Goal: Task Accomplishment & Management: Complete application form

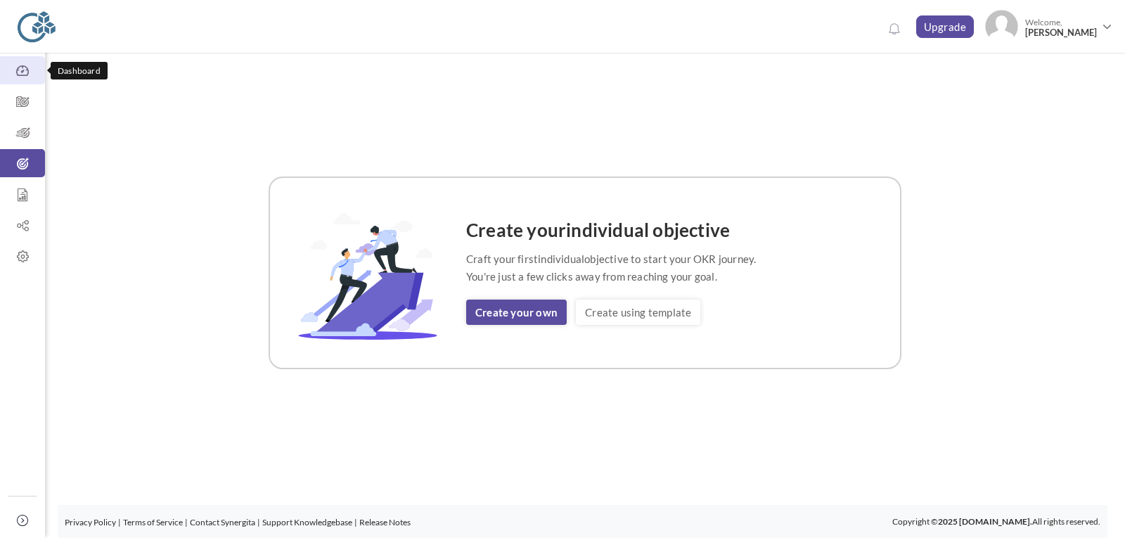
click at [24, 68] on icon at bounding box center [22, 71] width 45 height 14
click at [30, 107] on icon at bounding box center [22, 102] width 45 height 14
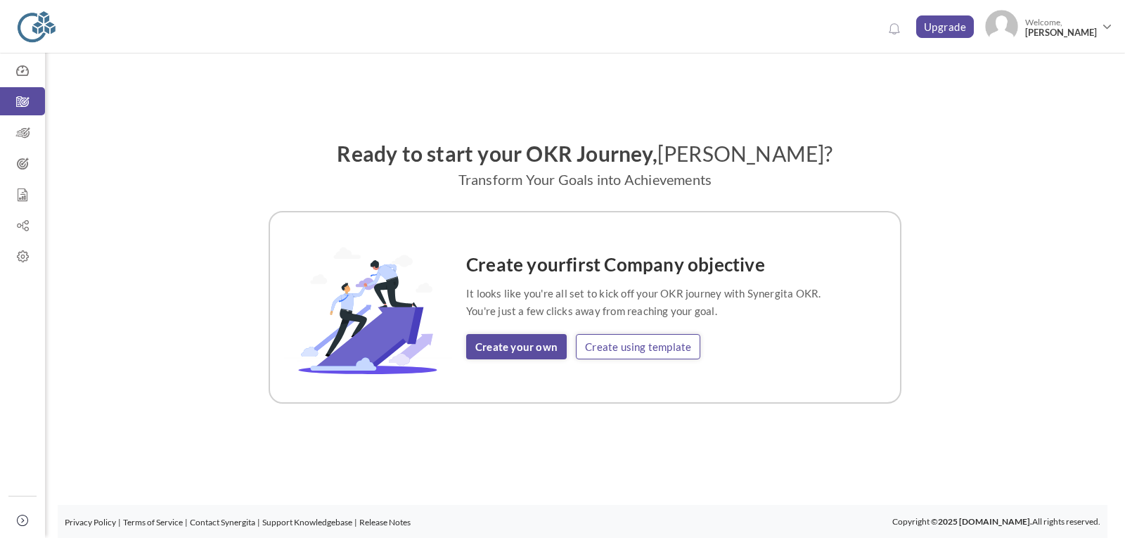
click at [629, 347] on link "Create using template" at bounding box center [638, 346] width 124 height 25
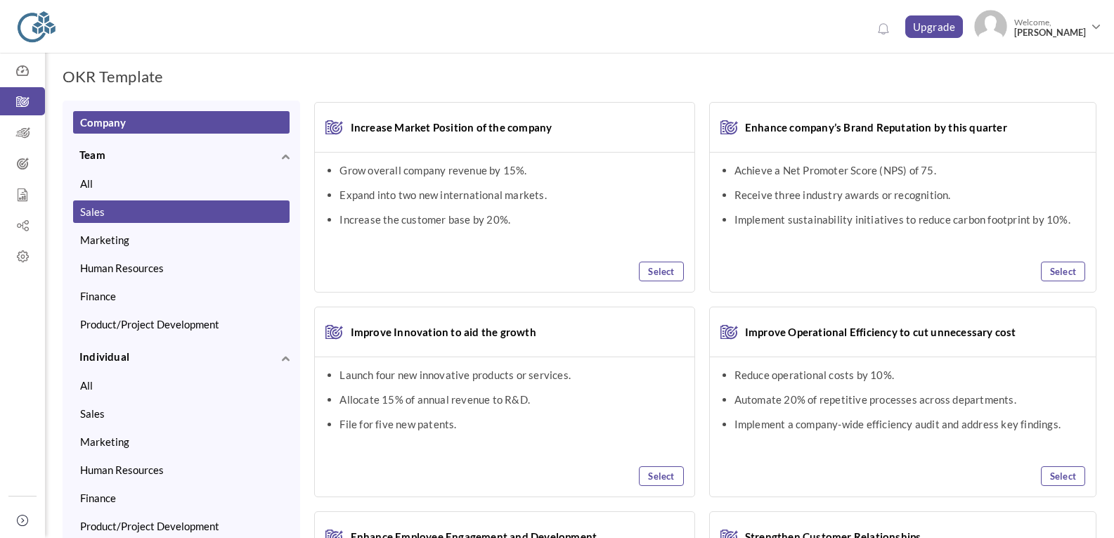
click at [181, 212] on button "Sales" at bounding box center [181, 211] width 217 height 22
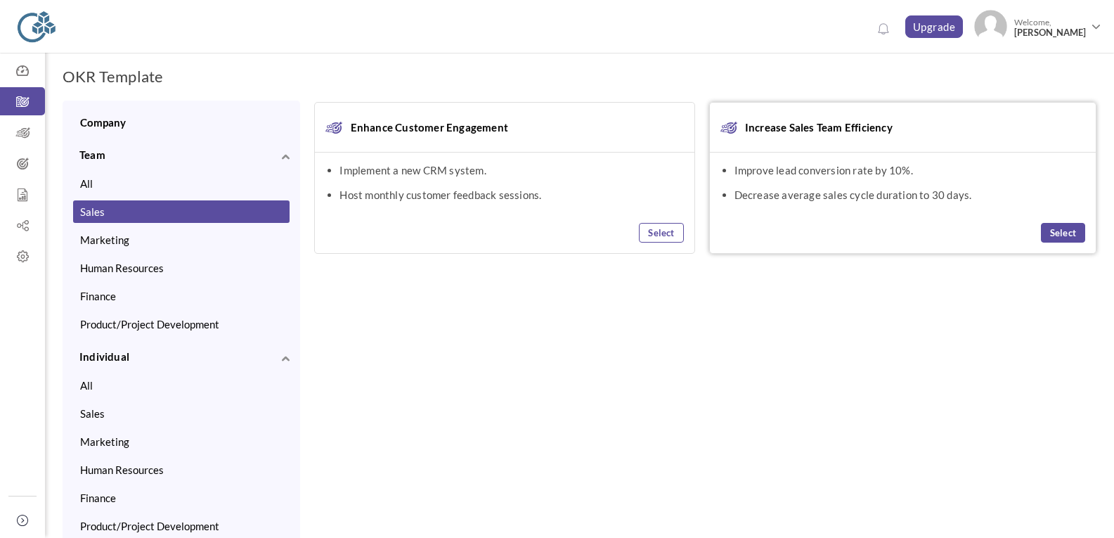
click at [1067, 236] on link "Select" at bounding box center [1063, 233] width 44 height 20
click at [1072, 74] on link "View Selected OKR (1)" at bounding box center [1044, 79] width 103 height 25
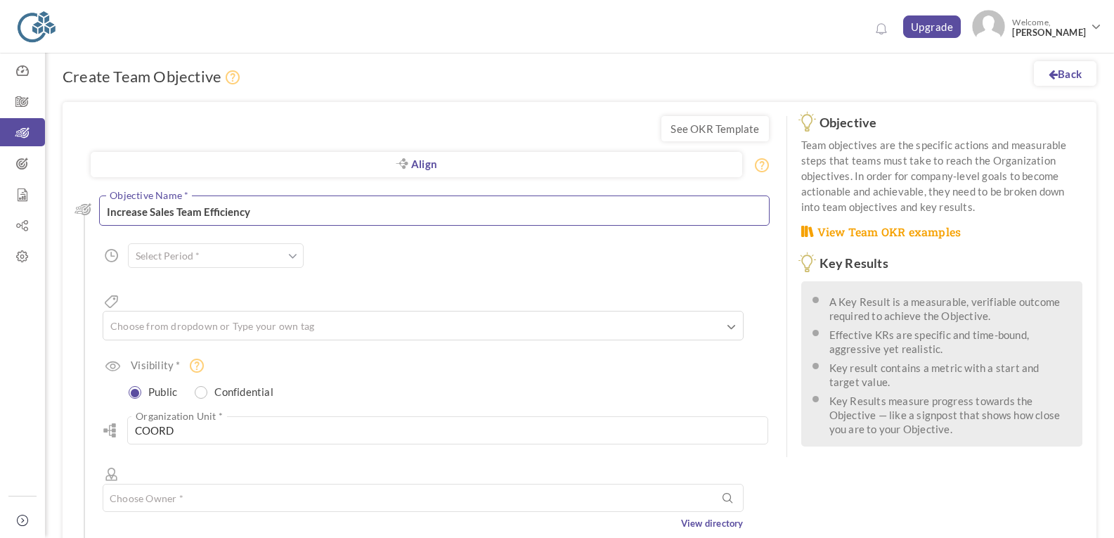
click at [283, 208] on textarea "Increase Sales Team Efficiency" at bounding box center [434, 210] width 671 height 30
type textarea "I"
click at [1064, 70] on link "Back" at bounding box center [1065, 73] width 63 height 25
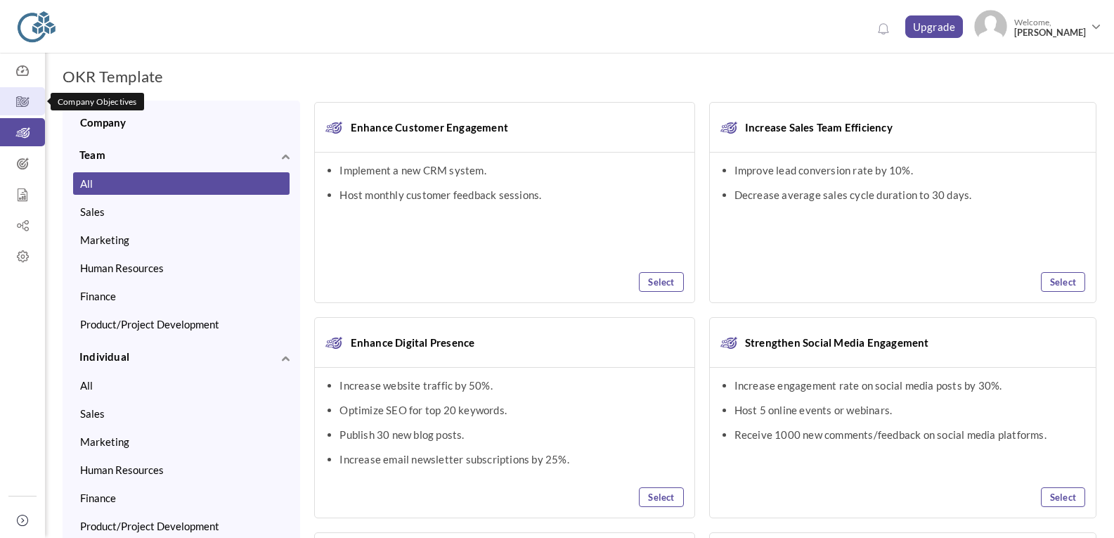
click at [18, 108] on icon at bounding box center [22, 102] width 45 height 14
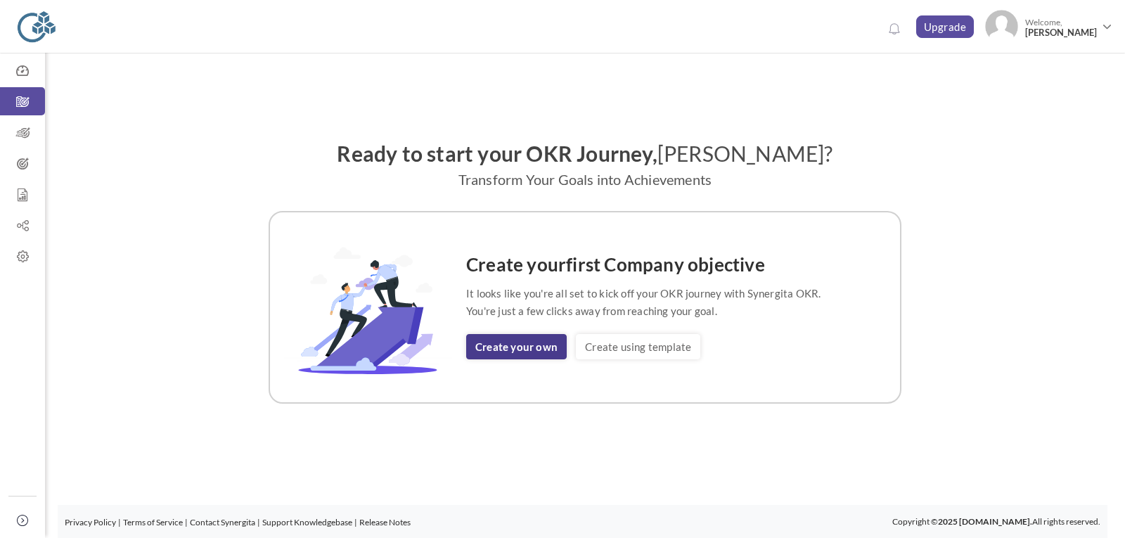
click at [550, 354] on link "Create your own" at bounding box center [516, 346] width 101 height 25
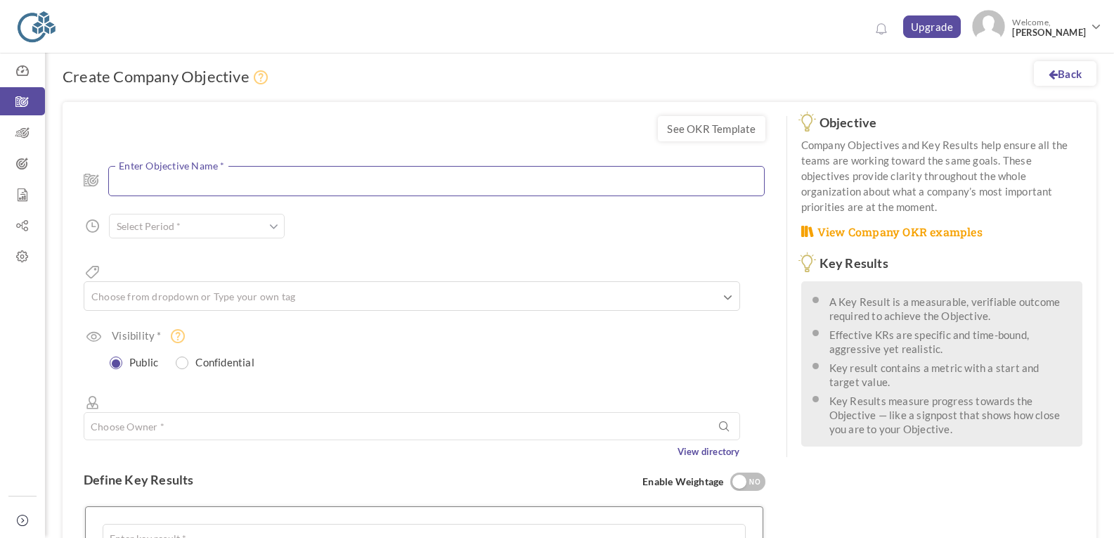
click at [254, 179] on textarea at bounding box center [436, 181] width 657 height 30
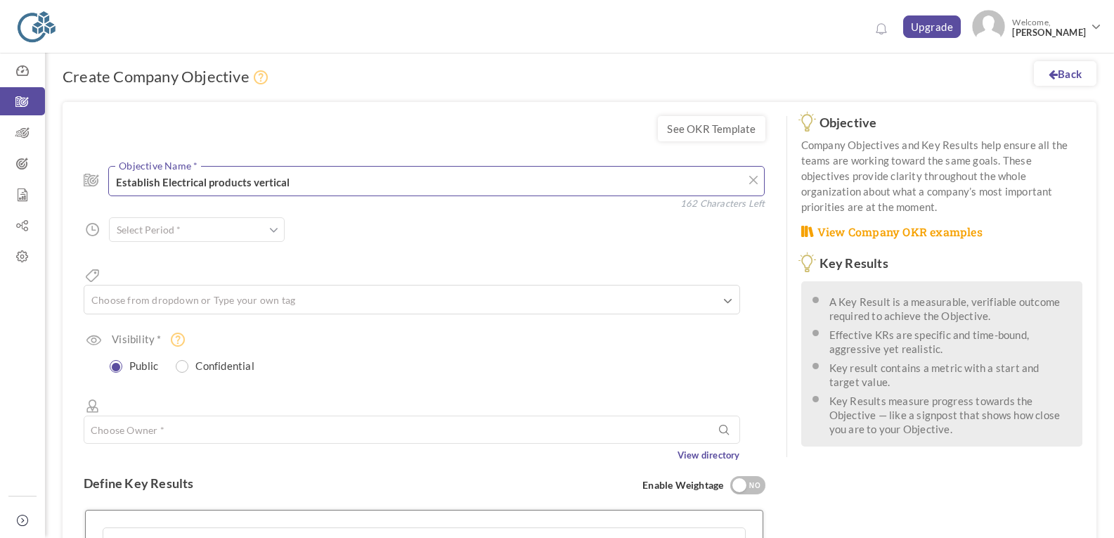
type textarea "Establish Electrical products vertical"
click at [273, 228] on span at bounding box center [273, 230] width 9 height 14
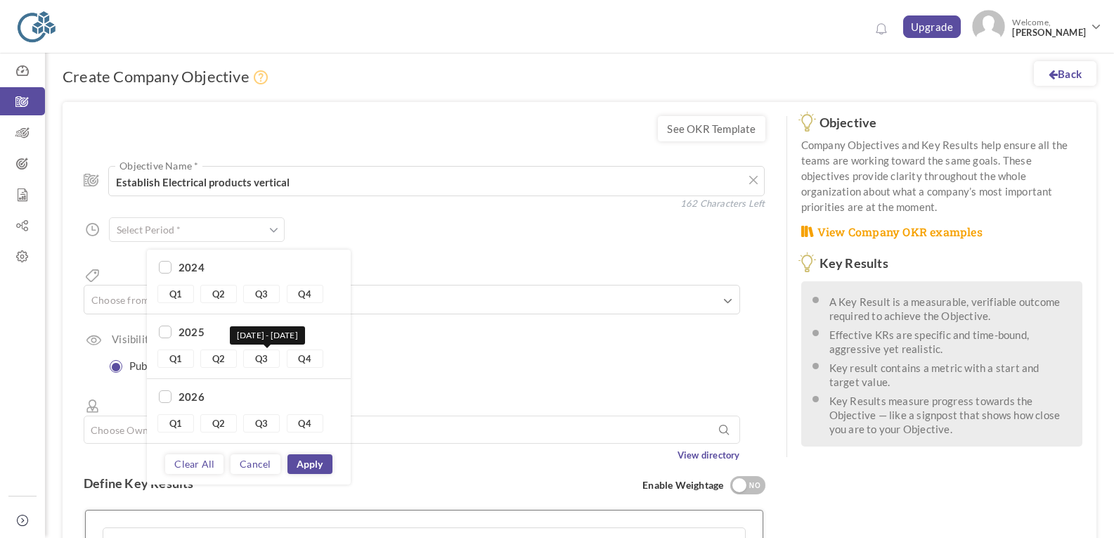
click at [262, 359] on link "Q3" at bounding box center [261, 358] width 37 height 18
type input "Q3 2025 - Q3 2025"
click at [303, 462] on link "Apply" at bounding box center [310, 464] width 45 height 20
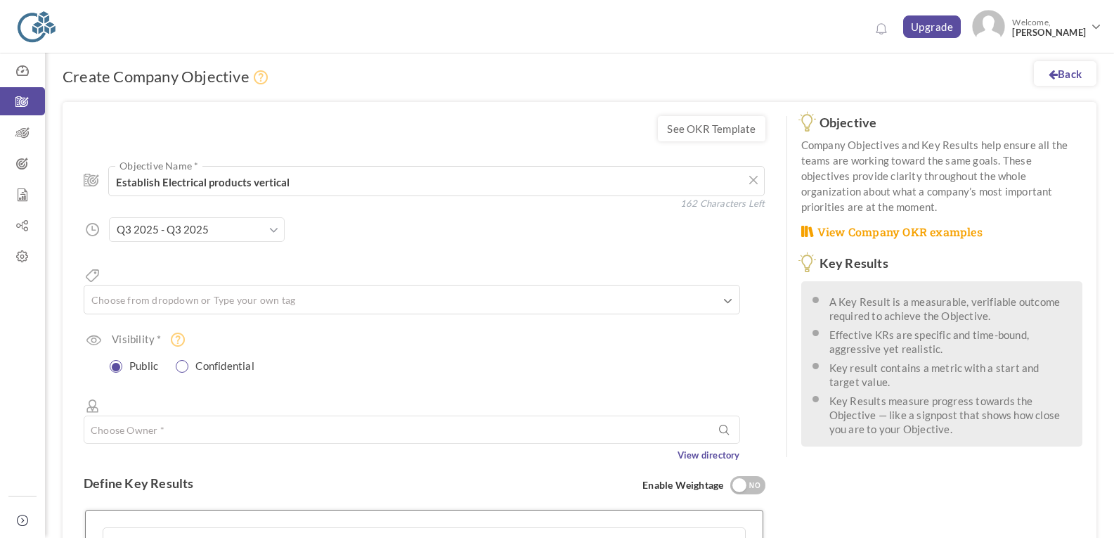
click at [182, 360] on input "radio" at bounding box center [182, 366] width 13 height 13
radio input "true"
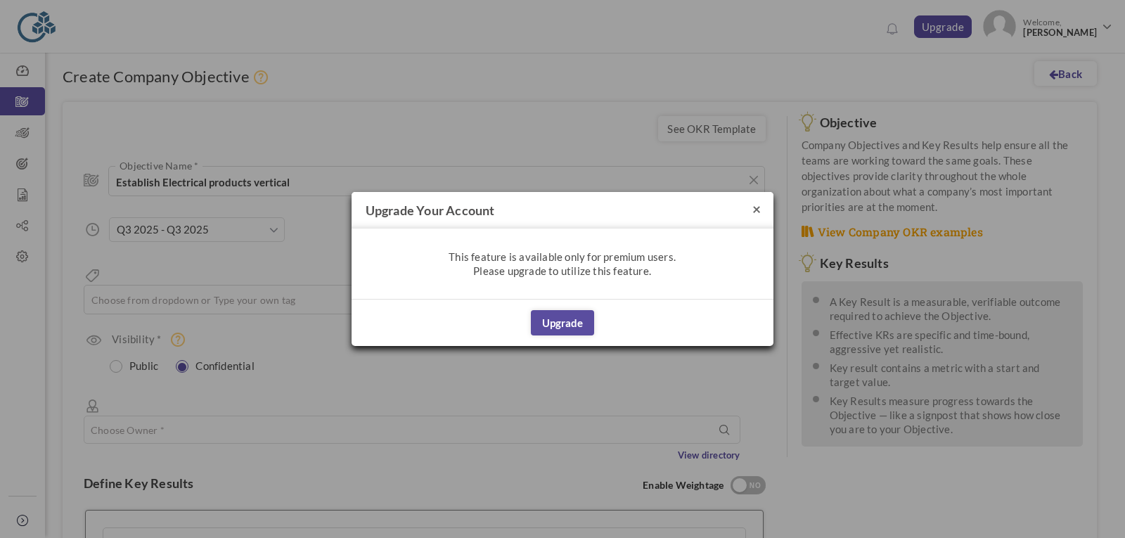
click at [759, 208] on button "×" at bounding box center [756, 208] width 8 height 15
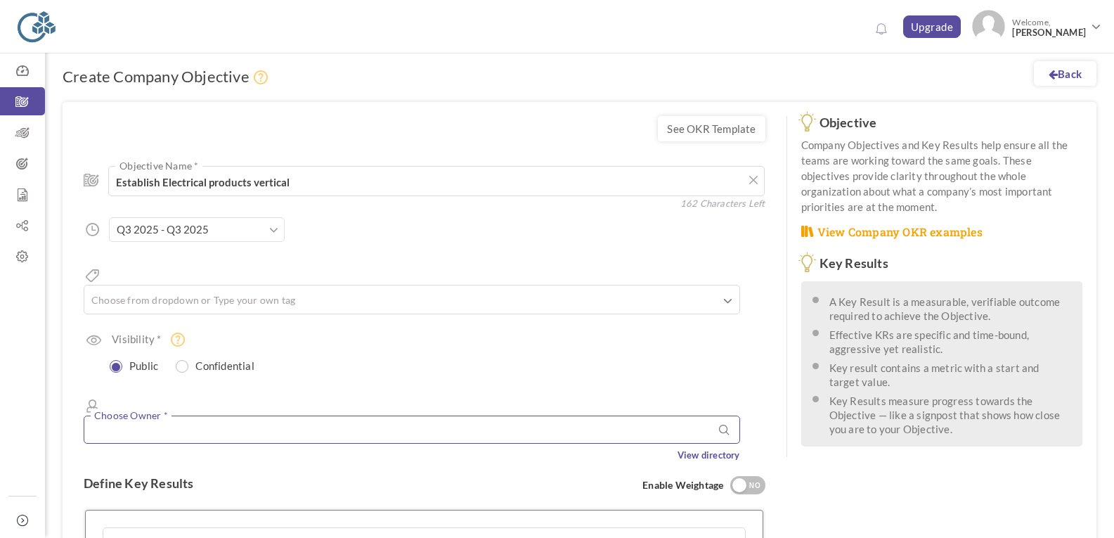
click at [225, 415] on input "text" at bounding box center [412, 429] width 657 height 28
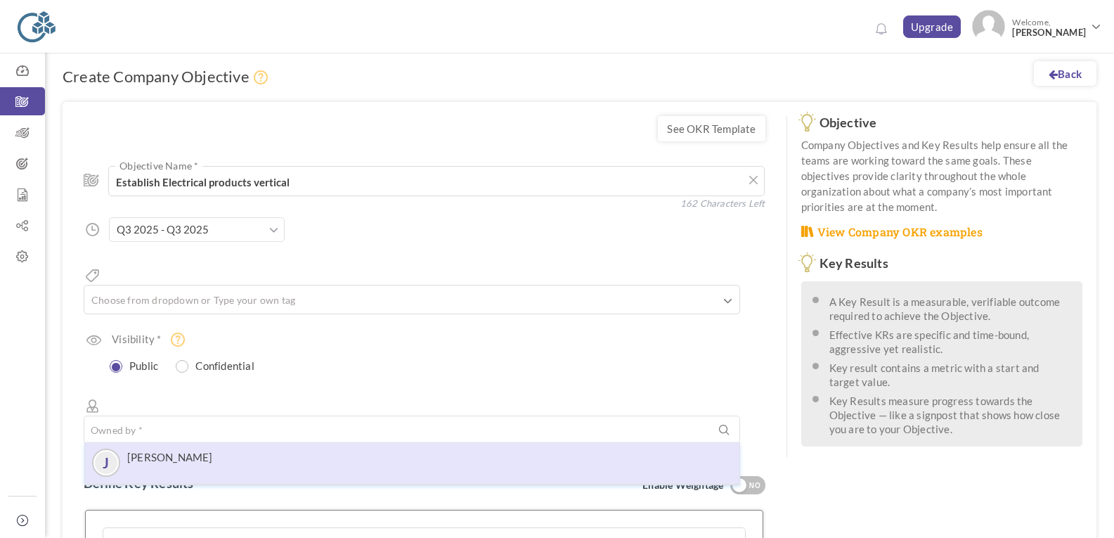
click at [225, 450] on div "J [PERSON_NAME]" at bounding box center [412, 462] width 640 height 25
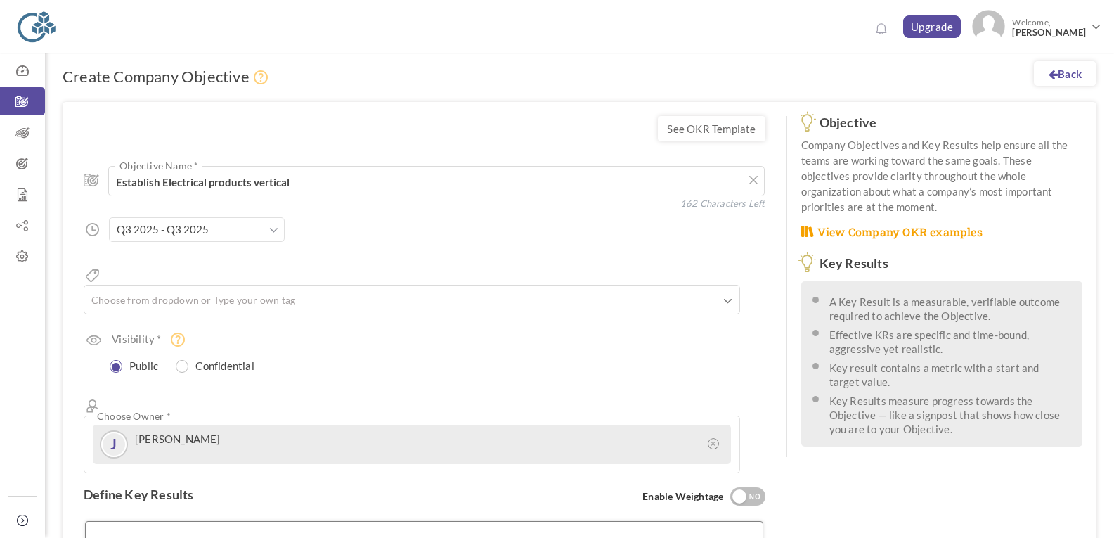
scroll to position [304, 0]
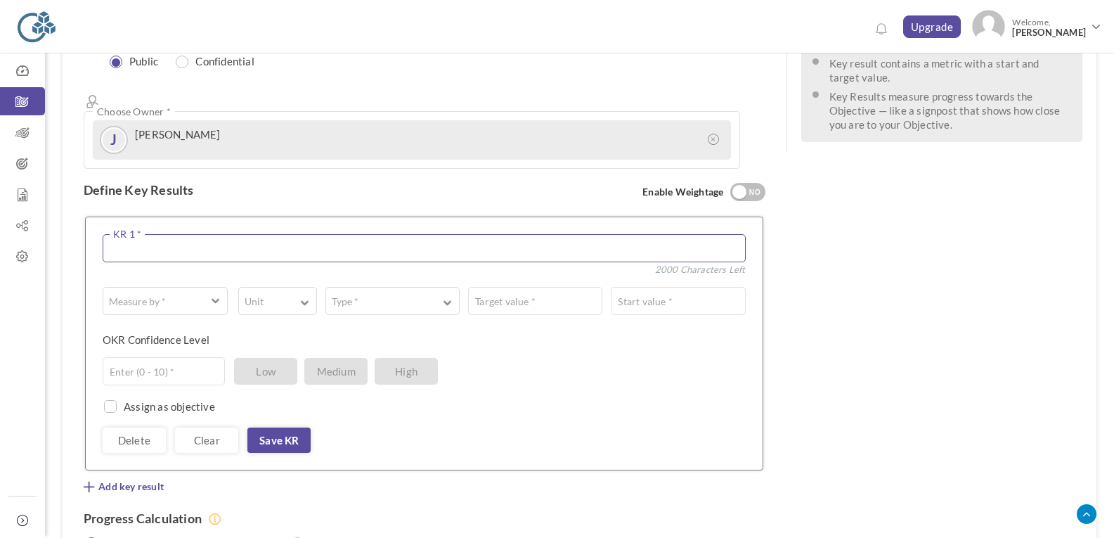
click at [223, 234] on textarea at bounding box center [424, 248] width 643 height 28
click at [206, 287] on button "Measure by *" at bounding box center [165, 301] width 125 height 28
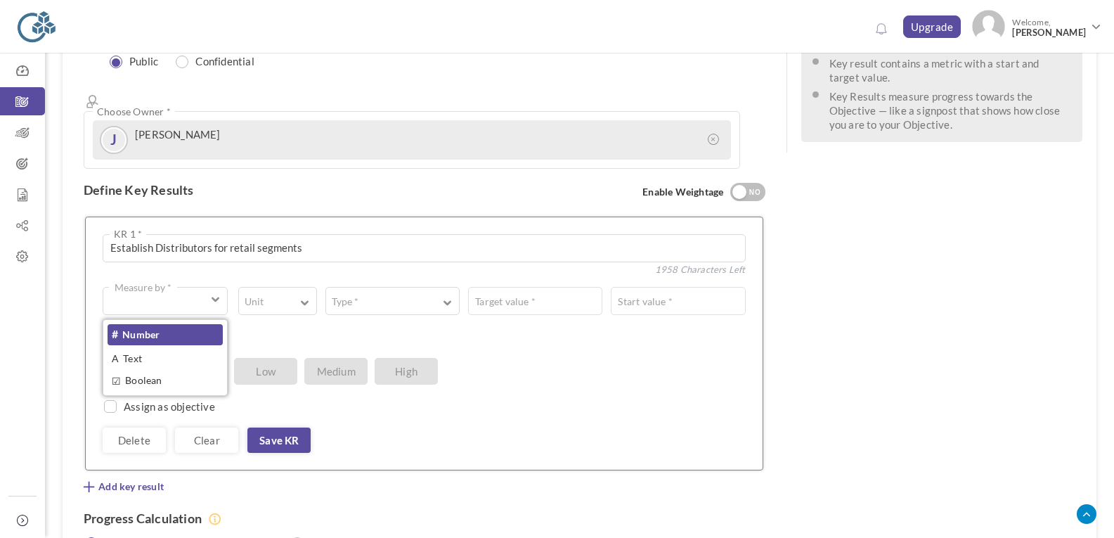
click at [195, 324] on link "# Number" at bounding box center [165, 334] width 115 height 21
click at [266, 295] on label "Unit" at bounding box center [254, 302] width 30 height 14
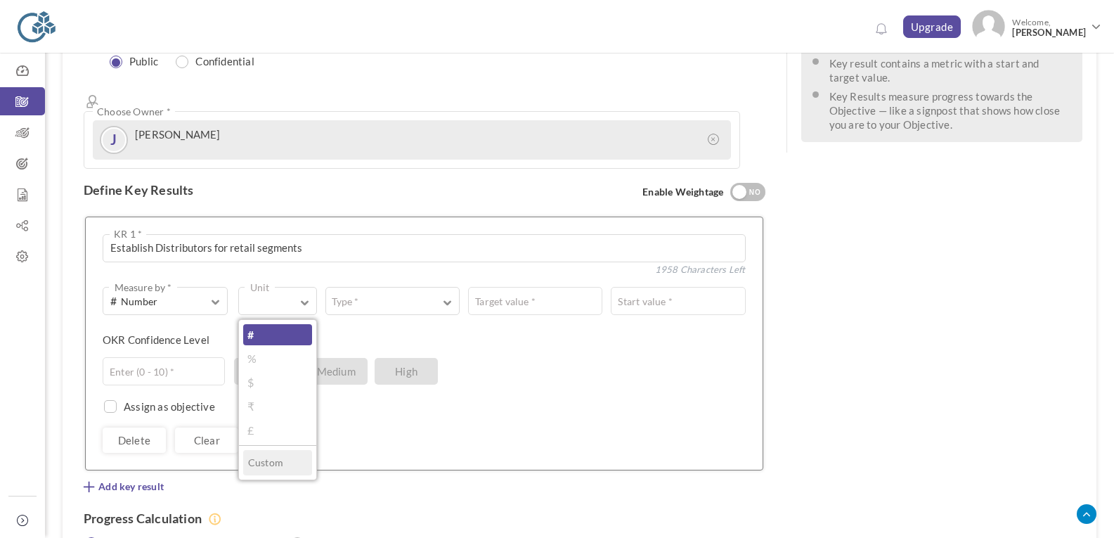
click at [269, 324] on link "#" at bounding box center [277, 334] width 69 height 21
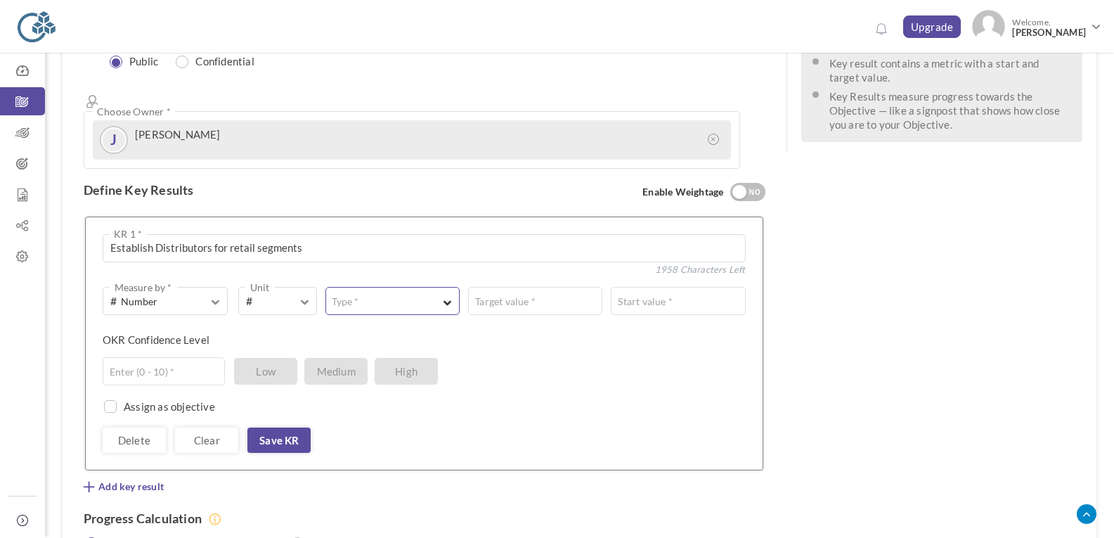
click at [374, 287] on button "Type *" at bounding box center [392, 301] width 134 height 28
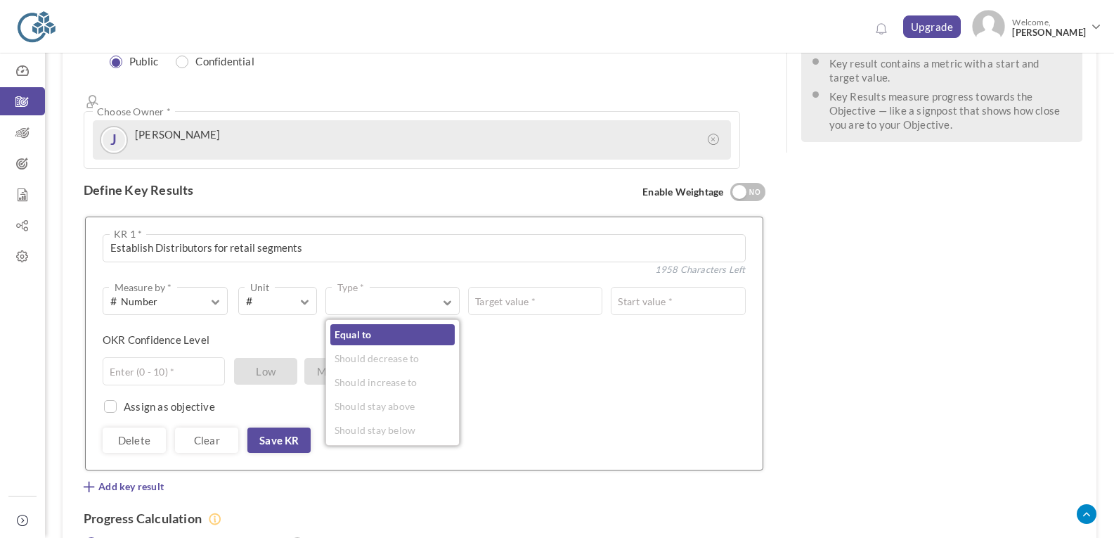
click at [376, 324] on link "Equal to" at bounding box center [392, 334] width 124 height 21
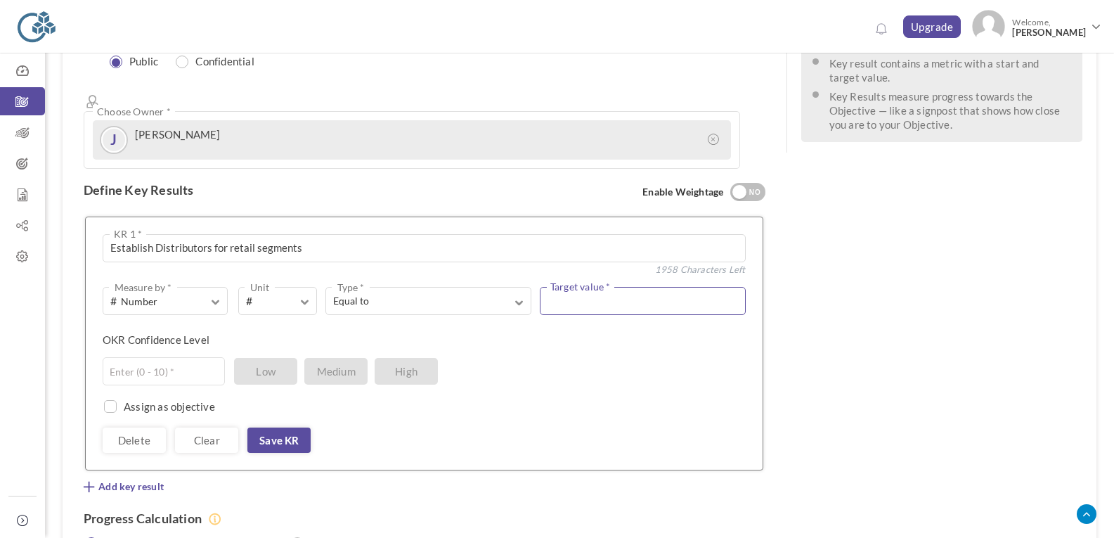
click at [569, 287] on input "text" at bounding box center [643, 301] width 206 height 28
click at [337, 234] on textarea "Establish Distributors for retail segments" at bounding box center [424, 248] width 643 height 28
click at [343, 234] on textarea "Establish Distributors for retail segments in West adn North" at bounding box center [424, 248] width 643 height 28
type textarea "Establish Distributors for retail segments in West and North"
click at [600, 287] on input "text" at bounding box center [643, 301] width 206 height 28
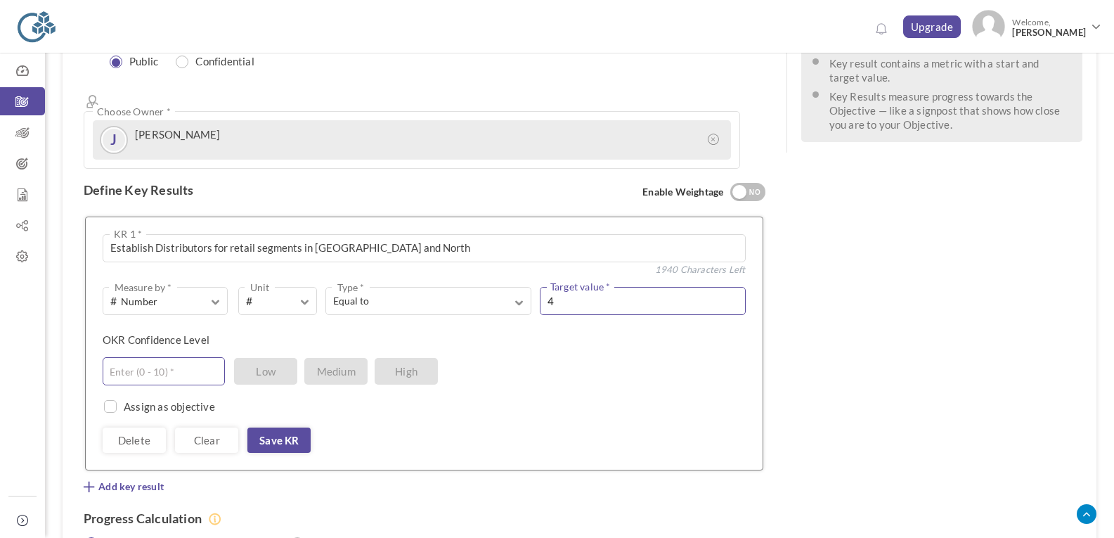
type input "4"
click at [179, 357] on input "text" at bounding box center [164, 371] width 122 height 28
type input "6"
click at [112, 402] on input "checkbox" at bounding box center [107, 408] width 13 height 13
checkbox input "true"
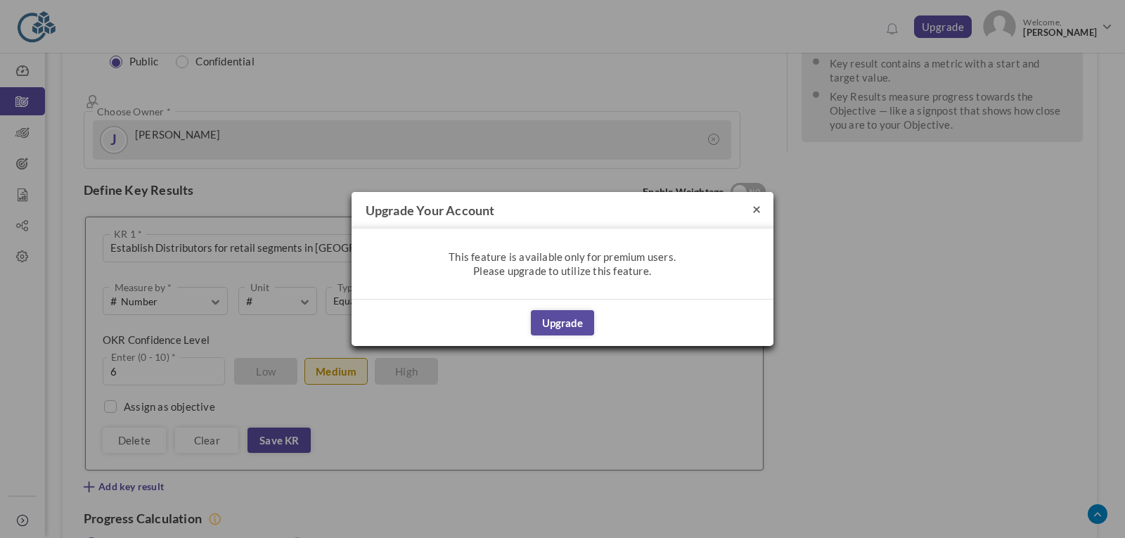
click at [759, 206] on button "×" at bounding box center [756, 208] width 8 height 15
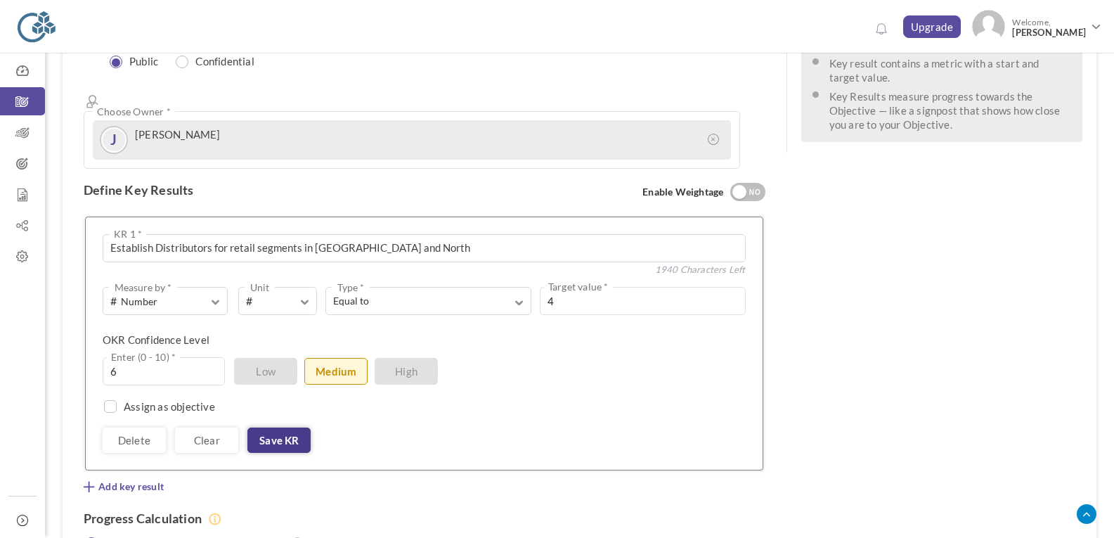
click at [275, 427] on link "Save KR" at bounding box center [278, 439] width 63 height 25
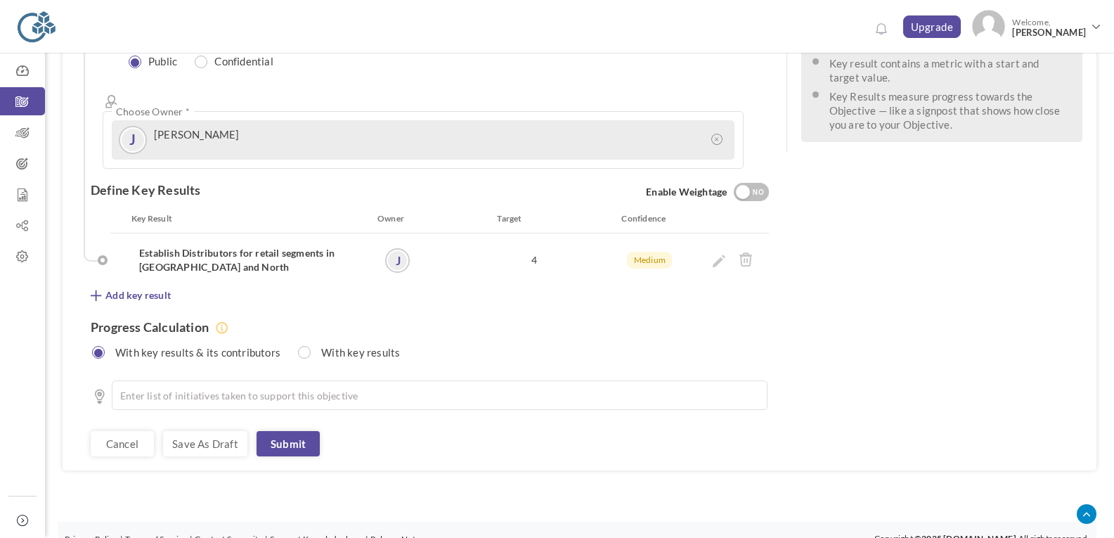
scroll to position [274, 0]
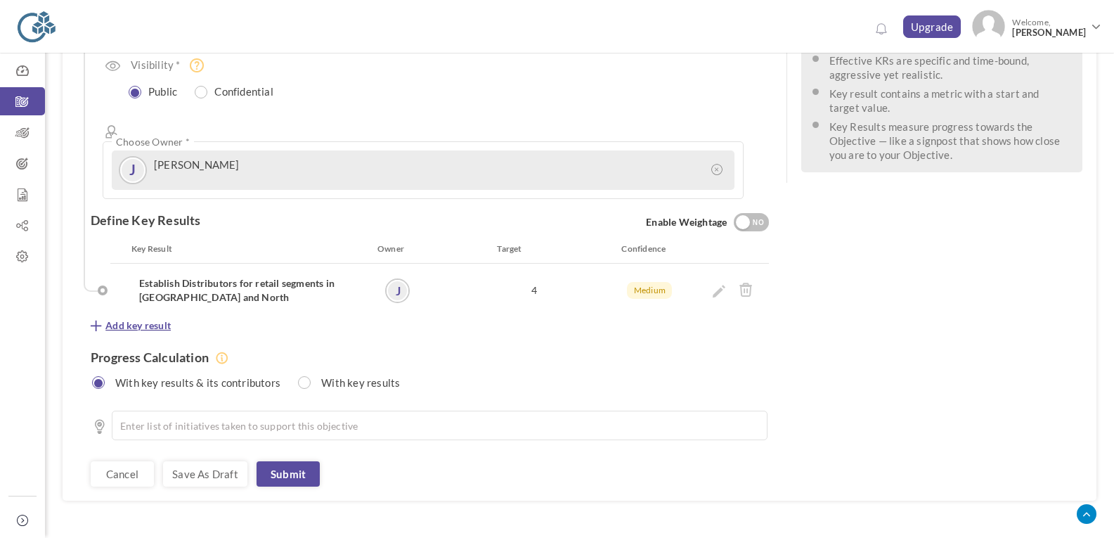
click at [160, 318] on span "Add key result" at bounding box center [137, 325] width 65 height 14
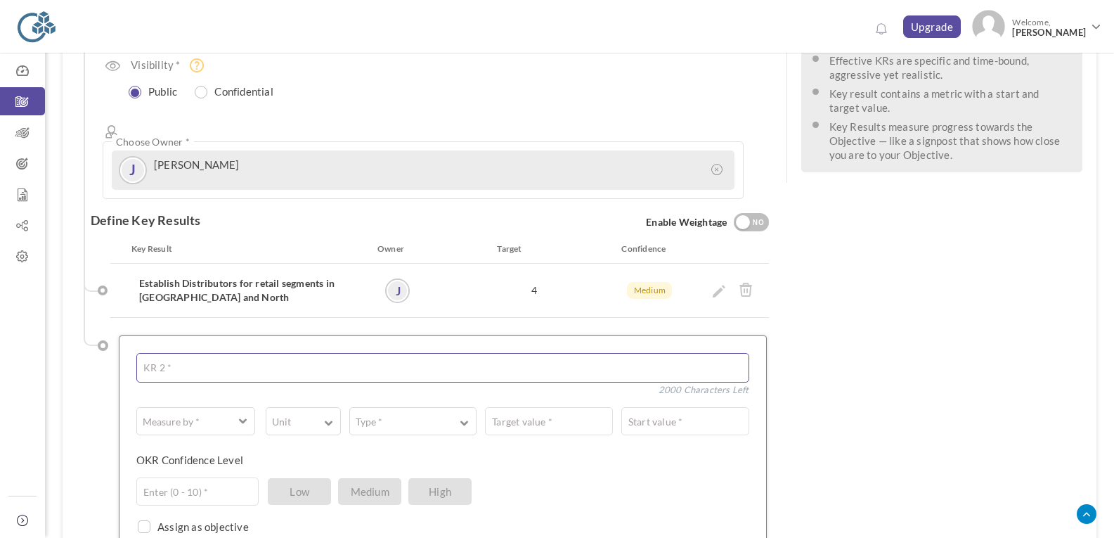
click at [272, 353] on textarea at bounding box center [442, 368] width 613 height 30
type textarea "Create reference customer"
click at [212, 414] on span "button" at bounding box center [188, 421] width 89 height 14
click at [205, 444] on link "# Number" at bounding box center [195, 454] width 109 height 21
click at [322, 407] on button "Unit" at bounding box center [303, 421] width 75 height 28
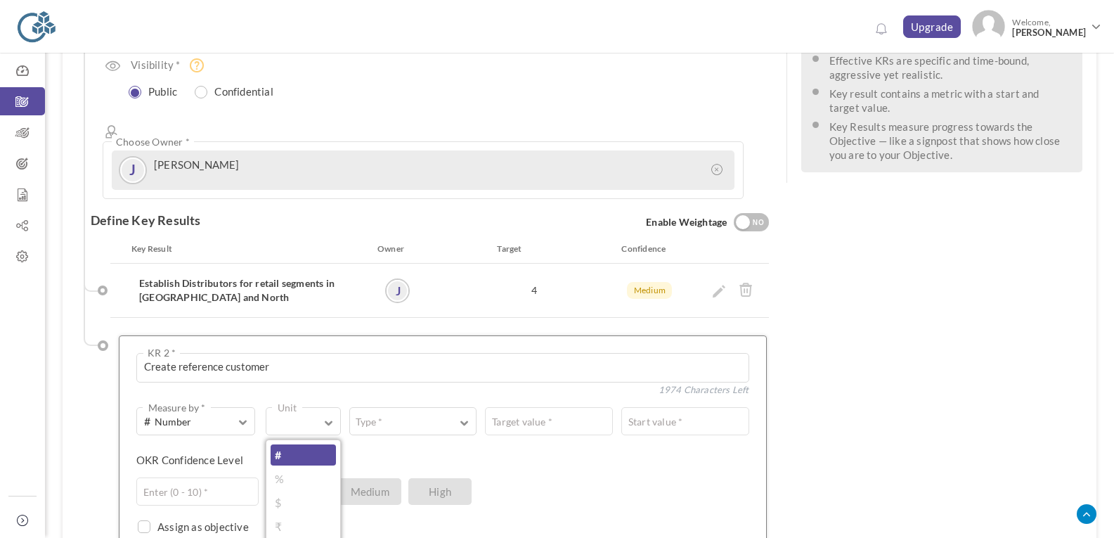
click at [314, 444] on link "#" at bounding box center [303, 454] width 65 height 21
click at [377, 415] on label "Type *" at bounding box center [369, 422] width 38 height 14
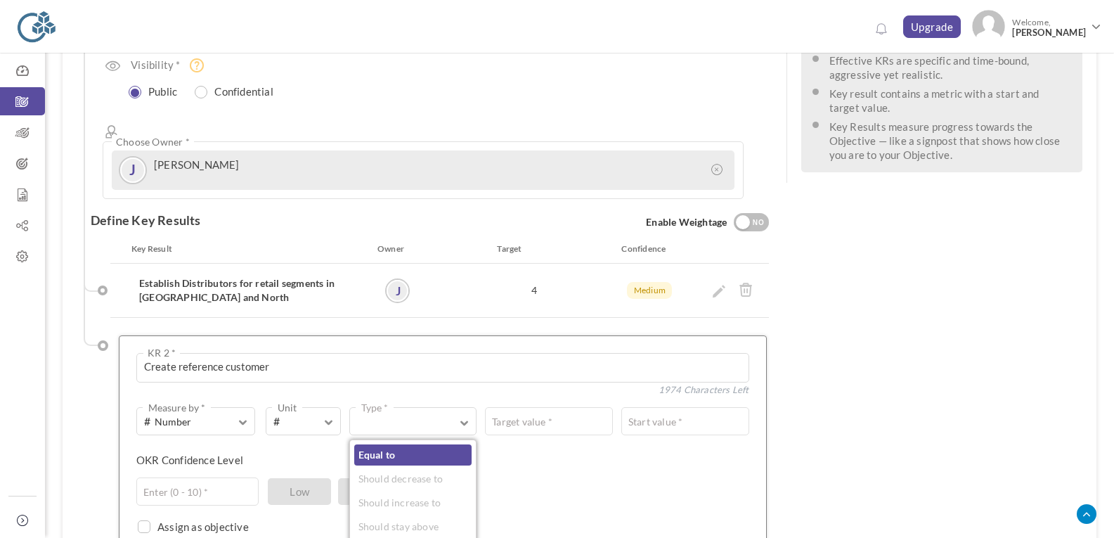
click at [386, 444] on link "Equal to" at bounding box center [413, 454] width 118 height 21
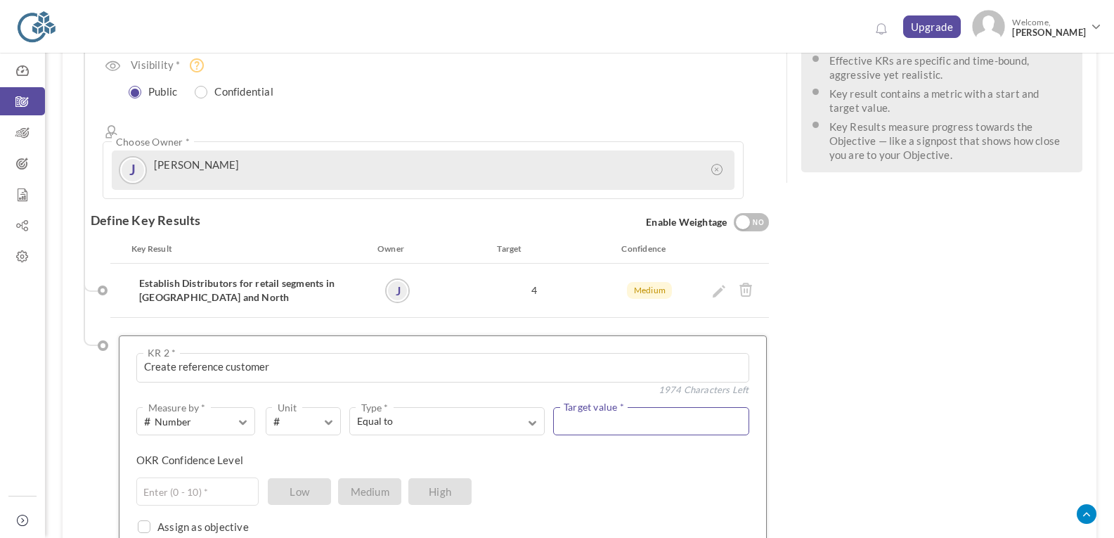
click at [586, 407] on input "text" at bounding box center [651, 421] width 196 height 28
type input "3"
click at [215, 477] on input "text" at bounding box center [197, 491] width 122 height 28
type input "7"
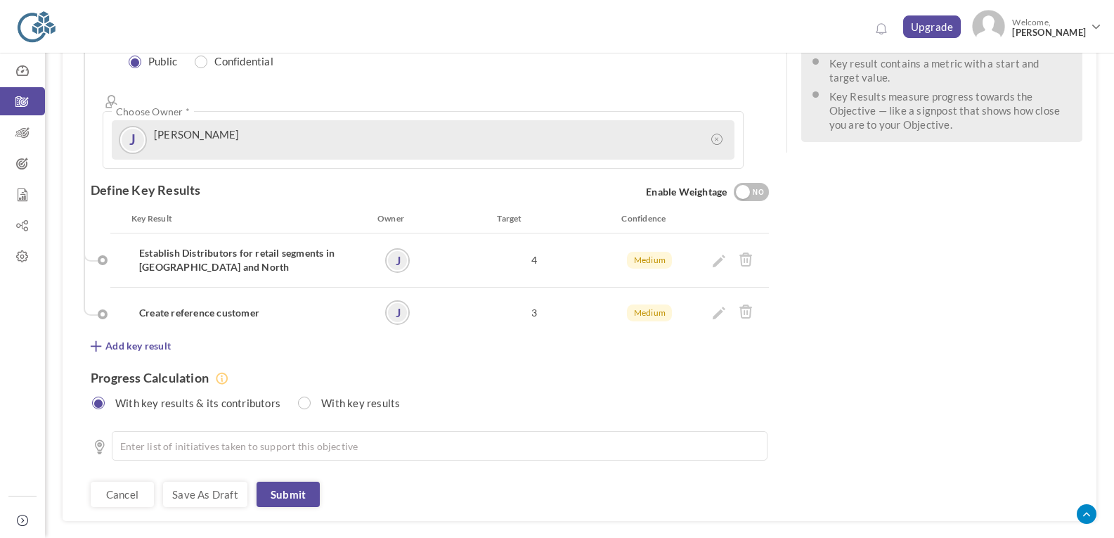
scroll to position [325, 0]
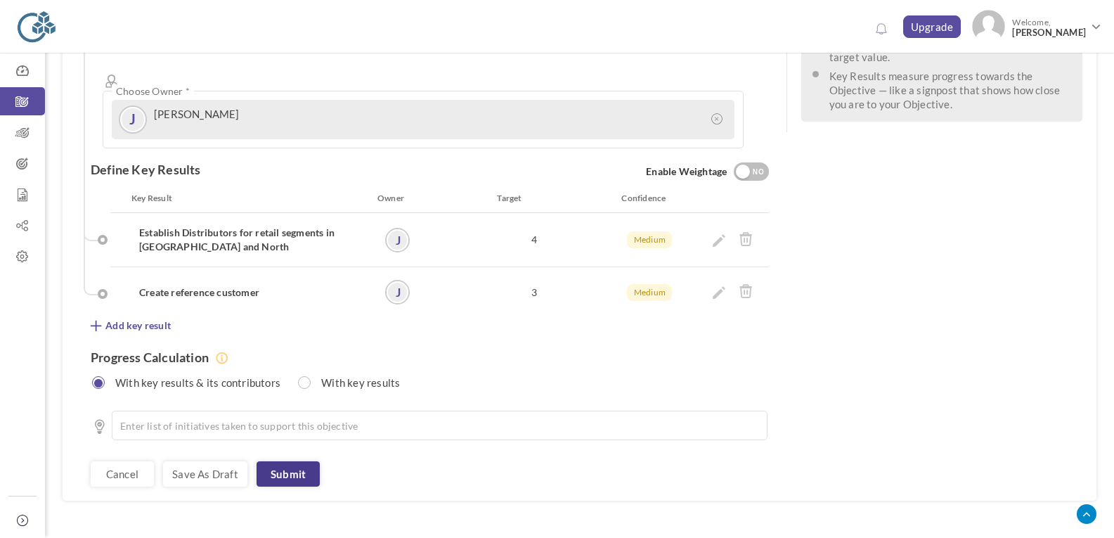
click at [295, 461] on link "Submit" at bounding box center [288, 473] width 63 height 25
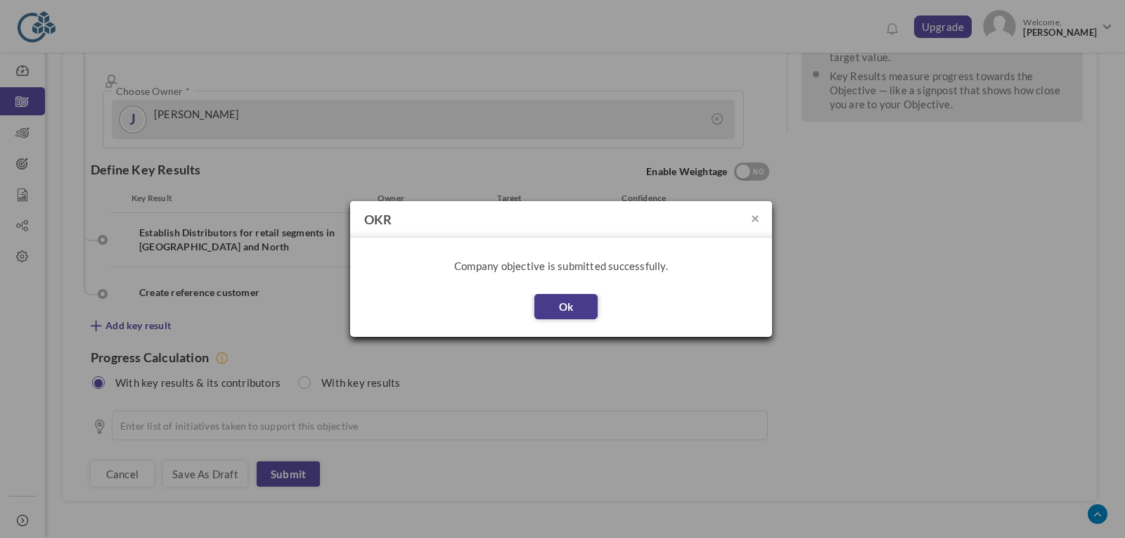
click at [577, 305] on button "Ok" at bounding box center [565, 306] width 63 height 25
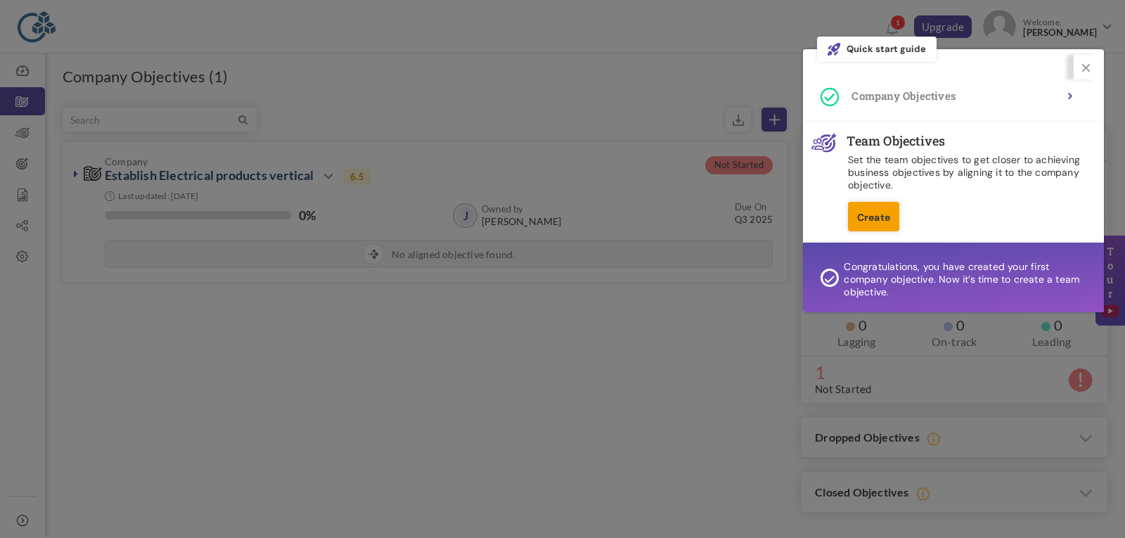
click at [878, 213] on link "Create" at bounding box center [873, 217] width 51 height 30
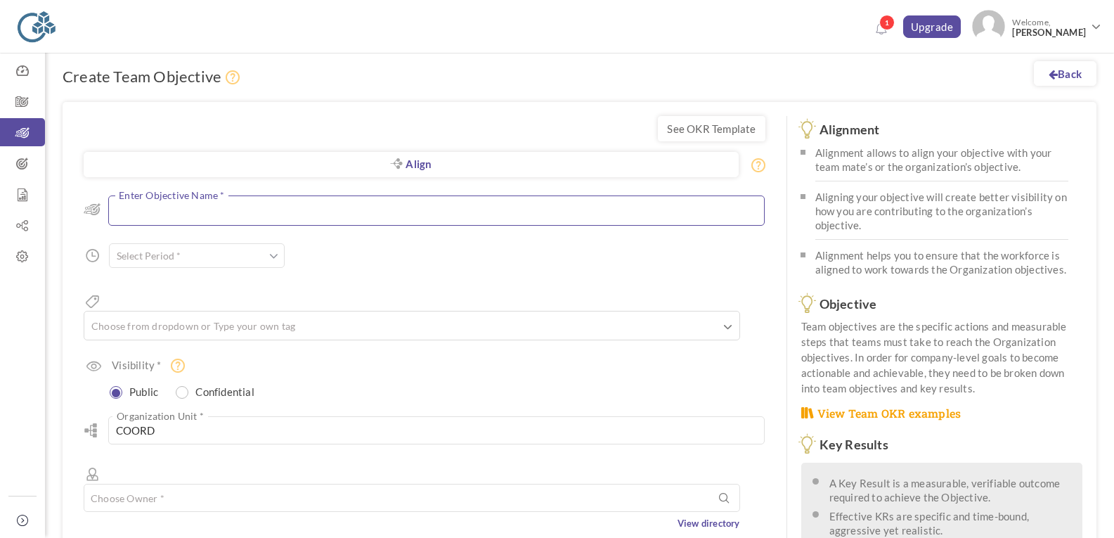
click at [288, 205] on textarea at bounding box center [436, 210] width 657 height 30
type textarea "Create a distribution channel to connect to customer"
click at [258, 262] on input "text" at bounding box center [197, 259] width 176 height 25
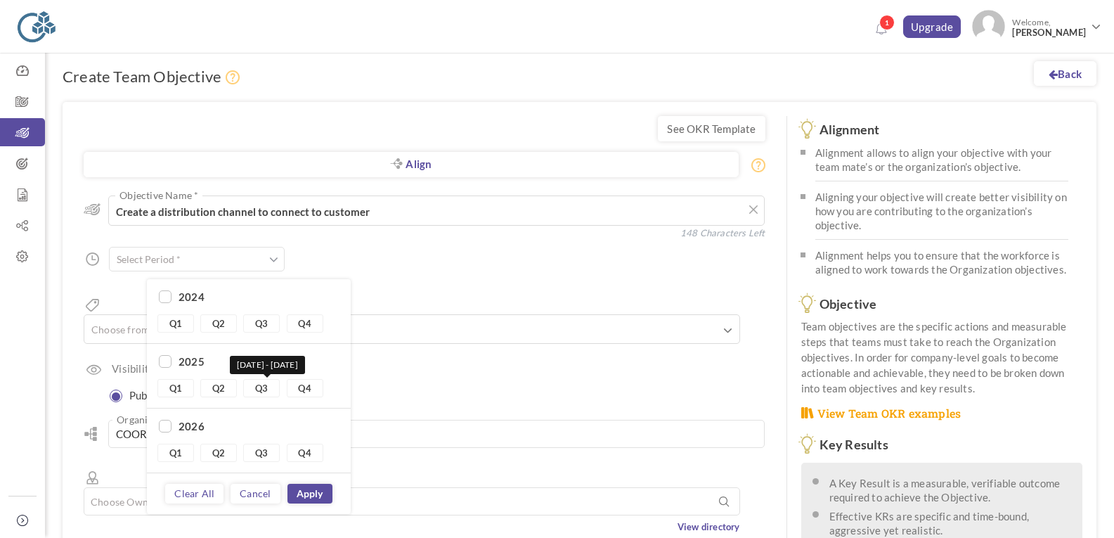
click at [267, 393] on link "Q3" at bounding box center [261, 388] width 37 height 18
type input "Q3 2025 - Q3 2025"
click at [307, 489] on link "Apply" at bounding box center [310, 494] width 45 height 20
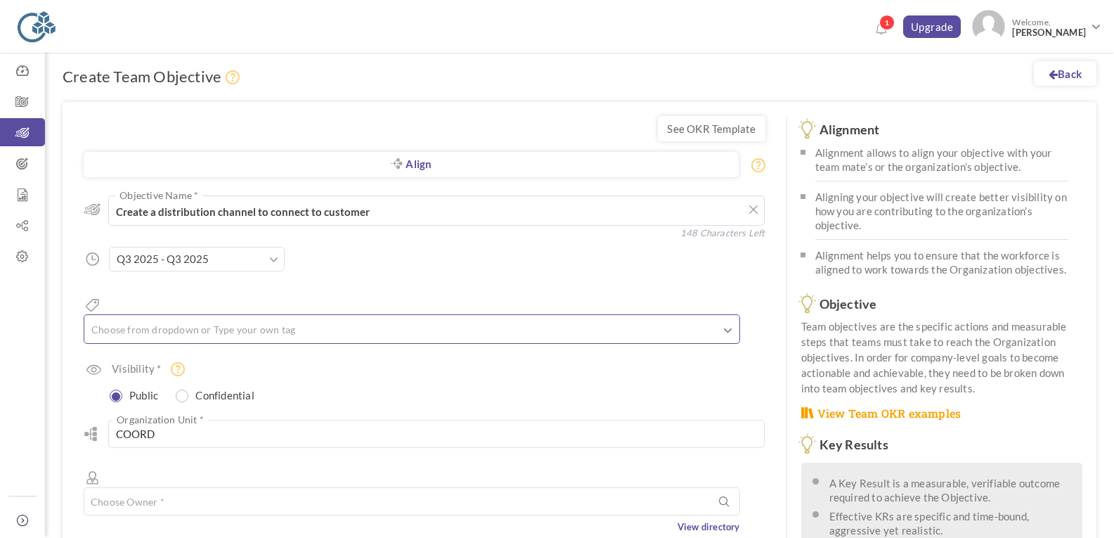
click at [260, 320] on ul at bounding box center [411, 331] width 655 height 23
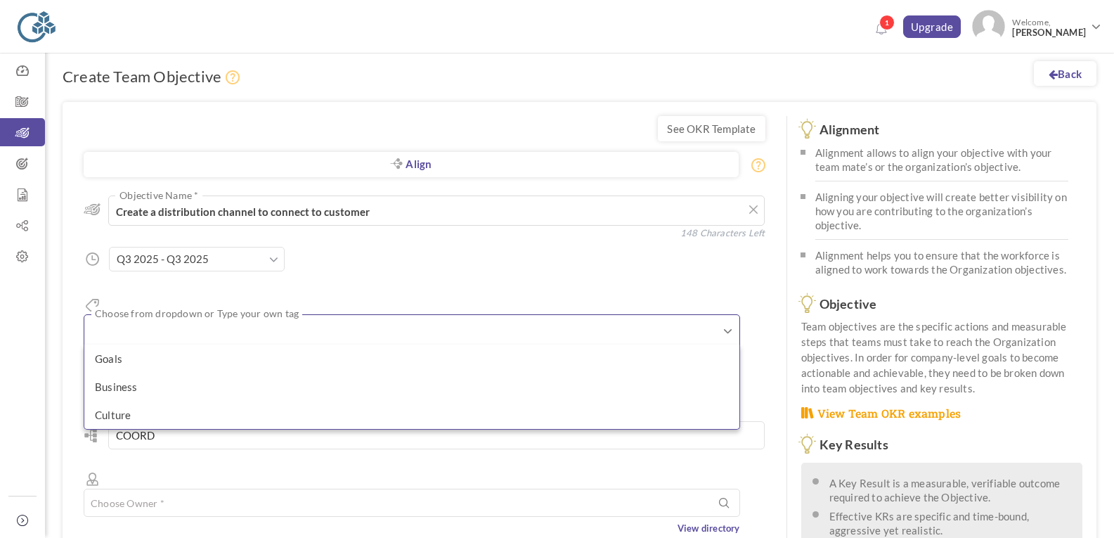
click at [358, 273] on div "Align Objective All Company Team Choose Objective Create a distribution channel…" at bounding box center [425, 358] width 682 height 354
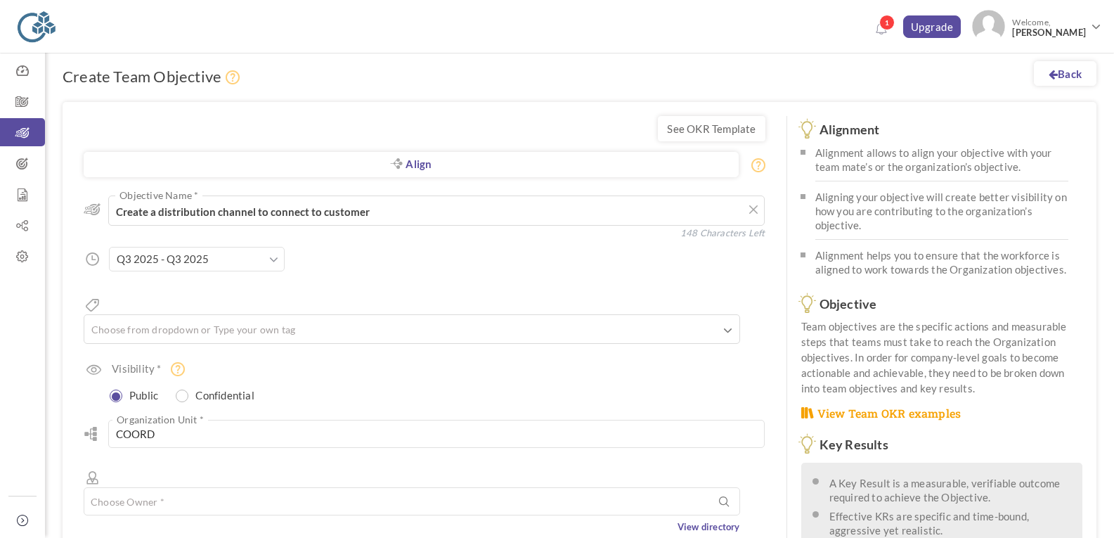
scroll to position [304, 0]
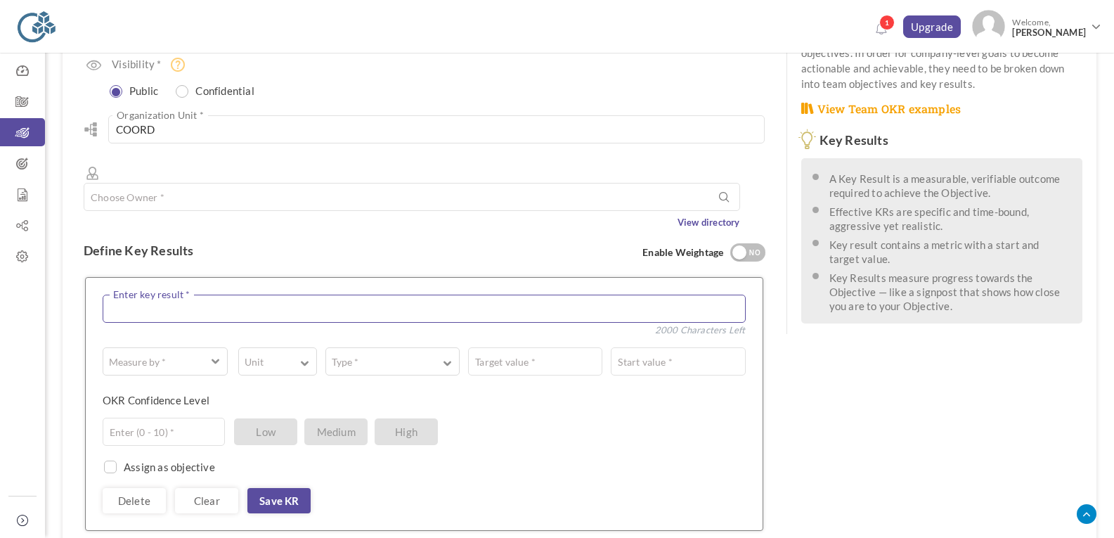
click at [215, 295] on textarea at bounding box center [424, 309] width 643 height 28
type textarea "Win business of 50 lakh through distribution channel"
click at [178, 354] on span "button" at bounding box center [157, 361] width 94 height 14
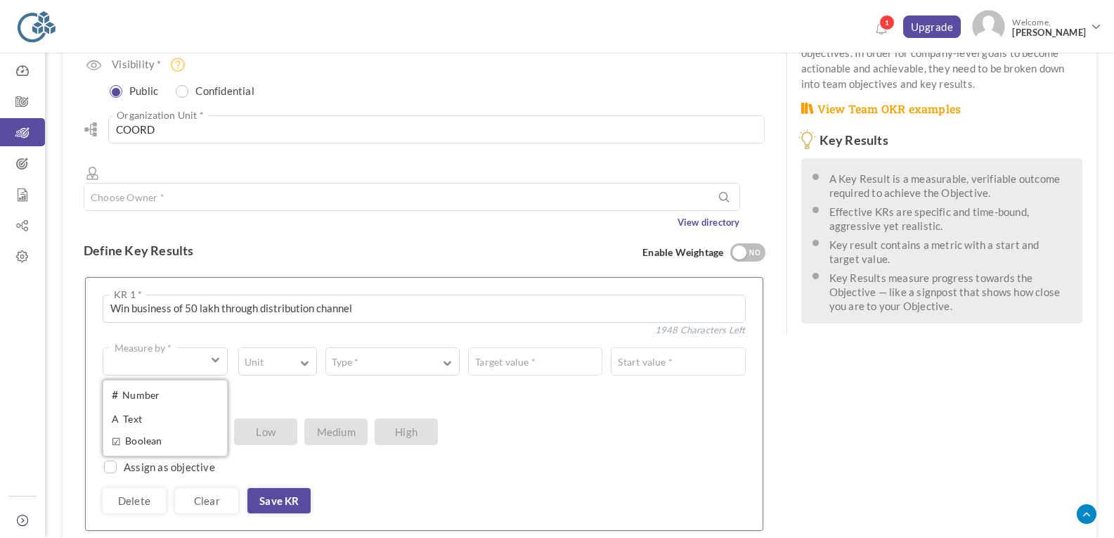
click at [177, 385] on link "# Number" at bounding box center [165, 395] width 115 height 21
click at [274, 364] on span "button" at bounding box center [270, 365] width 49 height 3
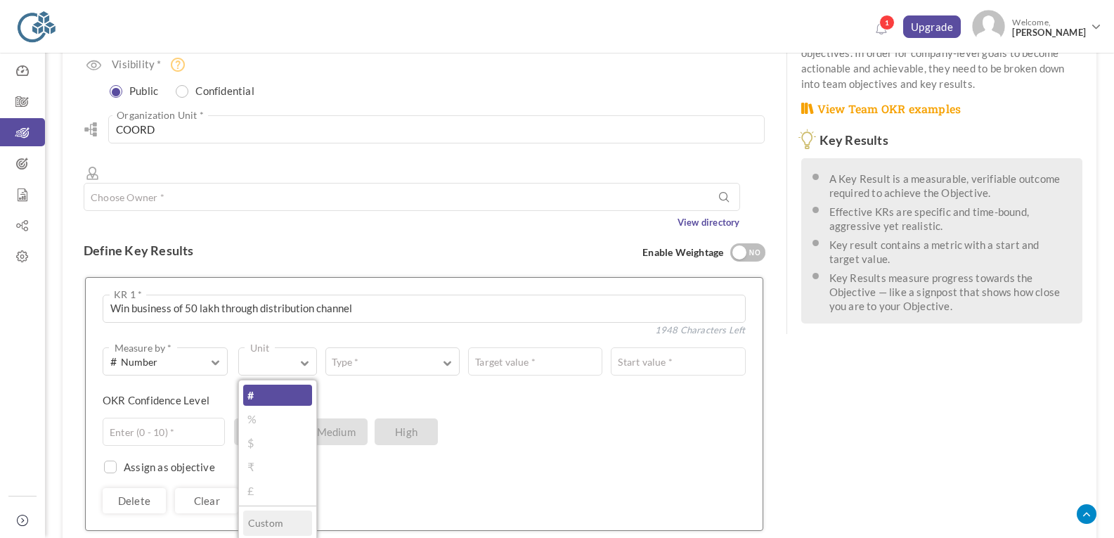
click at [299, 385] on link "#" at bounding box center [277, 395] width 69 height 21
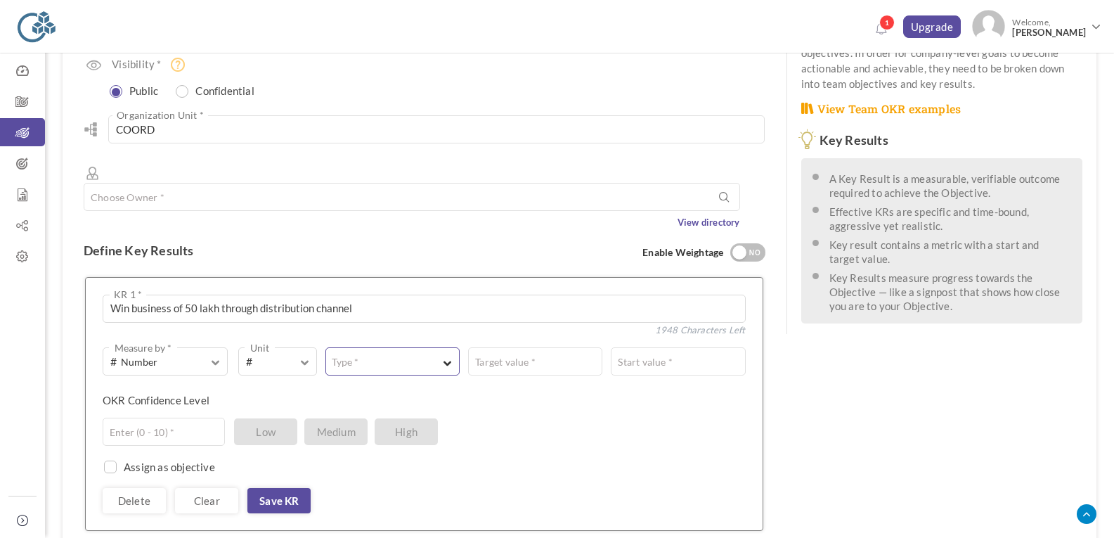
click at [363, 355] on label "Type *" at bounding box center [345, 362] width 38 height 14
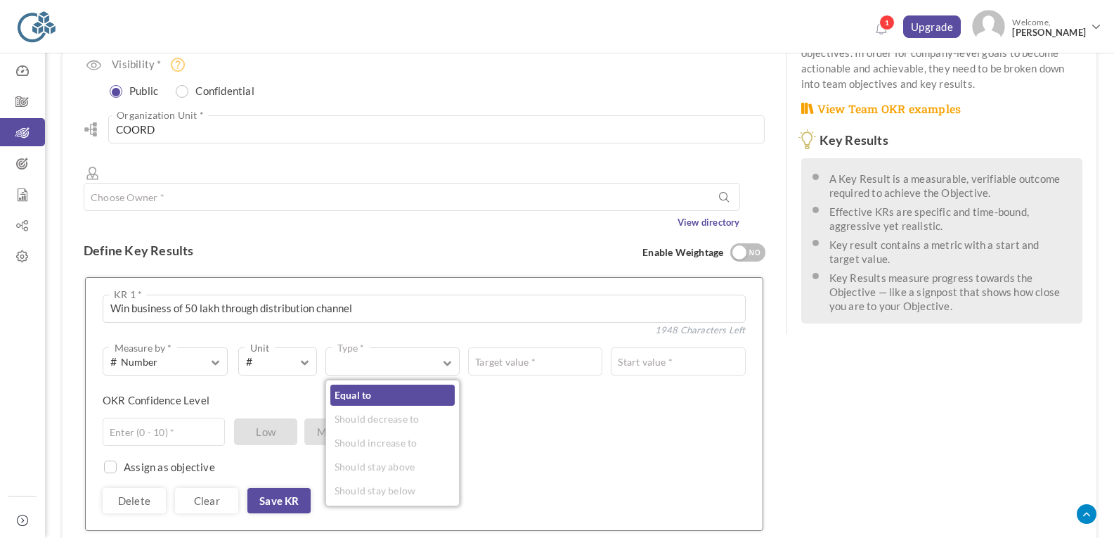
click at [389, 385] on link "Equal to" at bounding box center [392, 395] width 124 height 21
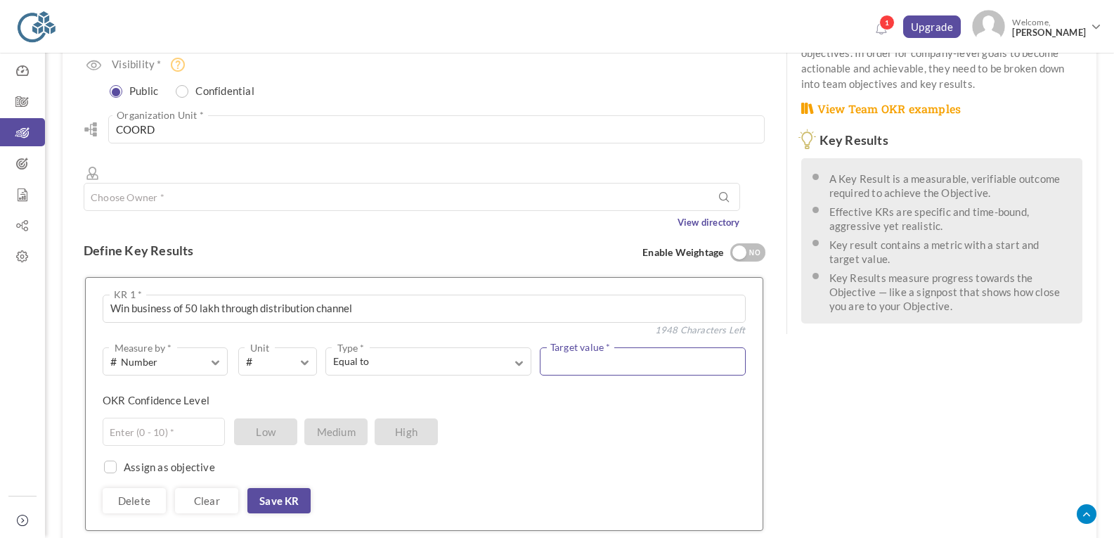
click at [572, 347] on input "text" at bounding box center [643, 361] width 206 height 28
type input "5000000"
click at [589, 418] on div "Enter (0 - 10) * Low Medium High" at bounding box center [419, 432] width 633 height 28
click at [185, 418] on input "text" at bounding box center [164, 432] width 122 height 28
type input "8"
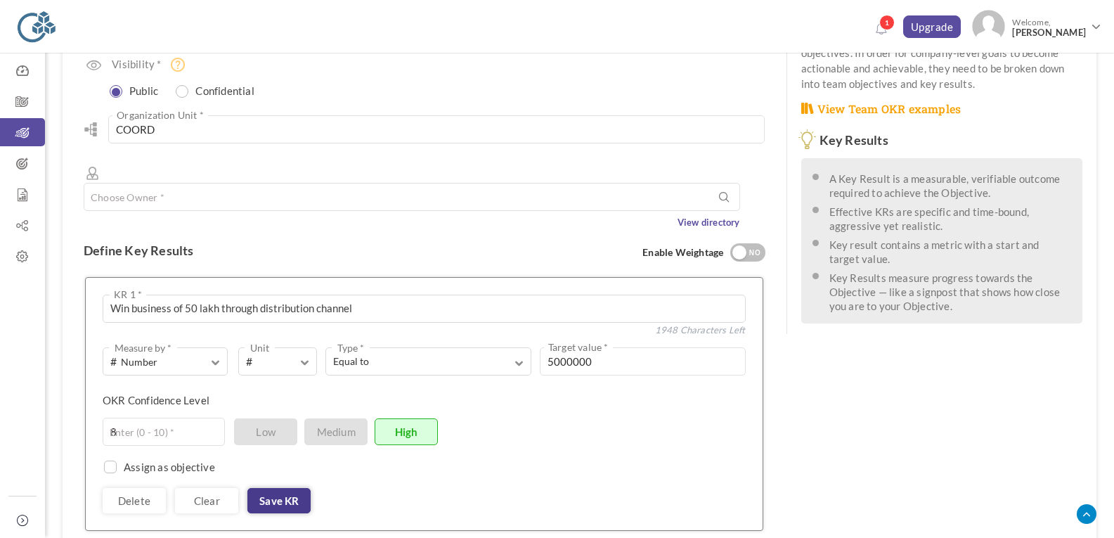
click at [275, 488] on link "Save KR" at bounding box center [278, 500] width 63 height 25
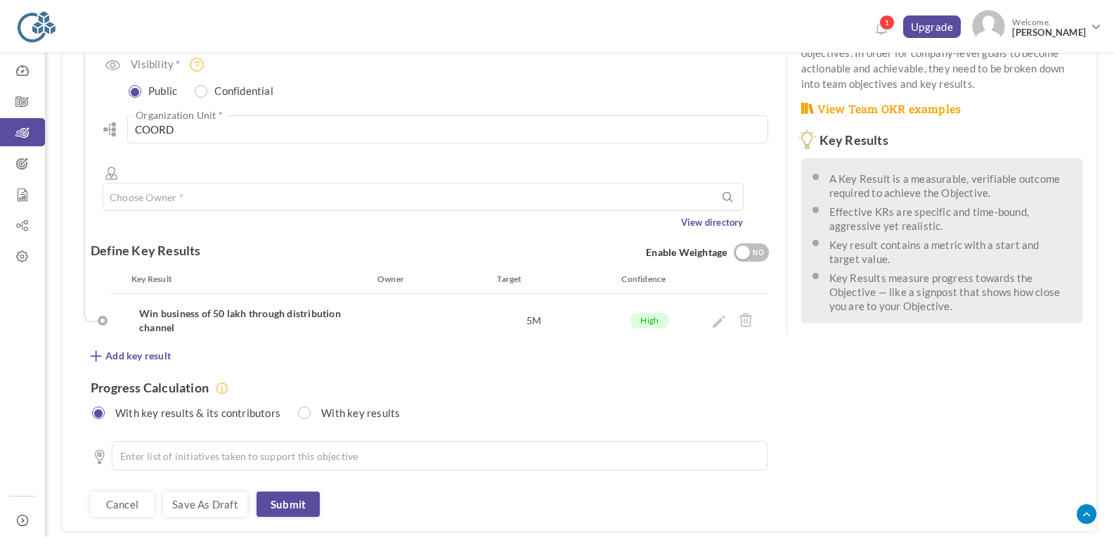
scroll to position [0, 0]
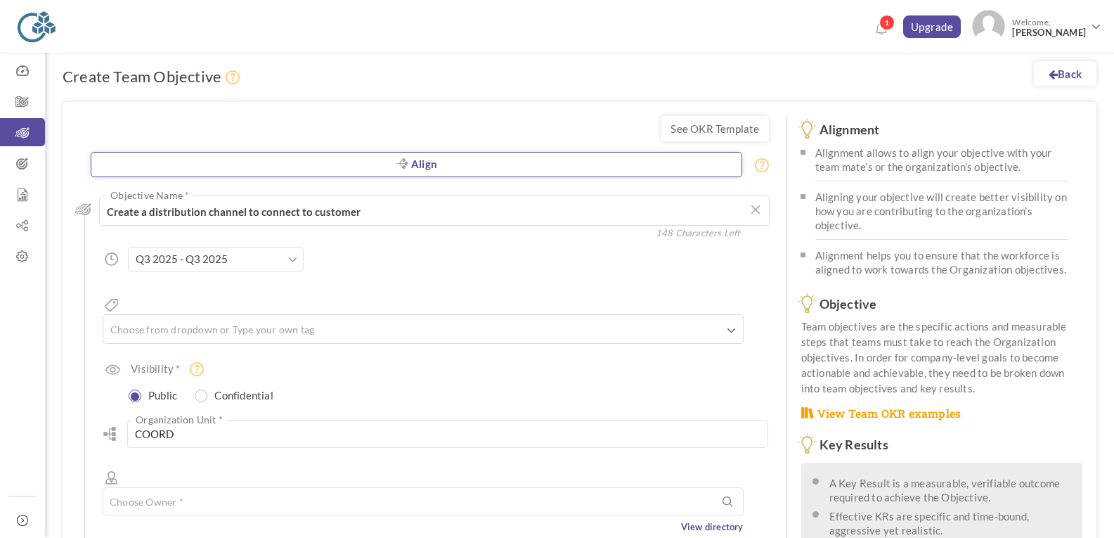
click at [381, 160] on link "Align" at bounding box center [417, 164] width 652 height 25
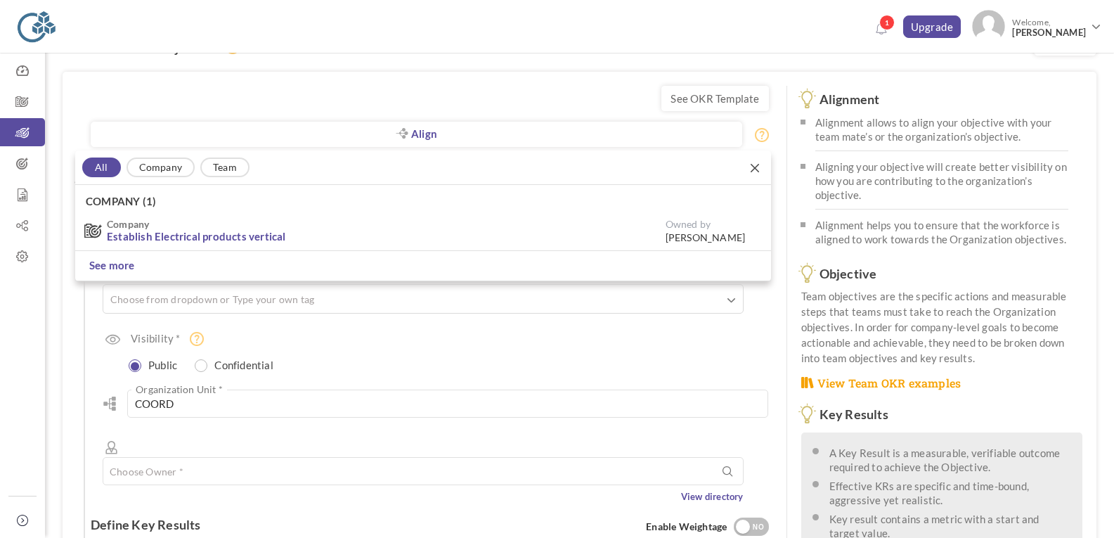
scroll to position [335, 0]
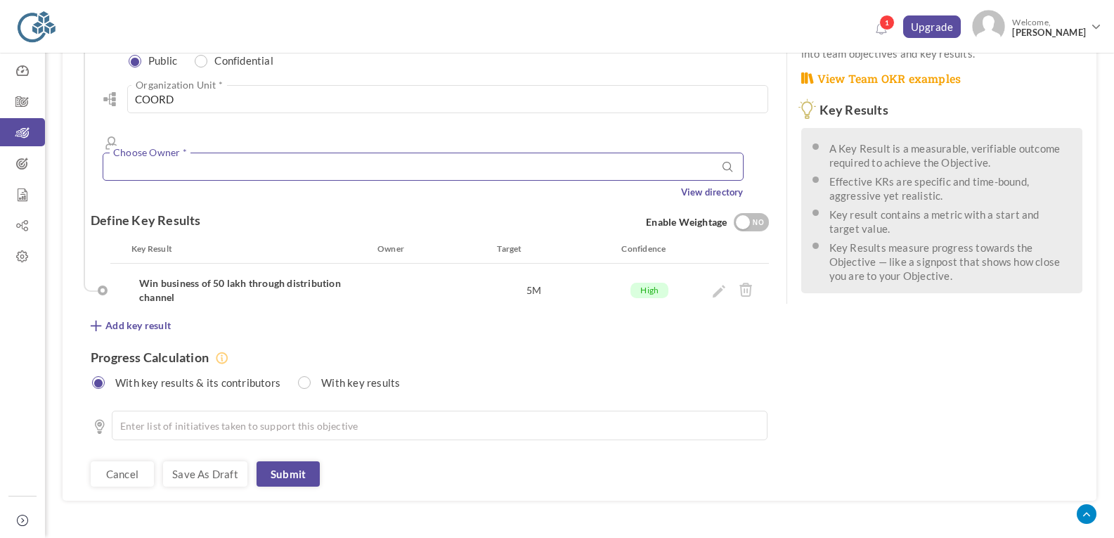
click at [312, 153] on input "text" at bounding box center [423, 167] width 641 height 28
click at [295, 187] on div "J Jagroop Singh" at bounding box center [423, 199] width 625 height 25
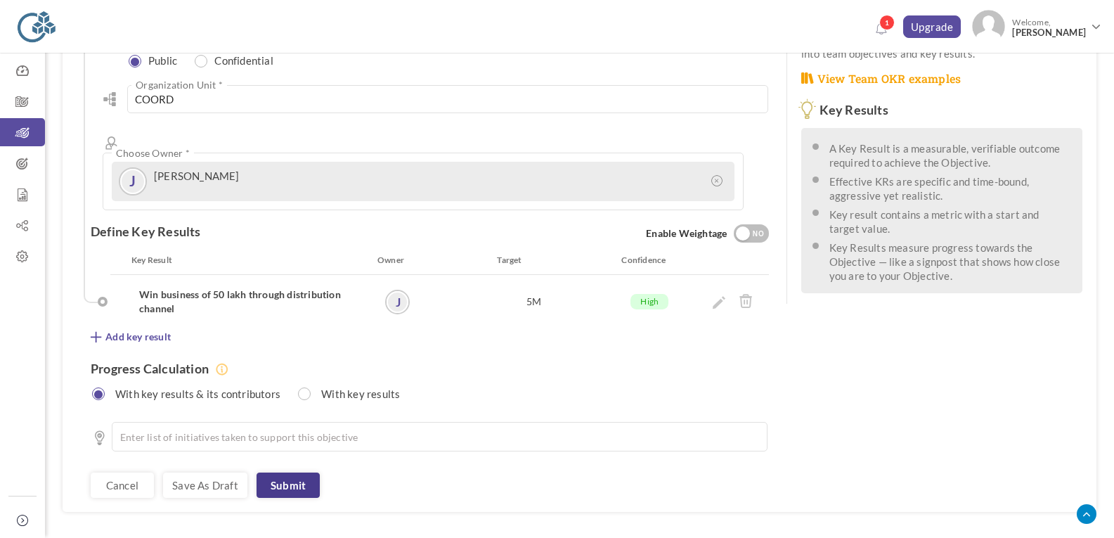
click at [283, 472] on link "Submit" at bounding box center [288, 484] width 63 height 25
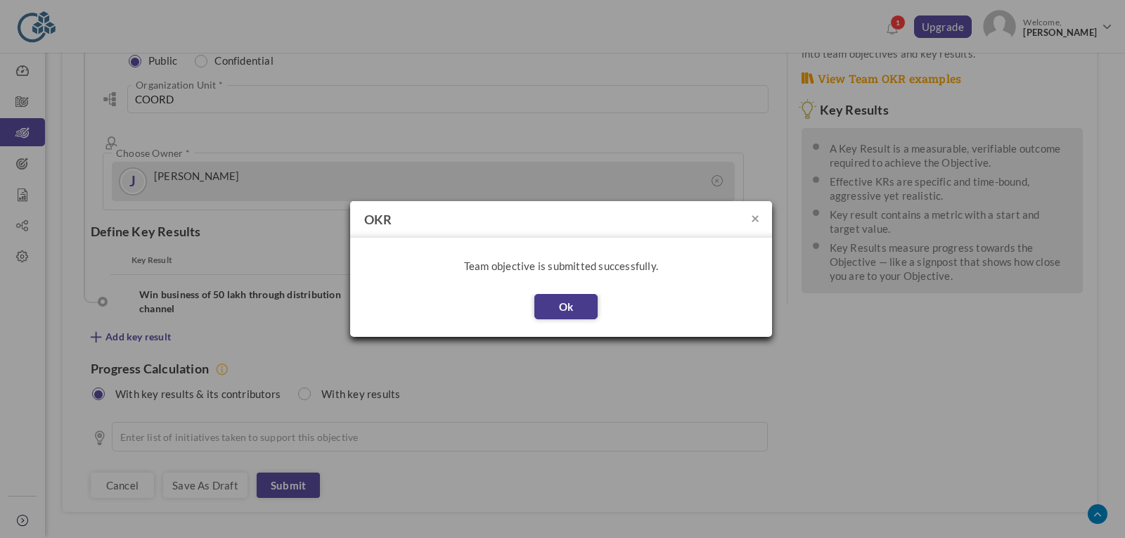
click at [573, 305] on button "Ok" at bounding box center [565, 306] width 63 height 25
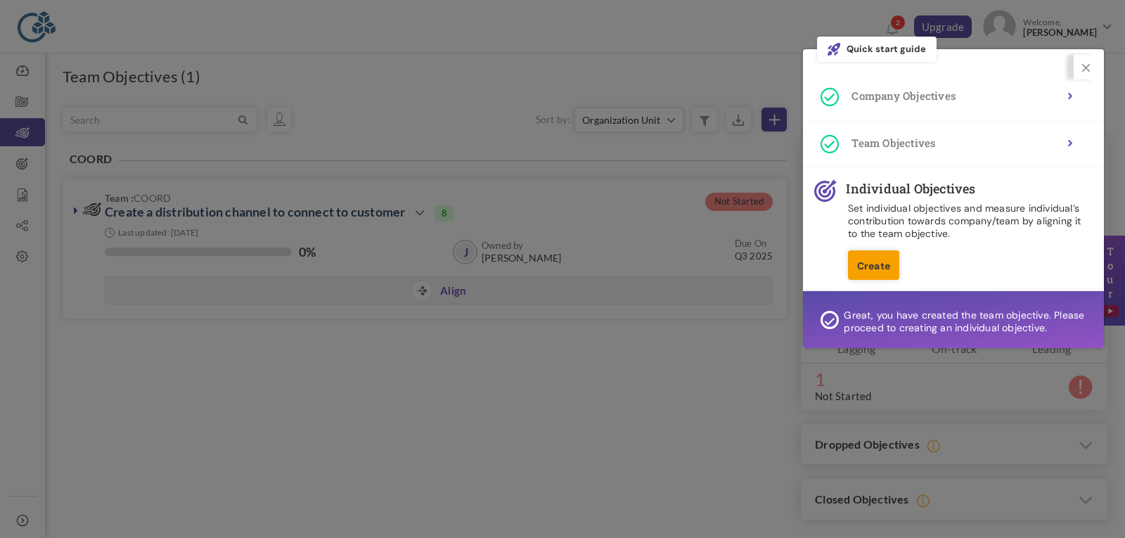
click at [885, 262] on link "Create" at bounding box center [873, 265] width 51 height 30
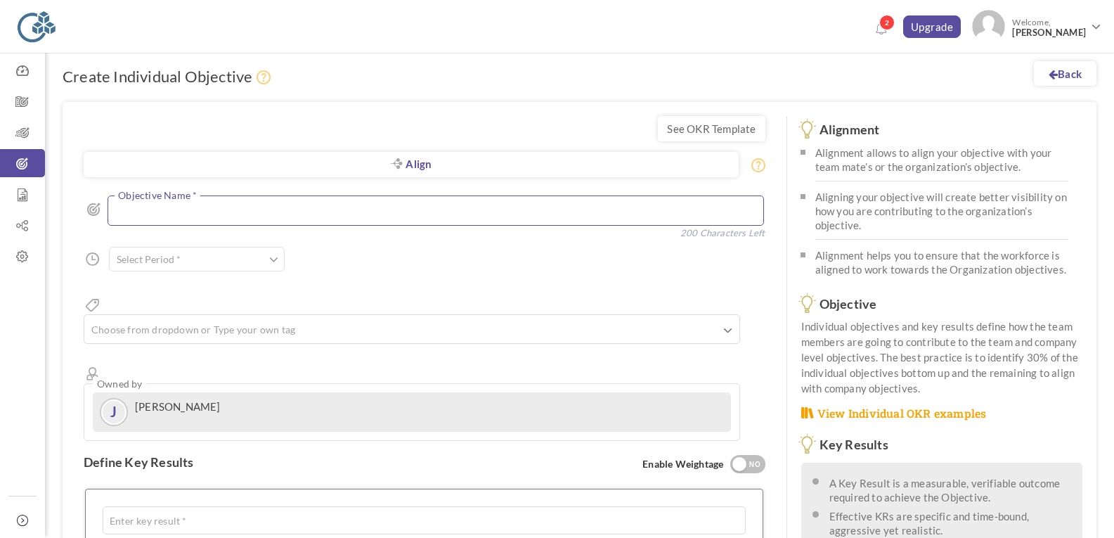
click at [384, 212] on textarea at bounding box center [436, 210] width 657 height 30
type textarea "Strategy to develop channel for selling products"
click at [273, 261] on span at bounding box center [273, 259] width 9 height 14
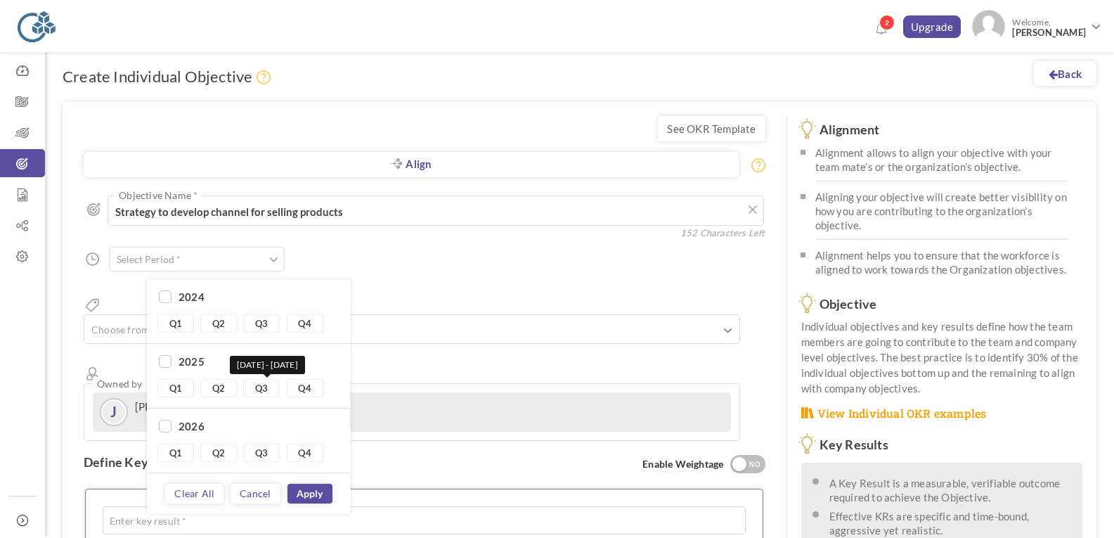
click at [264, 390] on link "Q3" at bounding box center [261, 388] width 37 height 18
type input "Q3 2025 - Q3 2025"
click at [439, 253] on div "Align Objective All Company Team Individual Choose Objective Strategy to develo…" at bounding box center [425, 311] width 682 height 260
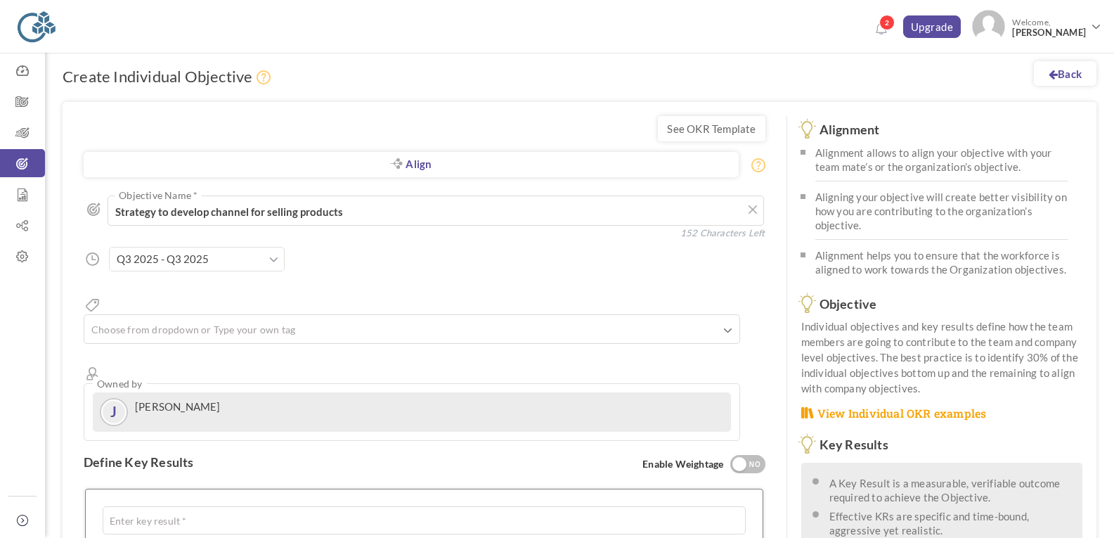
click at [308, 399] on div "J Jagroop Singh" at bounding box center [412, 411] width 624 height 25
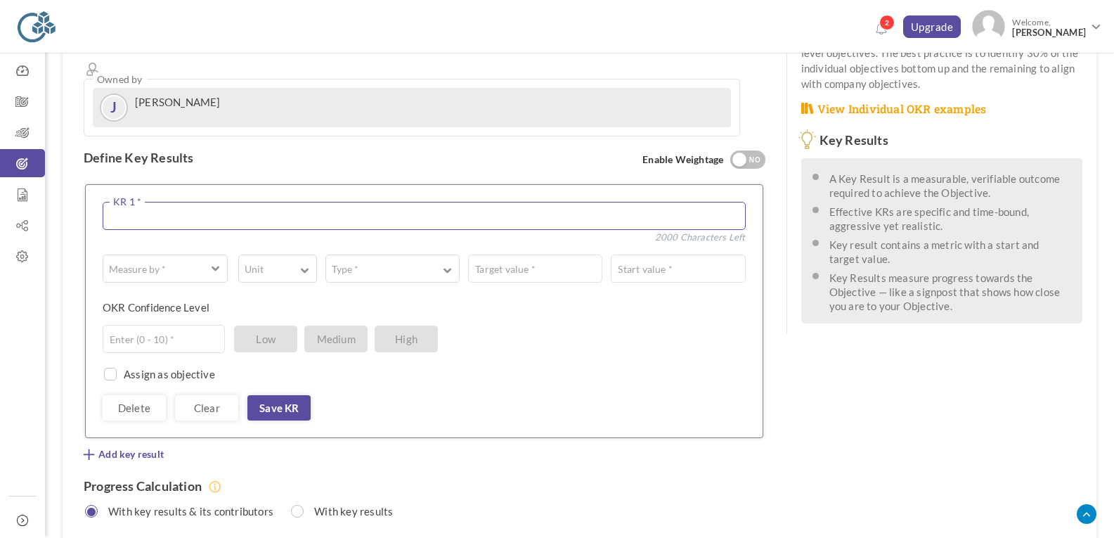
click at [370, 202] on textarea at bounding box center [424, 216] width 643 height 28
type textarea "Establish 3 channel partners in North"
click at [212, 262] on span "button" at bounding box center [216, 267] width 8 height 11
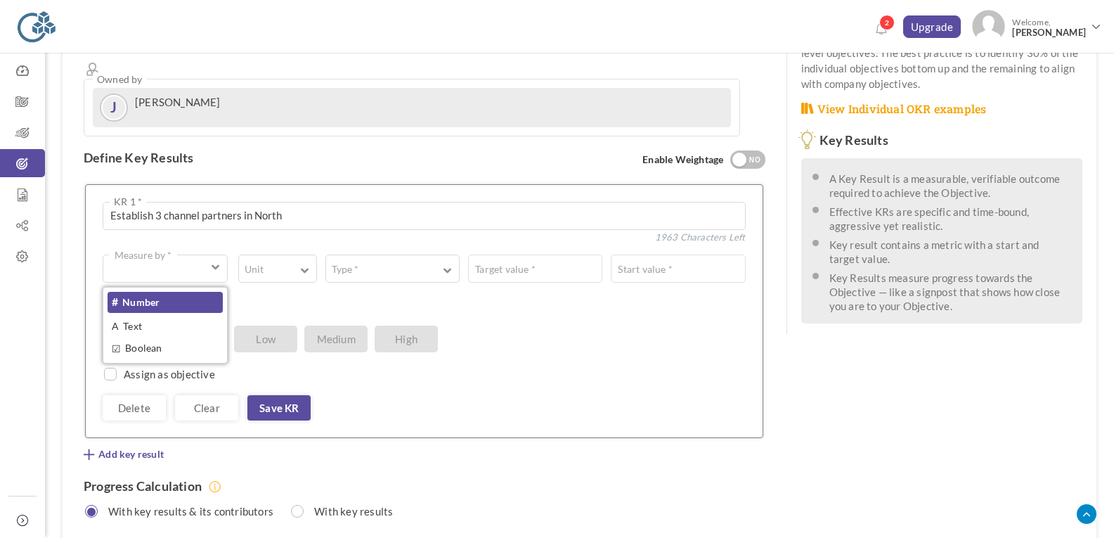
click at [198, 292] on link "# Number" at bounding box center [165, 302] width 115 height 21
click at [295, 254] on button "Unit" at bounding box center [277, 268] width 79 height 28
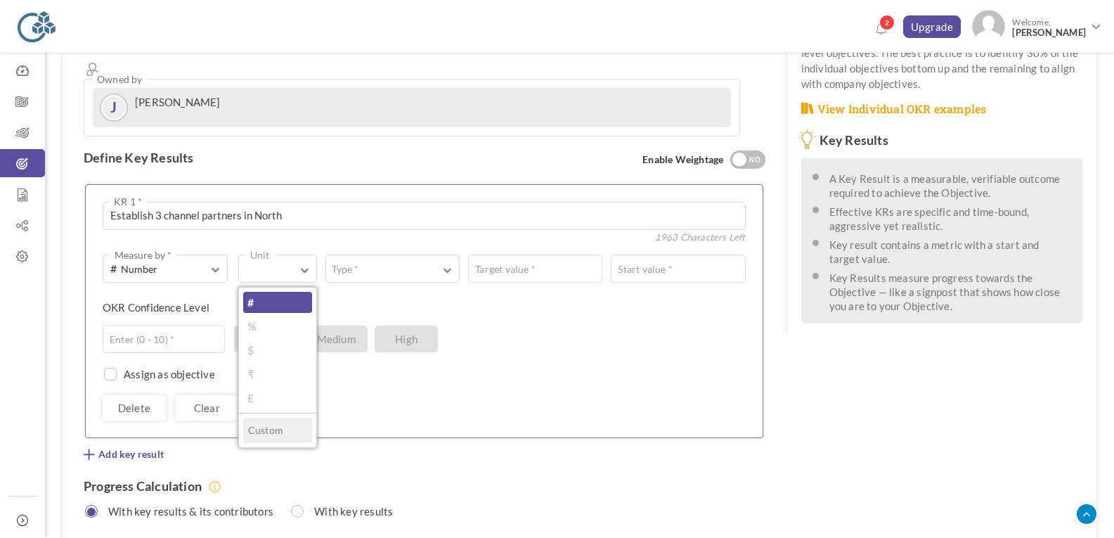
click at [294, 292] on link "#" at bounding box center [277, 302] width 69 height 21
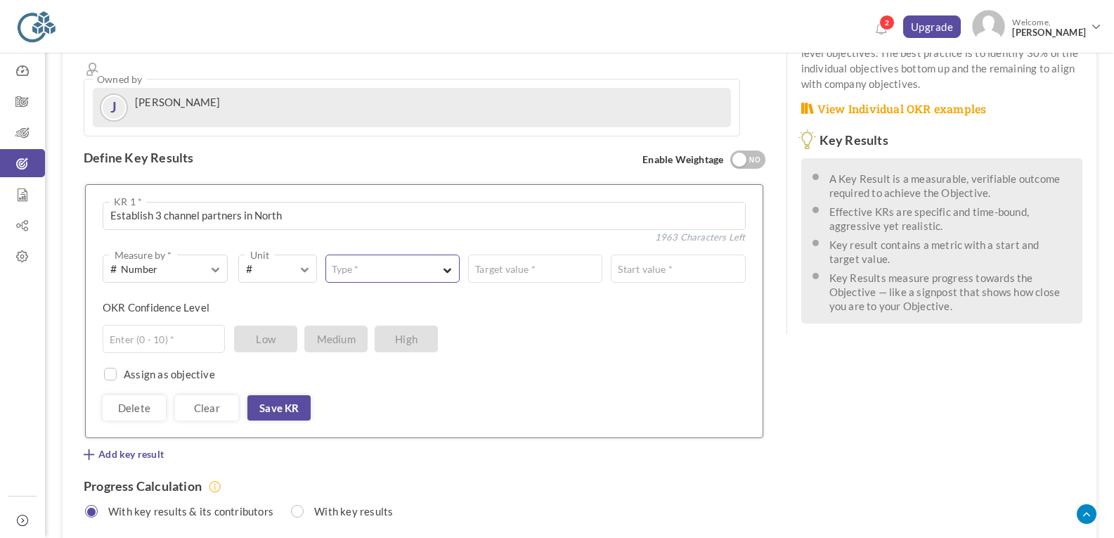
click at [368, 254] on button "Type *" at bounding box center [392, 268] width 134 height 28
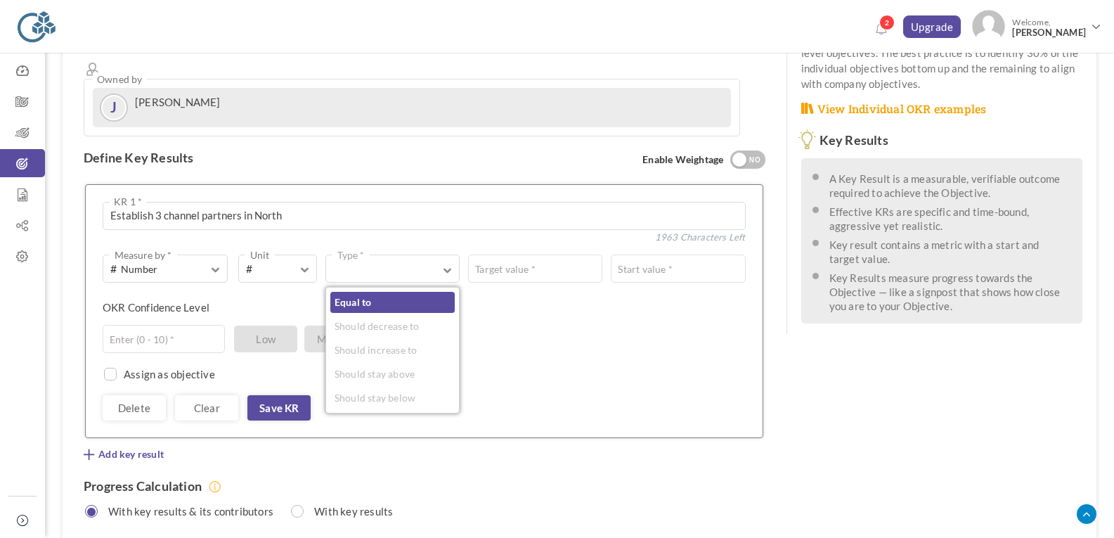
click at [385, 292] on link "Equal to" at bounding box center [392, 302] width 124 height 21
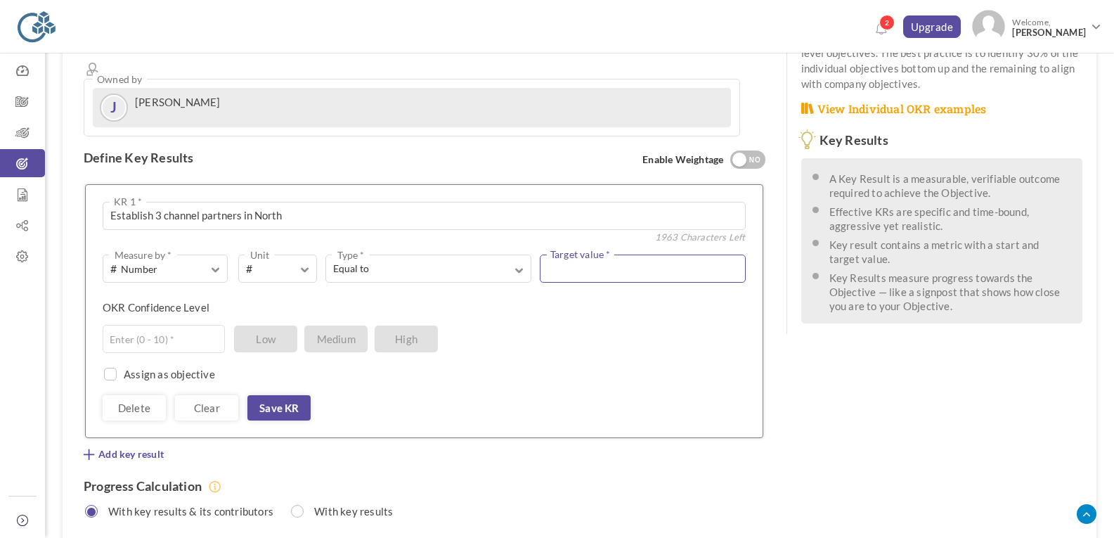
click at [591, 254] on input "text" at bounding box center [643, 268] width 206 height 28
type input "5000000"
click at [123, 325] on input "text" at bounding box center [164, 339] width 122 height 28
type input "6"
click at [285, 395] on link "Save KR" at bounding box center [278, 407] width 63 height 25
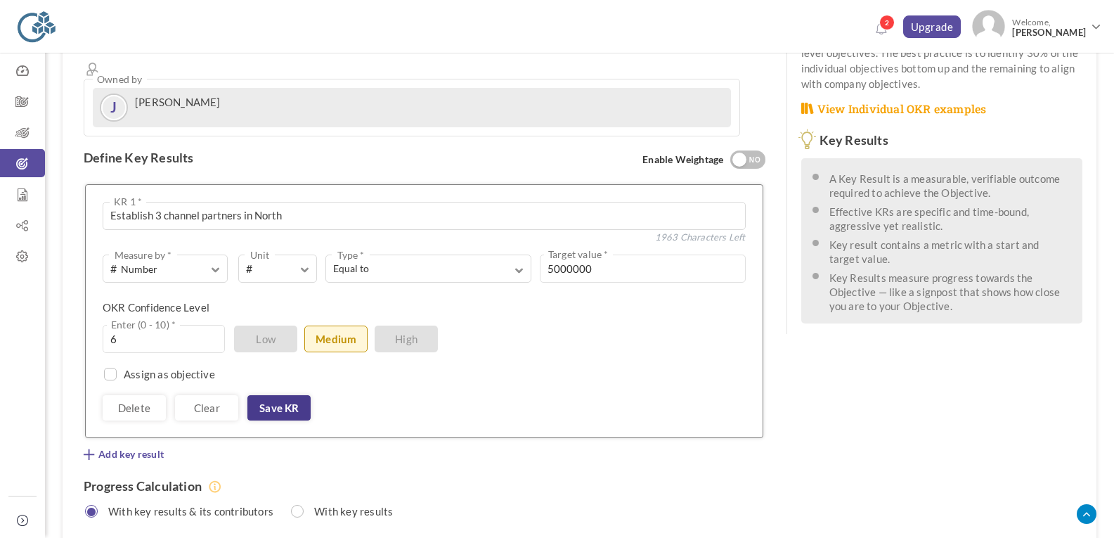
scroll to position [235, 0]
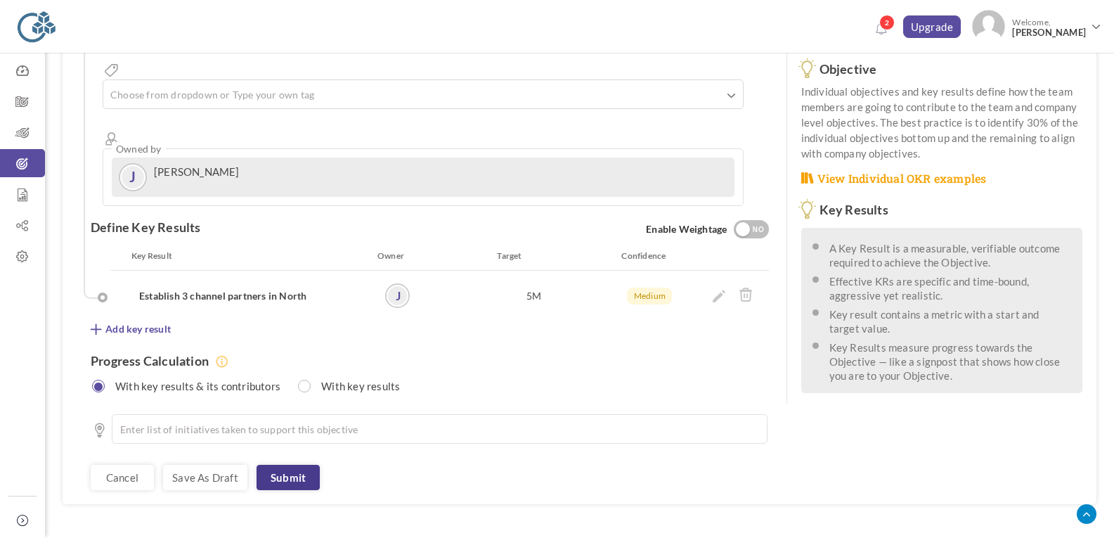
click at [302, 465] on link "Submit" at bounding box center [288, 477] width 63 height 25
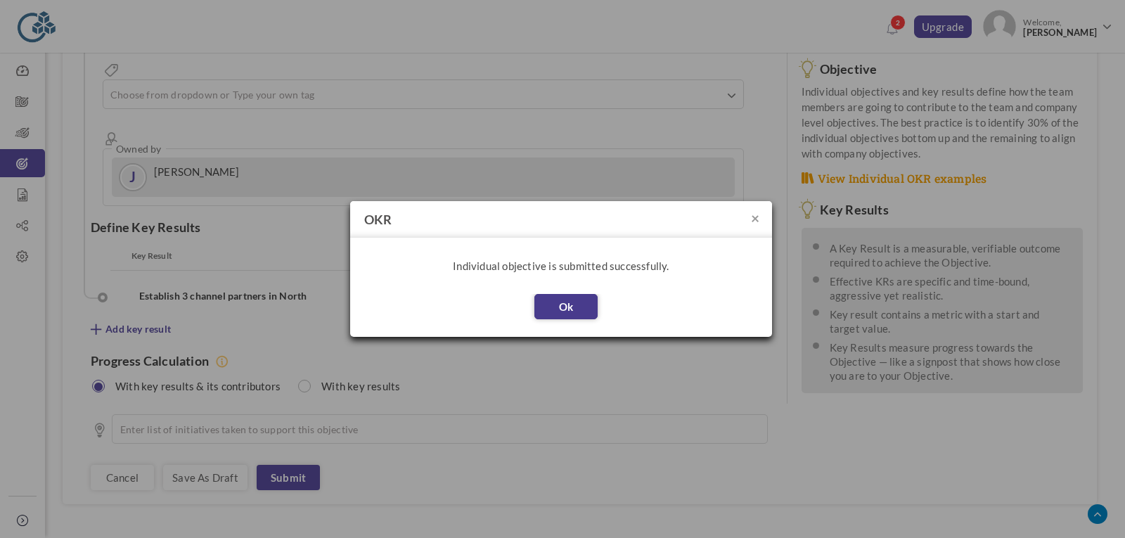
click at [585, 312] on button "Ok" at bounding box center [565, 306] width 63 height 25
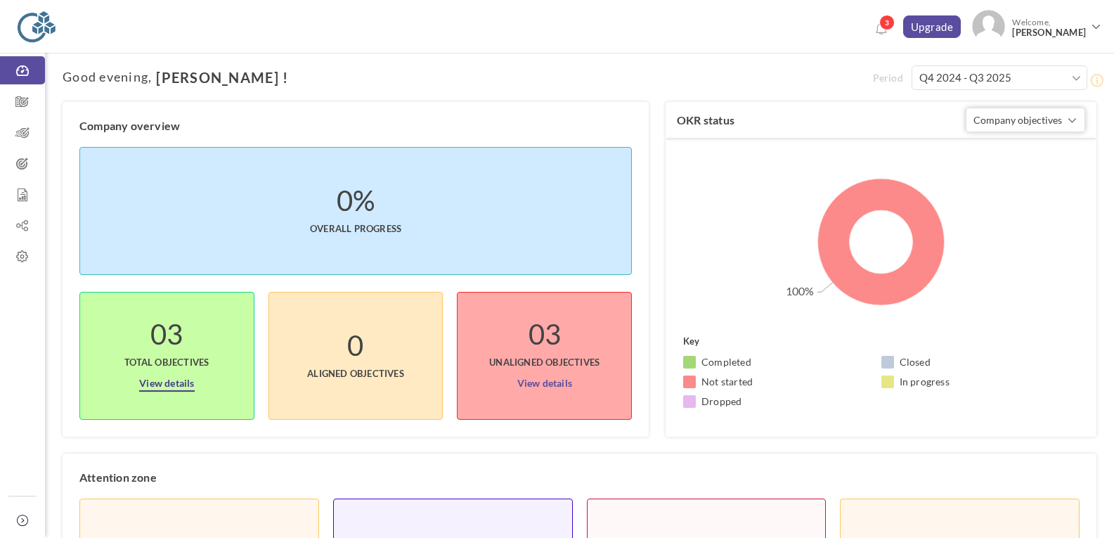
click at [166, 380] on link "View details" at bounding box center [166, 380] width 55 height 22
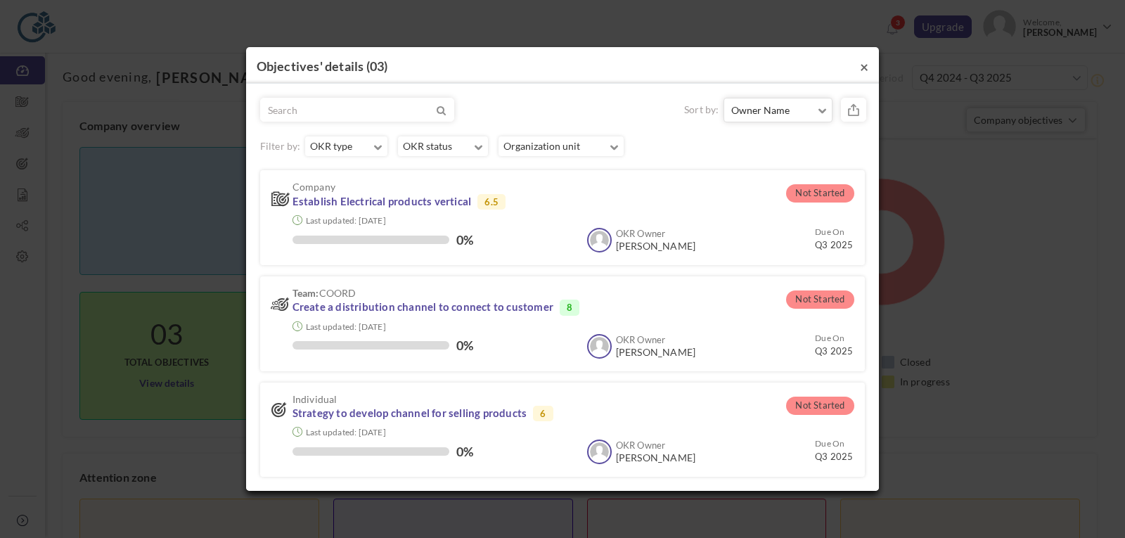
click at [864, 66] on button "×" at bounding box center [864, 66] width 8 height 15
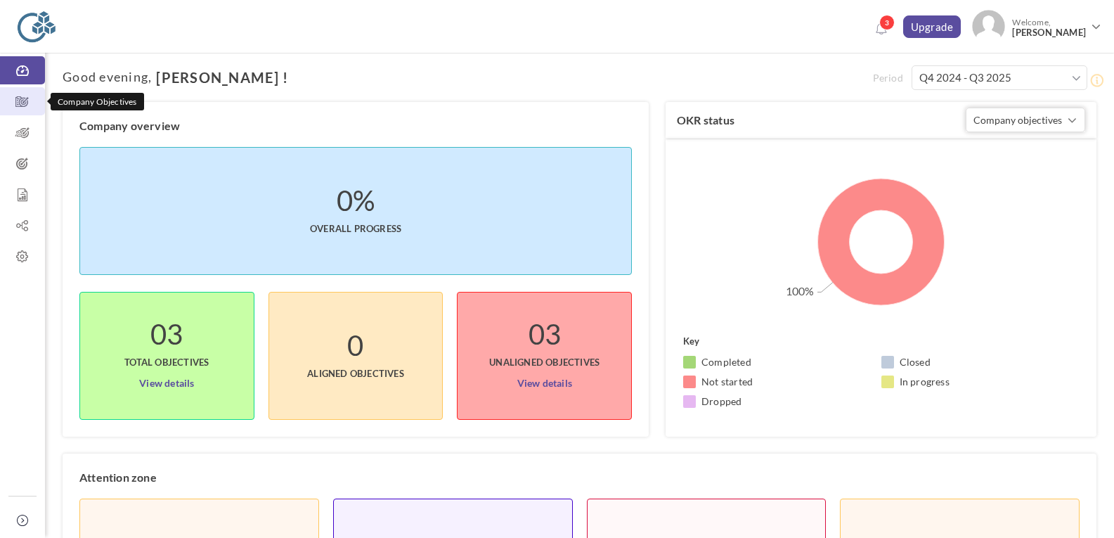
click at [22, 108] on icon at bounding box center [22, 102] width 45 height 14
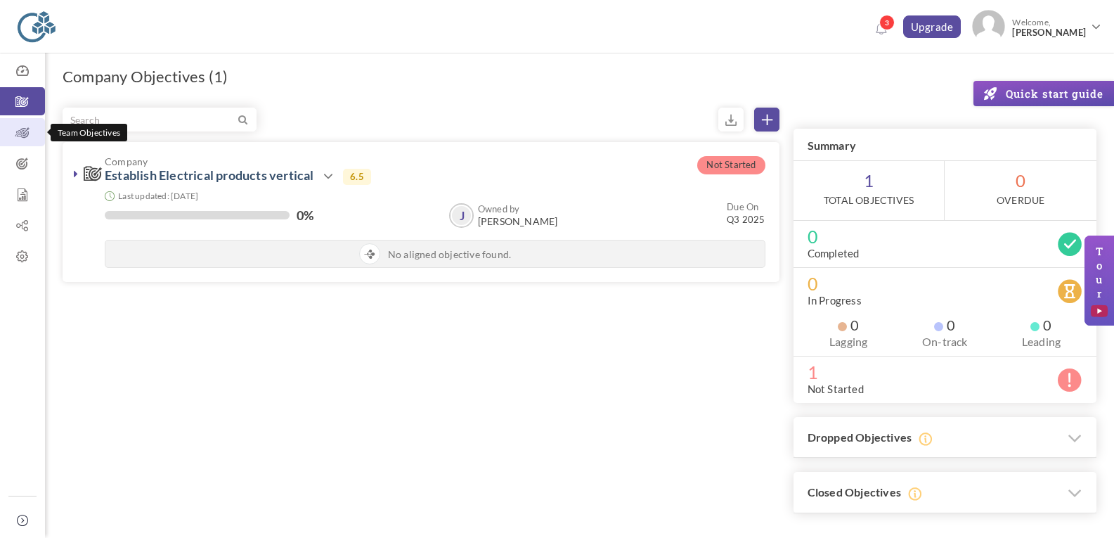
click at [24, 132] on icon at bounding box center [22, 133] width 45 height 14
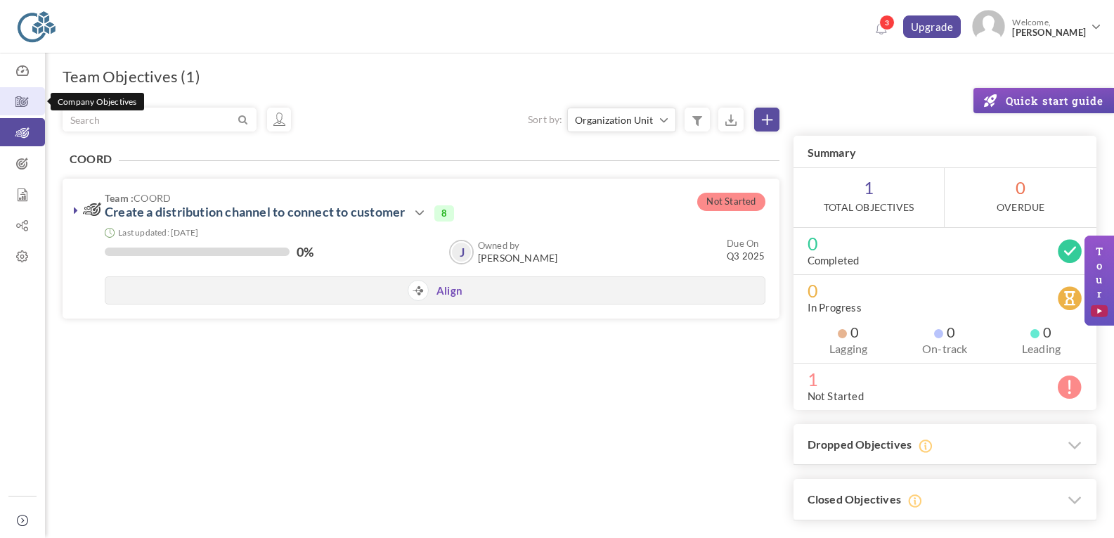
click at [24, 97] on icon at bounding box center [22, 102] width 45 height 14
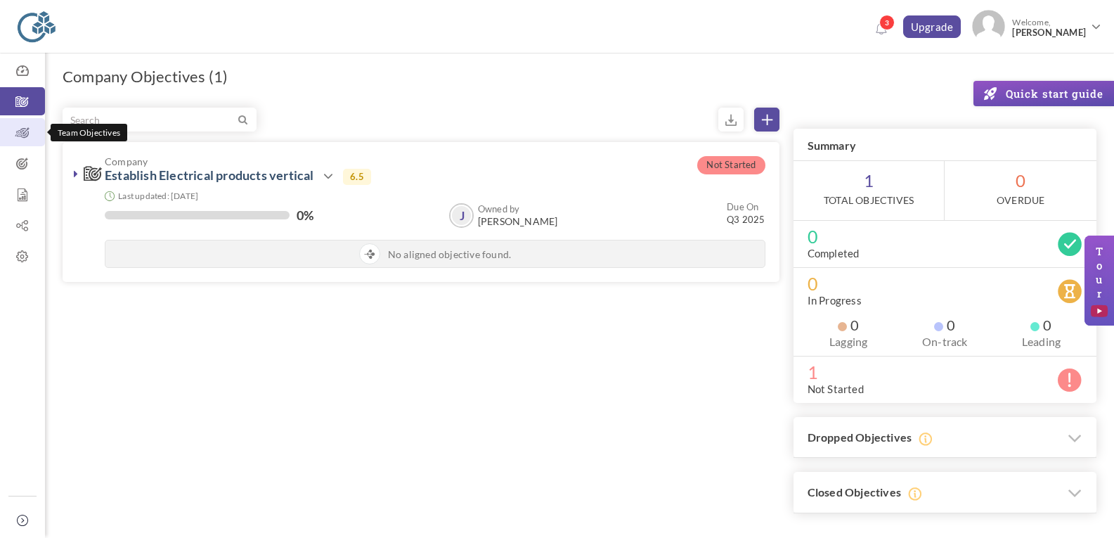
click at [24, 136] on icon at bounding box center [22, 133] width 45 height 14
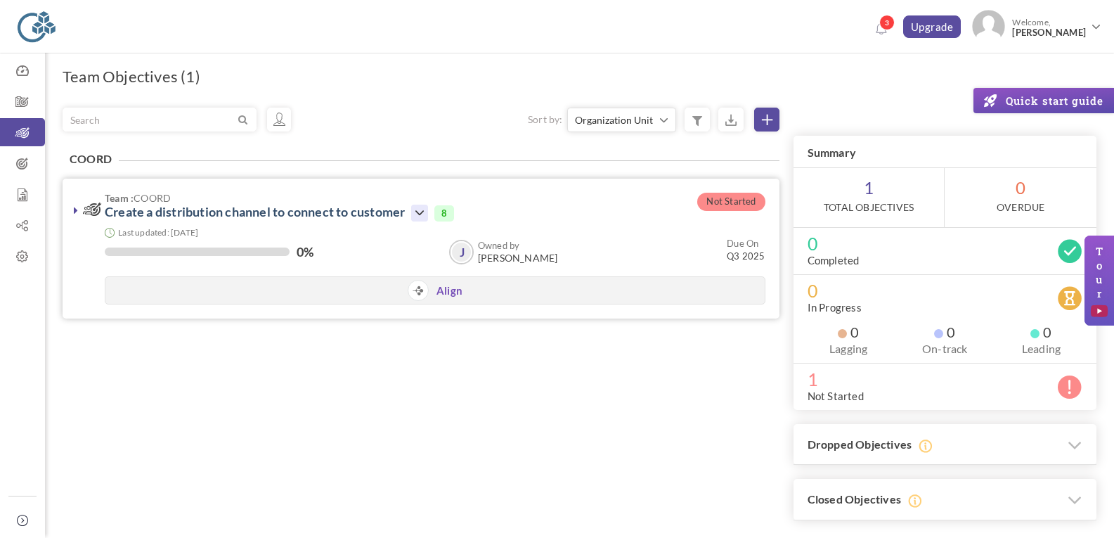
click at [428, 213] on icon at bounding box center [419, 213] width 17 height 17
click at [25, 164] on icon at bounding box center [22, 164] width 45 height 14
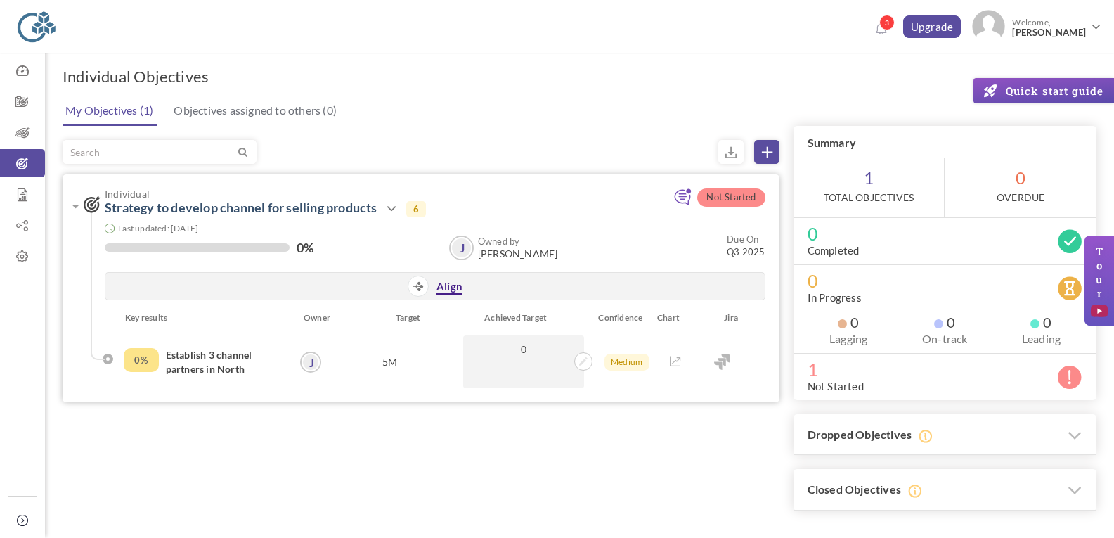
click at [451, 286] on link "Align" at bounding box center [450, 287] width 26 height 15
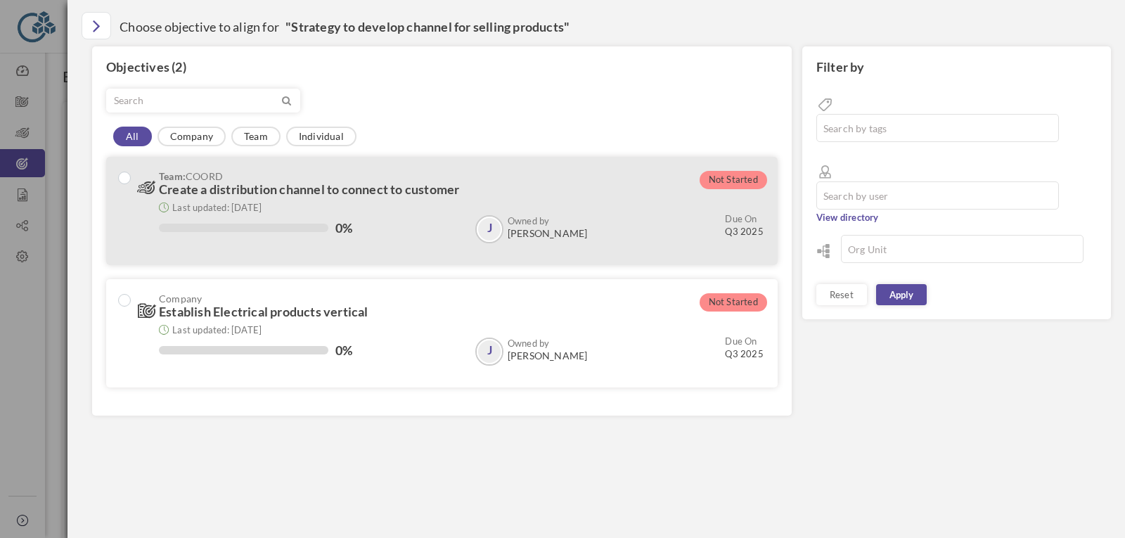
click at [375, 188] on span "Create a distribution channel to connect to customer" at bounding box center [309, 188] width 300 height 15
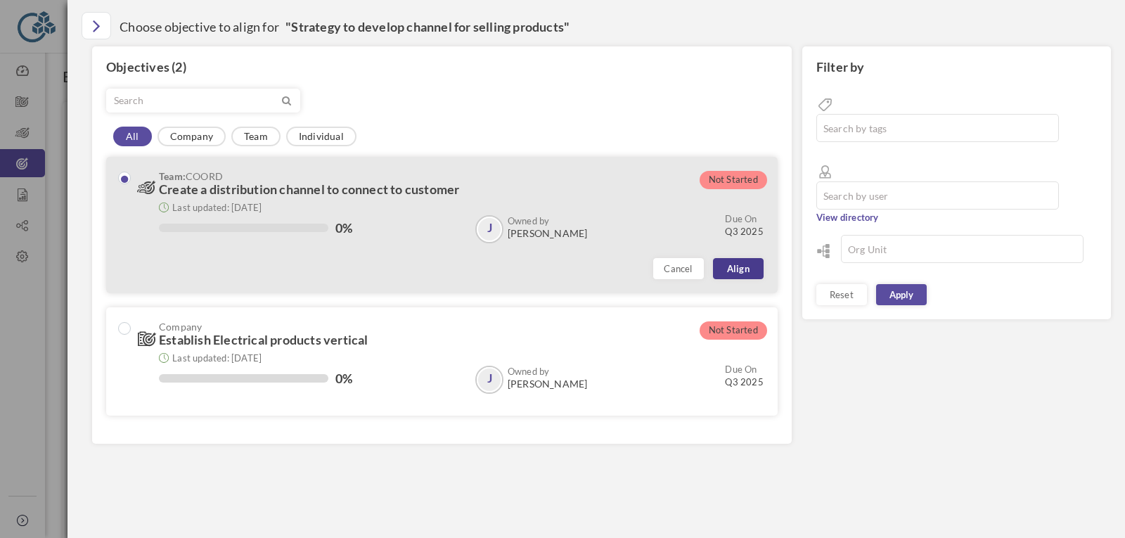
click at [748, 265] on link "Align" at bounding box center [738, 268] width 51 height 21
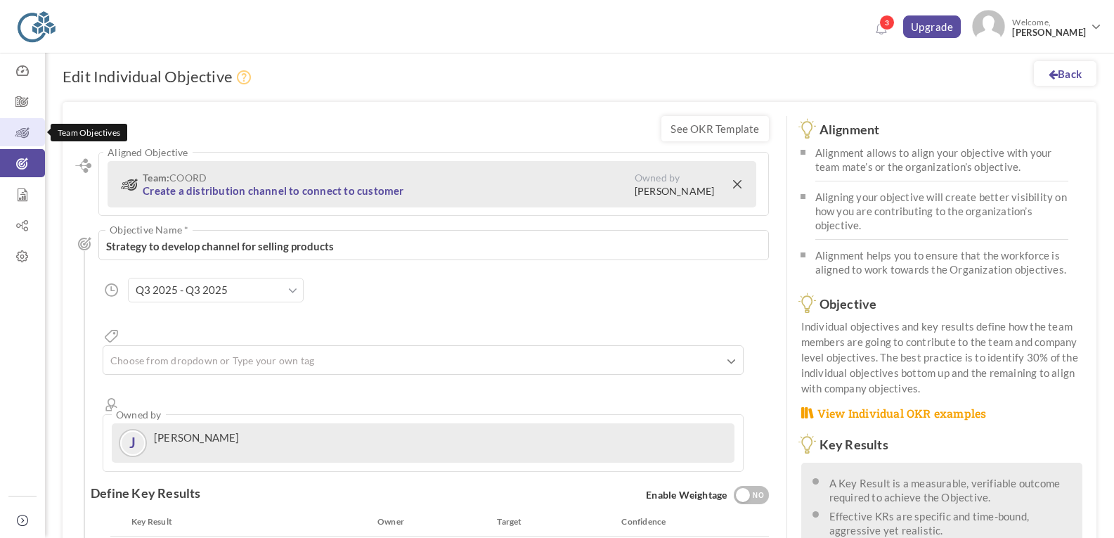
click at [27, 134] on icon at bounding box center [22, 133] width 45 height 14
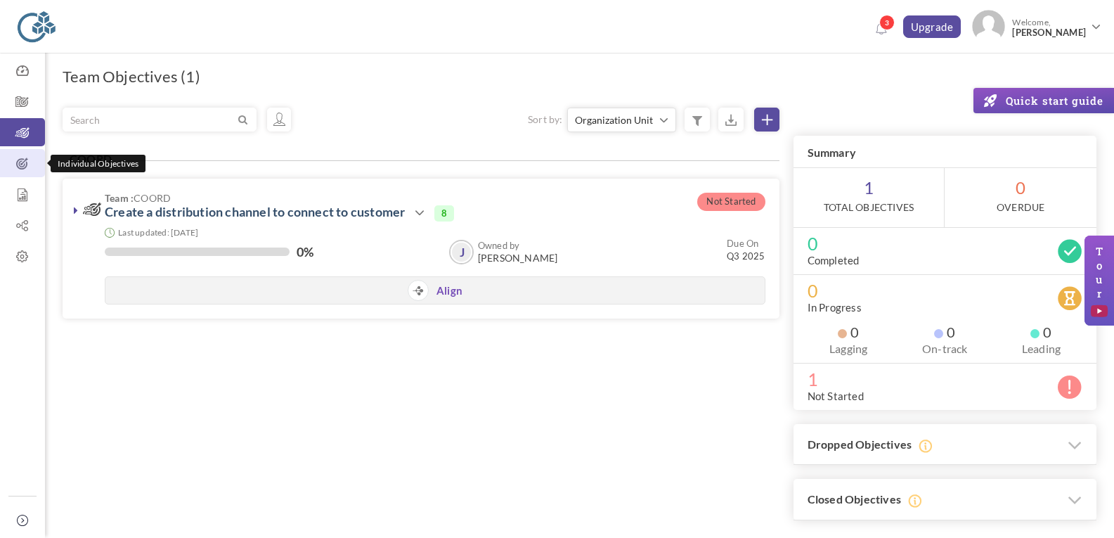
click at [30, 164] on icon at bounding box center [22, 164] width 45 height 14
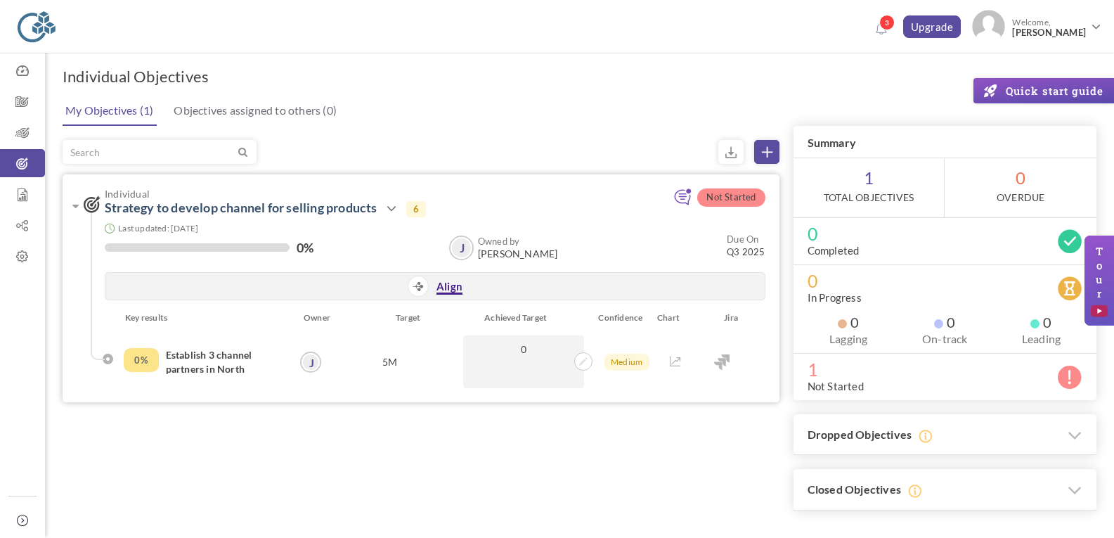
click at [453, 288] on link "Align" at bounding box center [450, 287] width 26 height 15
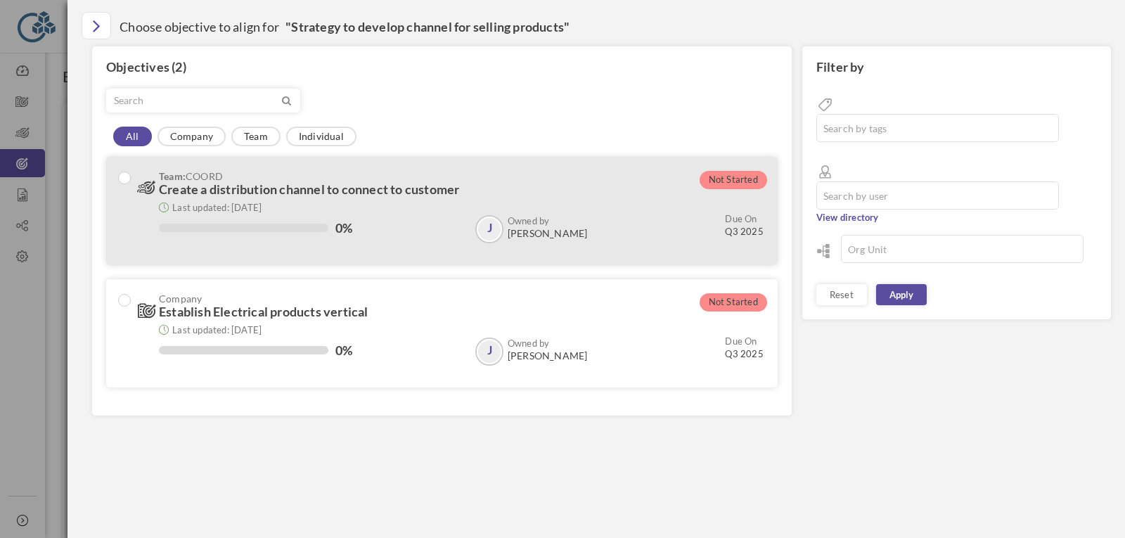
click at [640, 212] on div "Last updated: [DATE]" at bounding box center [461, 206] width 605 height 13
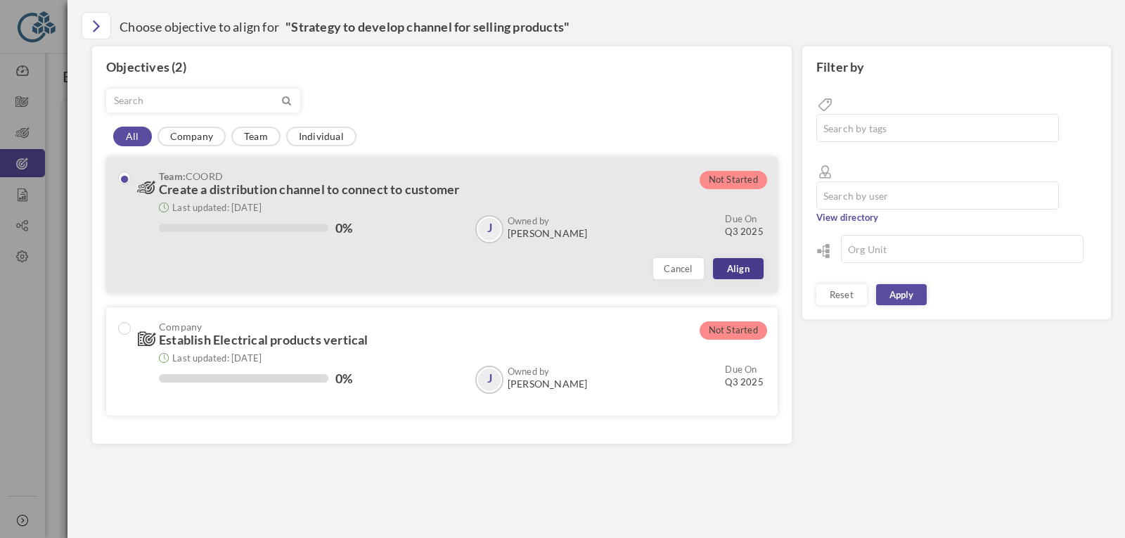
click at [737, 269] on link "Align" at bounding box center [738, 268] width 51 height 21
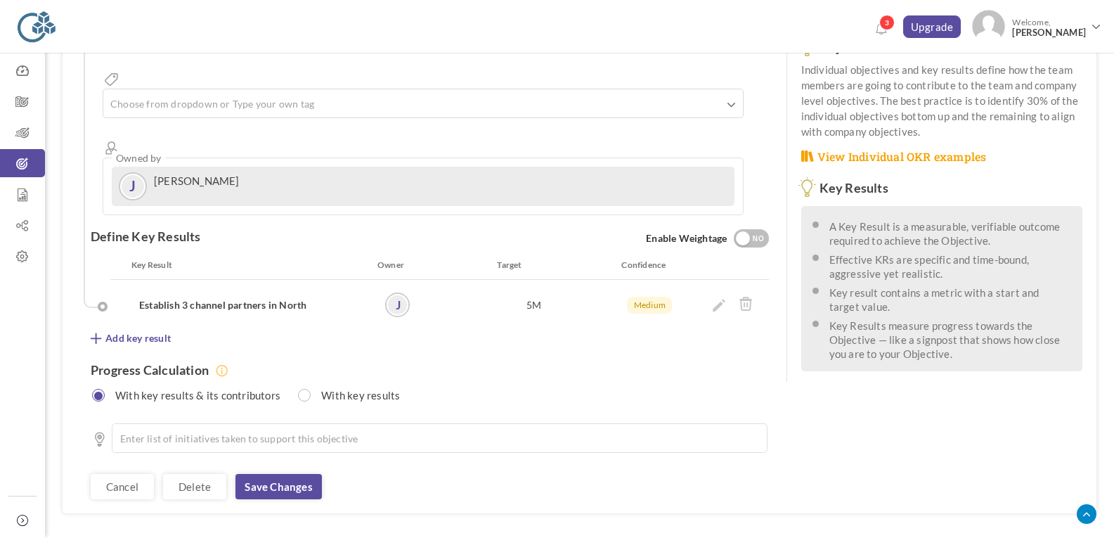
scroll to position [266, 0]
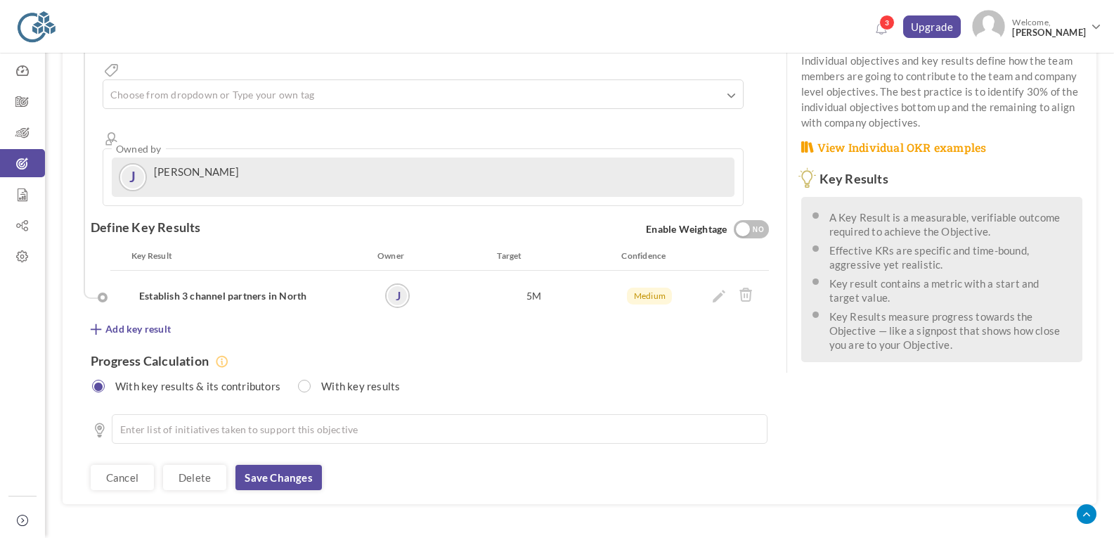
click at [316, 465] on link "Save changes" at bounding box center [279, 477] width 86 height 25
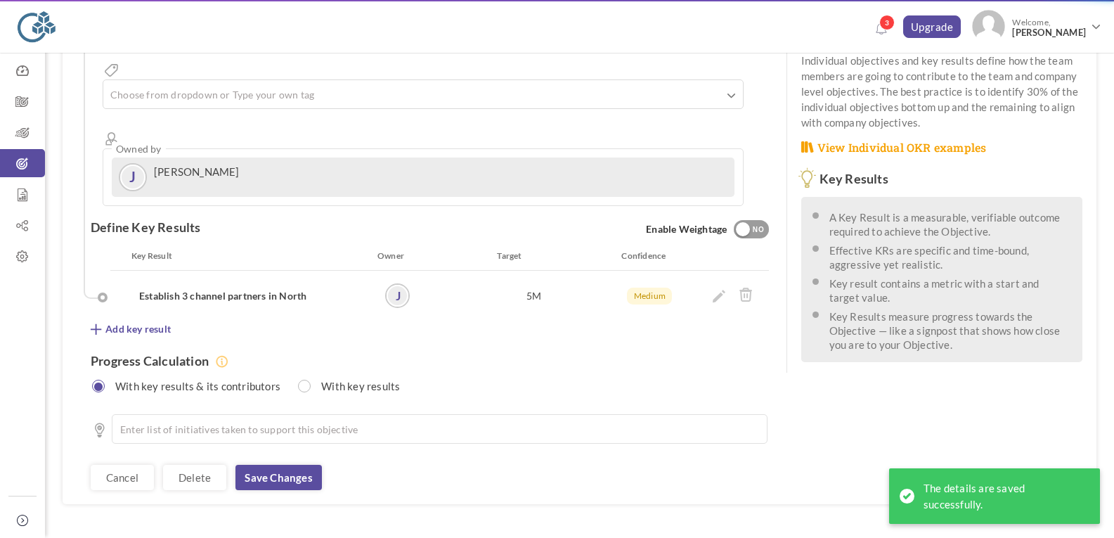
scroll to position [0, 0]
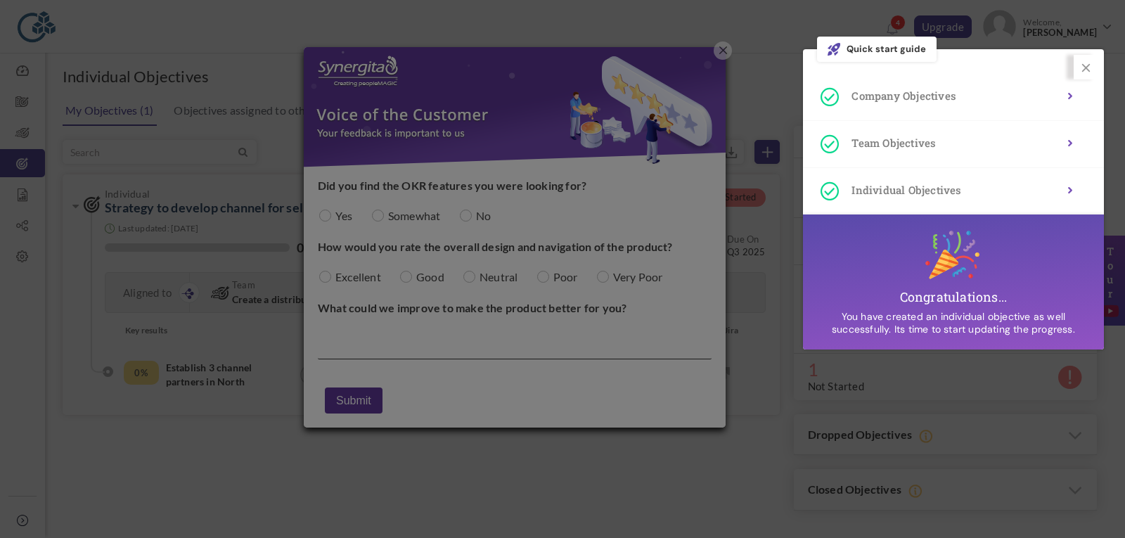
click at [323, 218] on div at bounding box center [562, 269] width 1125 height 538
click at [324, 216] on div at bounding box center [562, 269] width 1125 height 538
click at [1086, 67] on icon at bounding box center [1086, 68] width 8 height 8
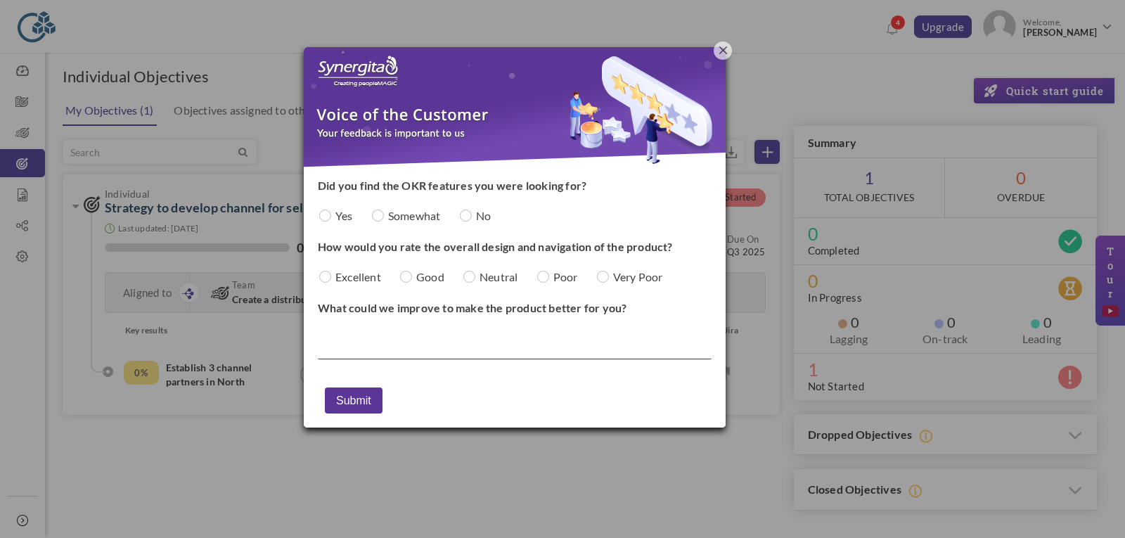
click at [375, 219] on input "radio" at bounding box center [378, 215] width 12 height 12
radio input "true"
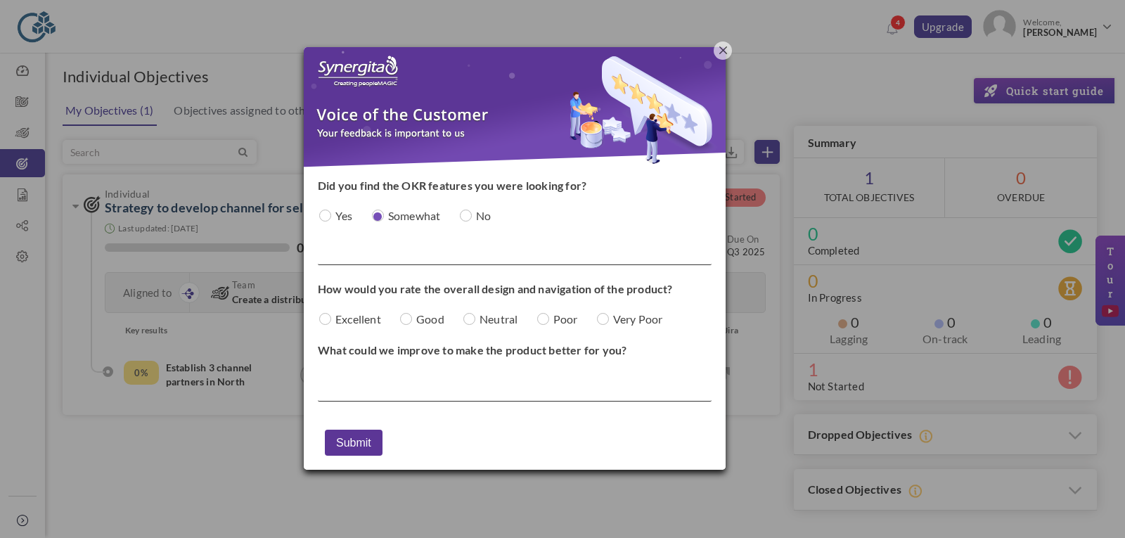
click at [472, 320] on input "radio" at bounding box center [469, 319] width 12 height 12
radio input "true"
click at [364, 433] on button "Submit" at bounding box center [354, 443] width 58 height 26
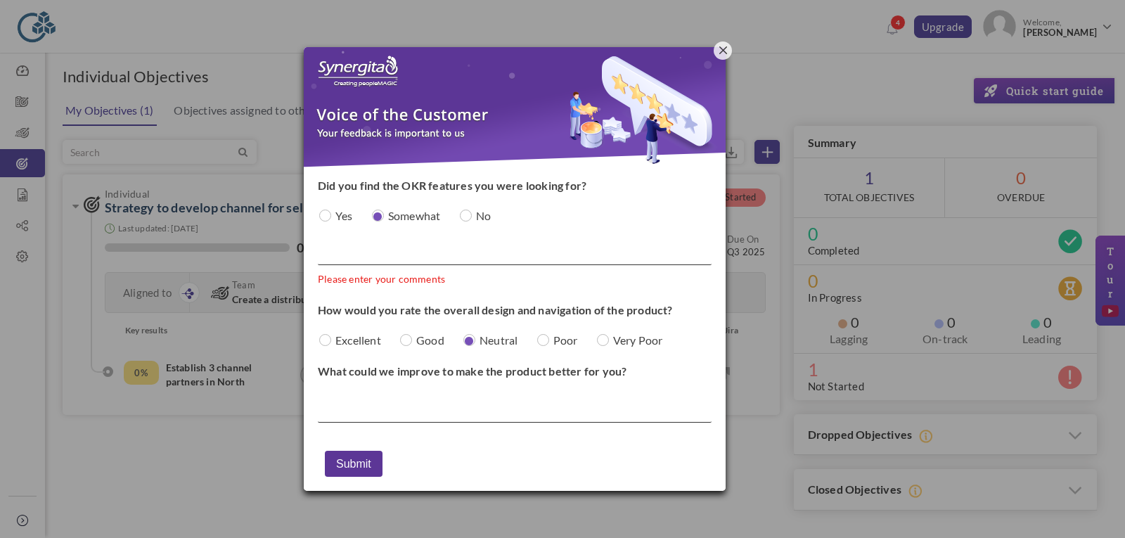
click at [720, 49] on span "button" at bounding box center [723, 50] width 8 height 8
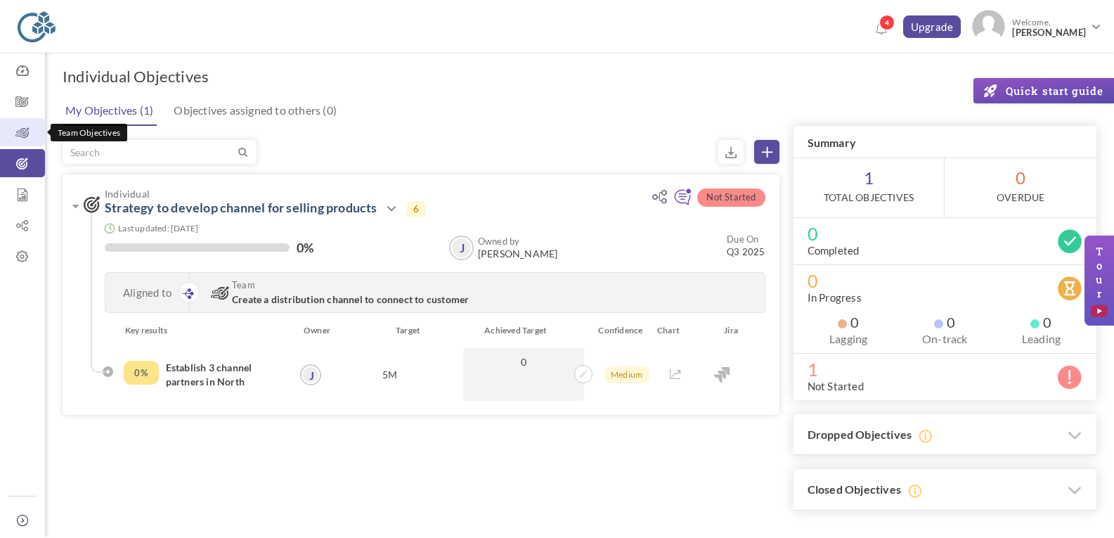
click at [13, 132] on icon at bounding box center [22, 133] width 45 height 14
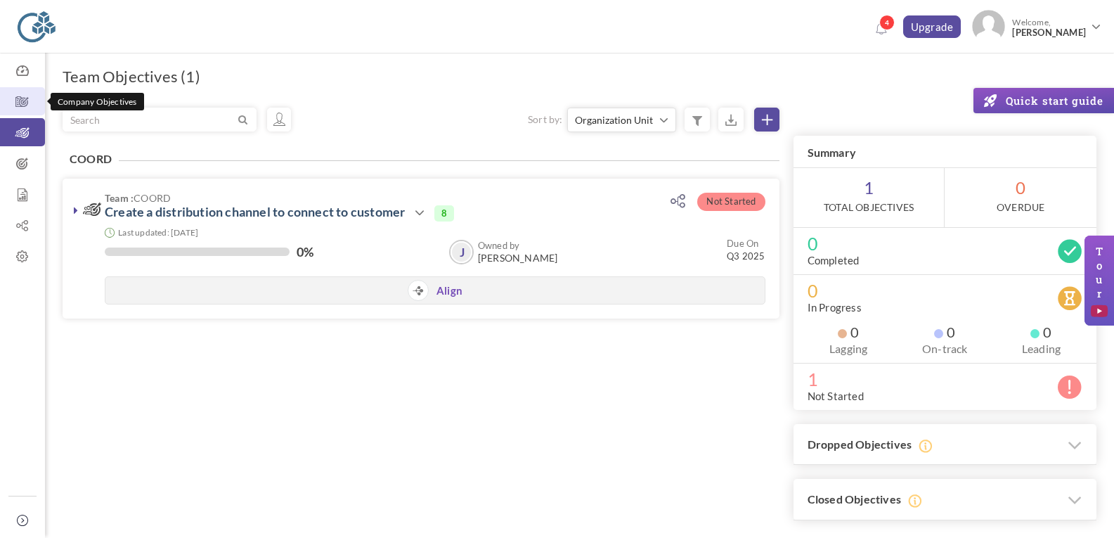
click at [22, 106] on icon at bounding box center [22, 102] width 45 height 14
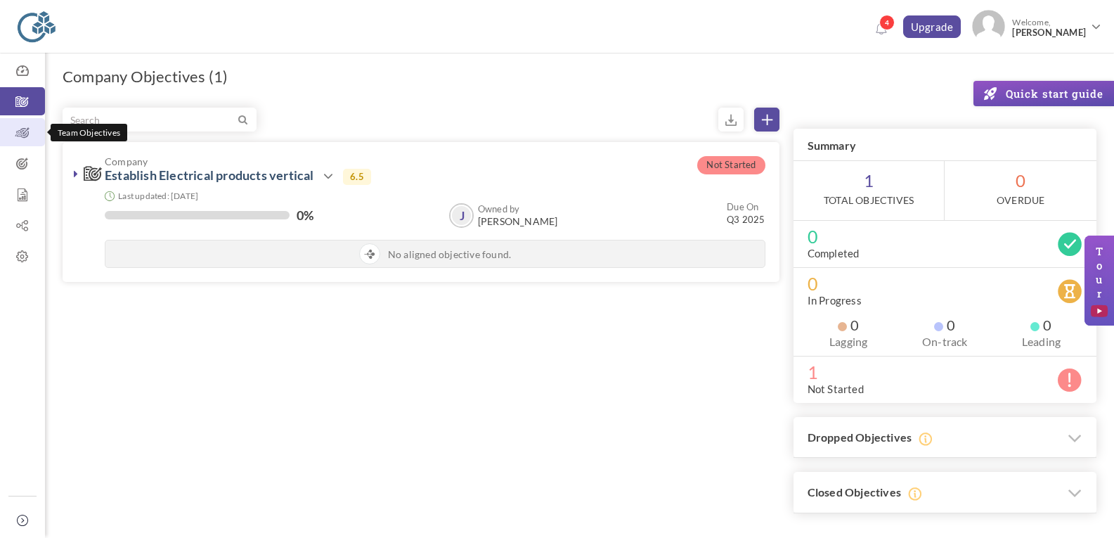
click at [22, 130] on icon at bounding box center [22, 133] width 45 height 14
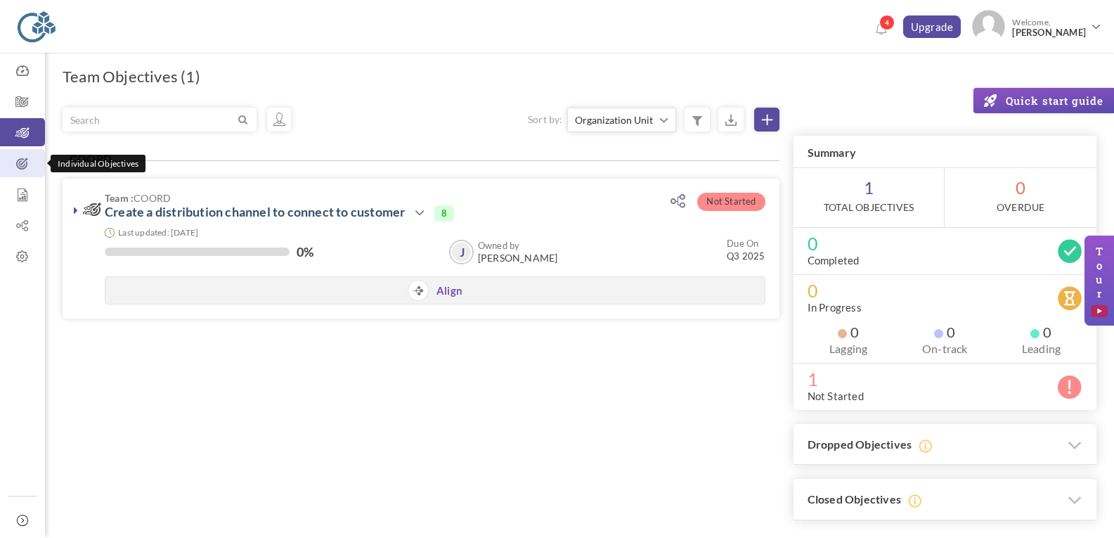
click at [24, 155] on link "Individual Objectives" at bounding box center [22, 163] width 45 height 28
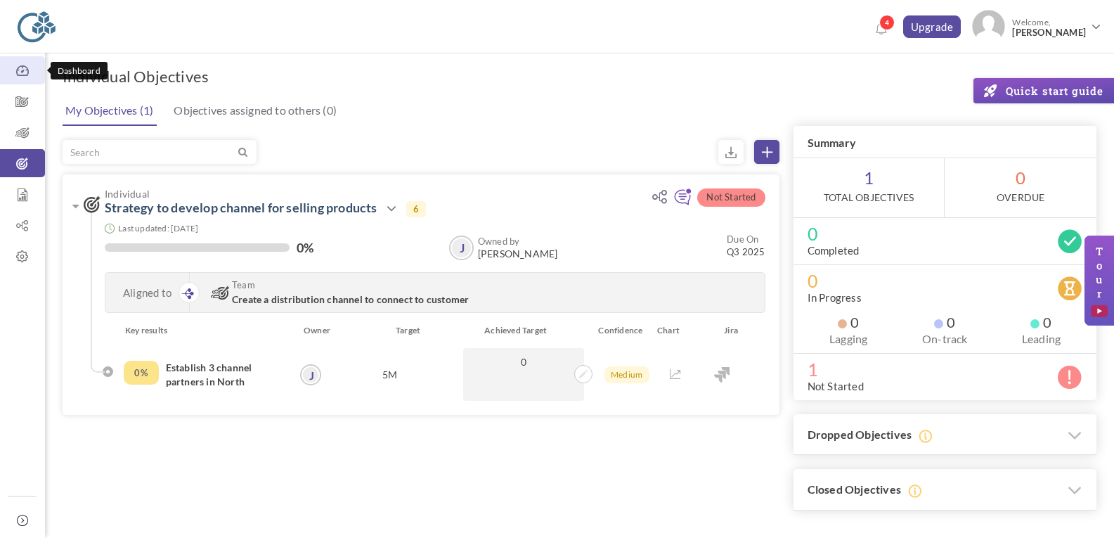
click at [25, 76] on icon at bounding box center [22, 71] width 45 height 14
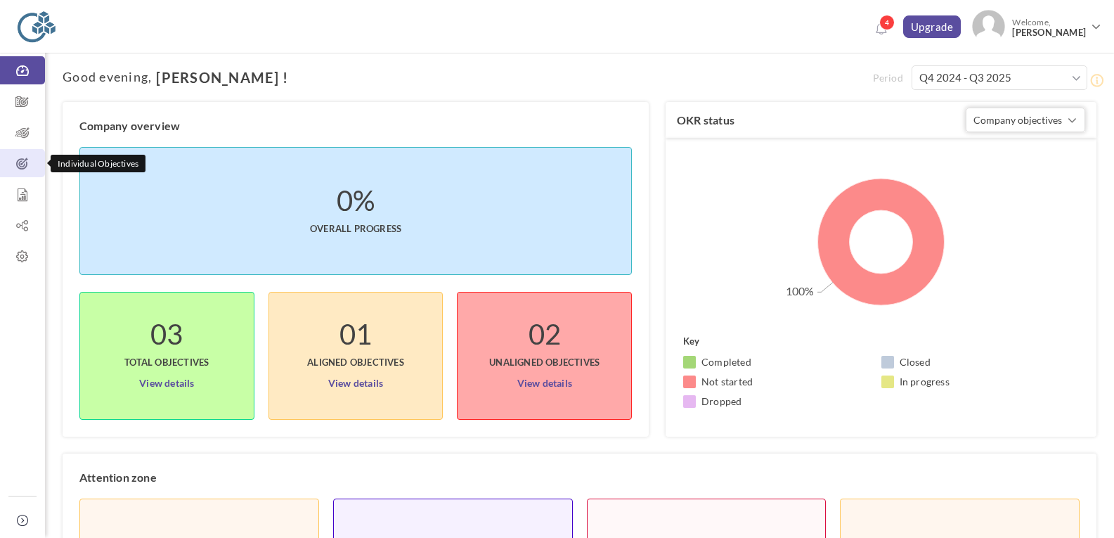
click at [24, 161] on icon at bounding box center [22, 164] width 45 height 14
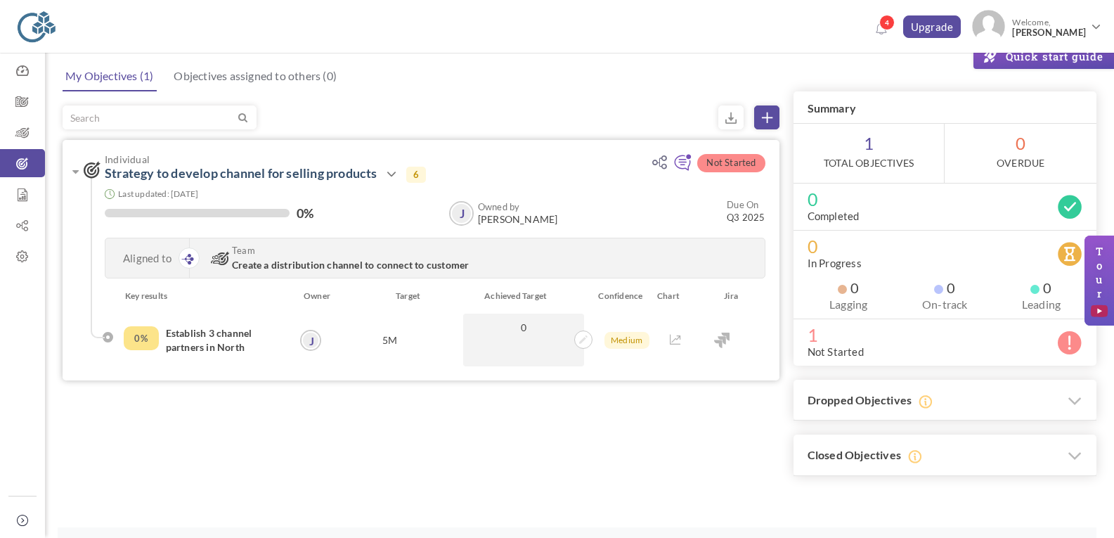
scroll to position [57, 0]
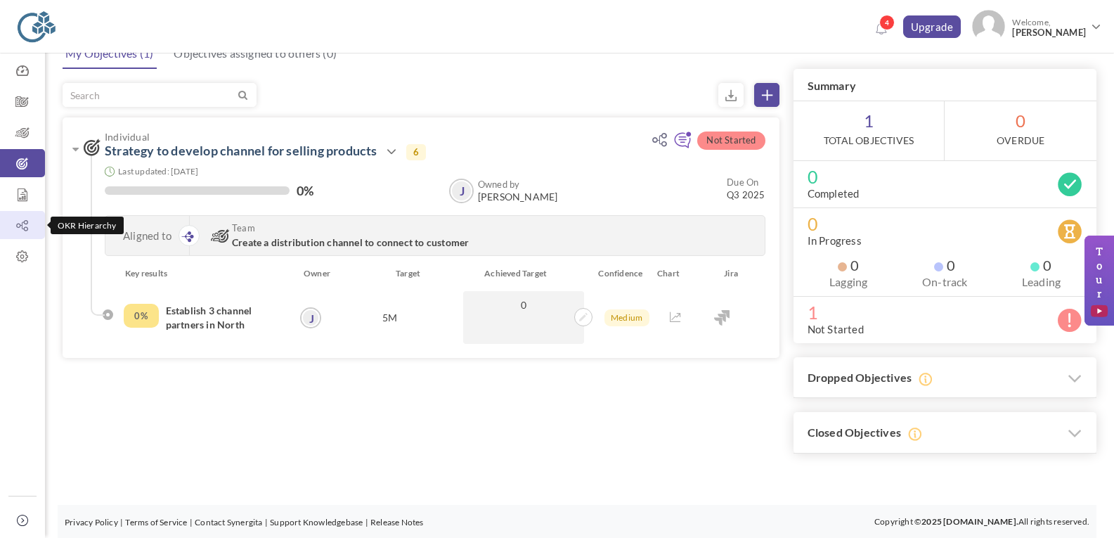
click at [25, 221] on icon at bounding box center [22, 226] width 45 height 14
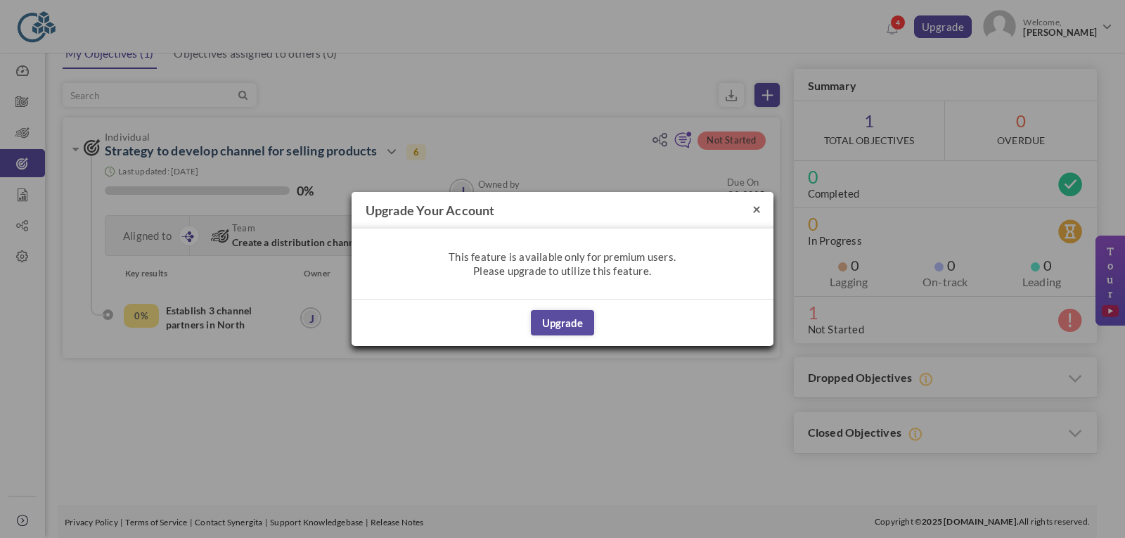
click at [759, 207] on button "×" at bounding box center [756, 208] width 8 height 15
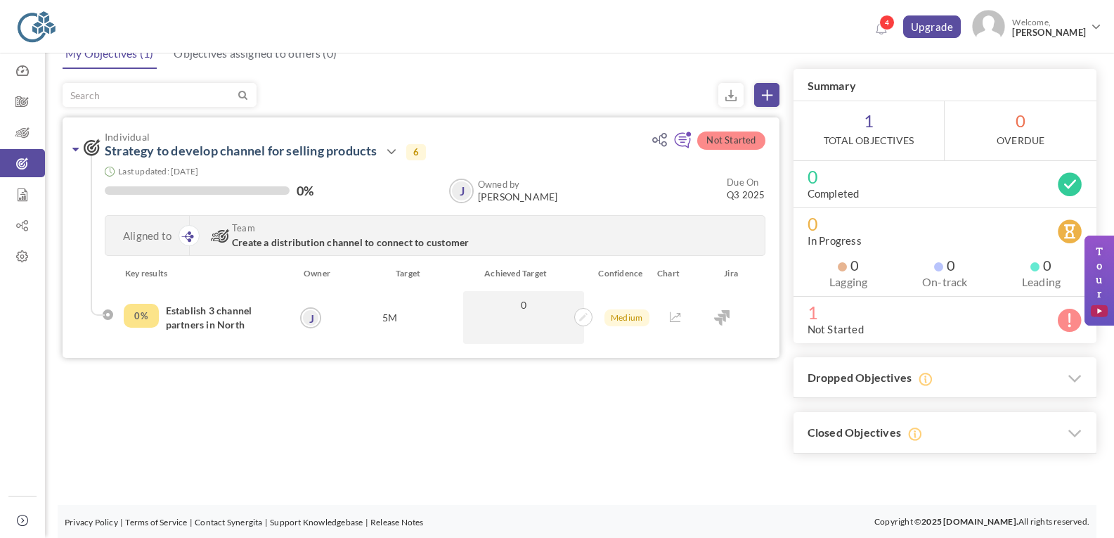
click at [77, 150] on icon at bounding box center [75, 148] width 6 height 11
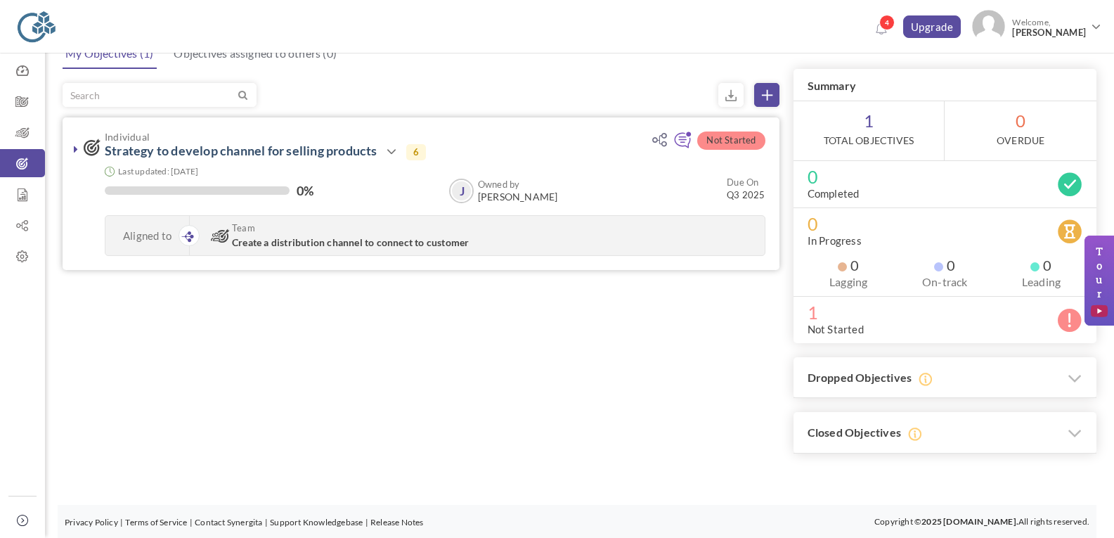
click at [77, 150] on icon at bounding box center [76, 148] width 4 height 11
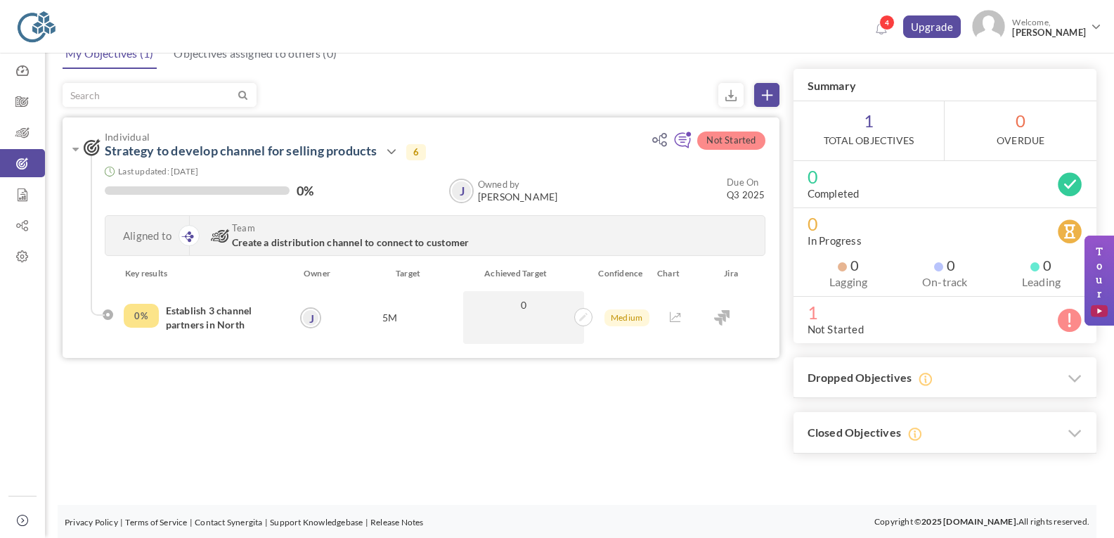
click at [183, 316] on h4 "Establish 3 channel partners in North" at bounding box center [224, 318] width 117 height 28
click at [212, 314] on h4 "Establish 3 channel partners in North" at bounding box center [224, 318] width 117 height 28
click at [391, 153] on icon at bounding box center [391, 151] width 17 height 17
click at [422, 243] on link "Edit" at bounding box center [439, 243] width 82 height 25
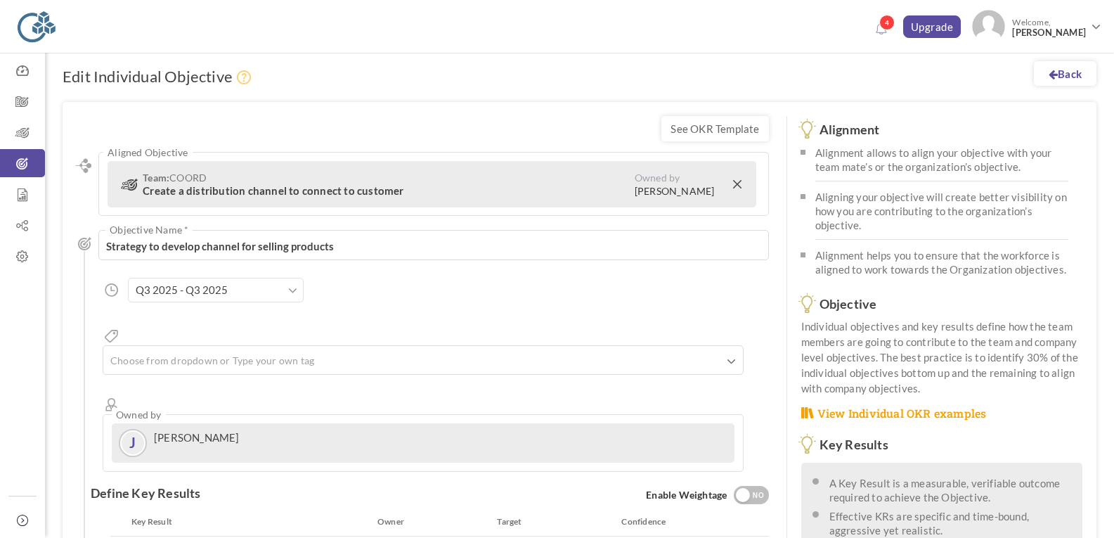
scroll to position [266, 0]
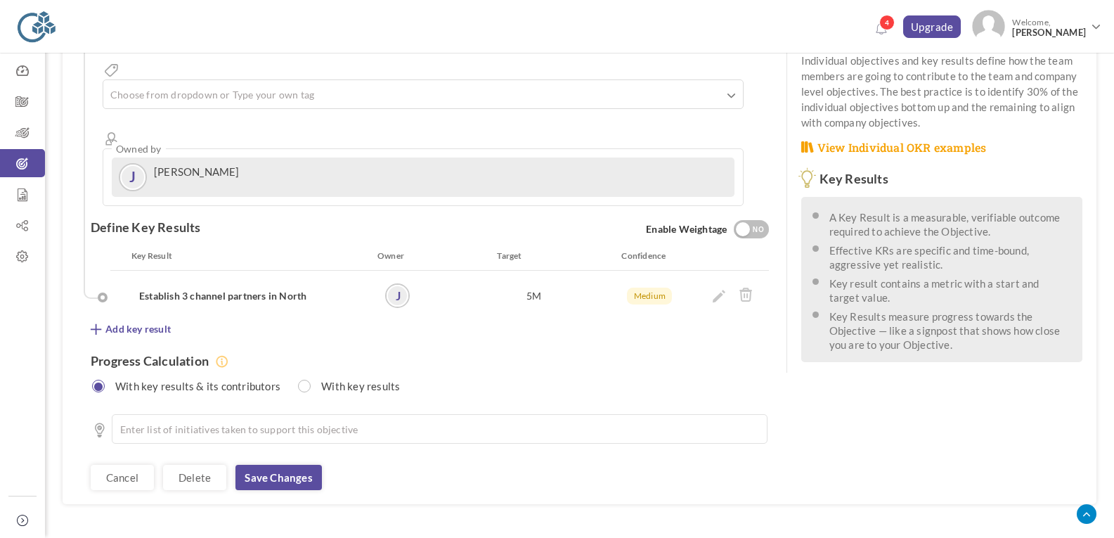
click at [756, 224] on div "NO" at bounding box center [758, 230] width 23 height 13
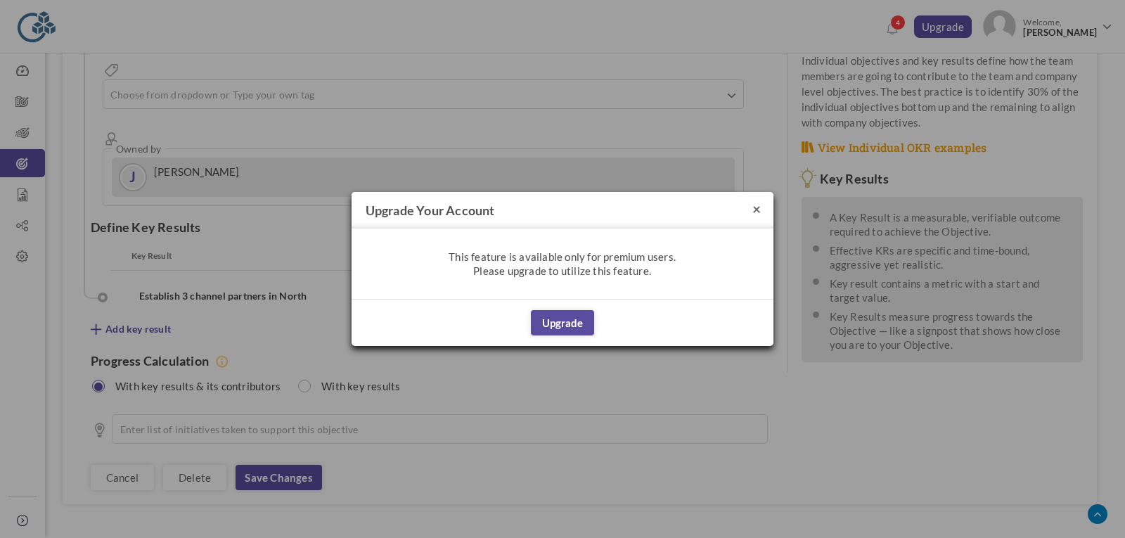
click at [756, 209] on button "×" at bounding box center [756, 208] width 8 height 15
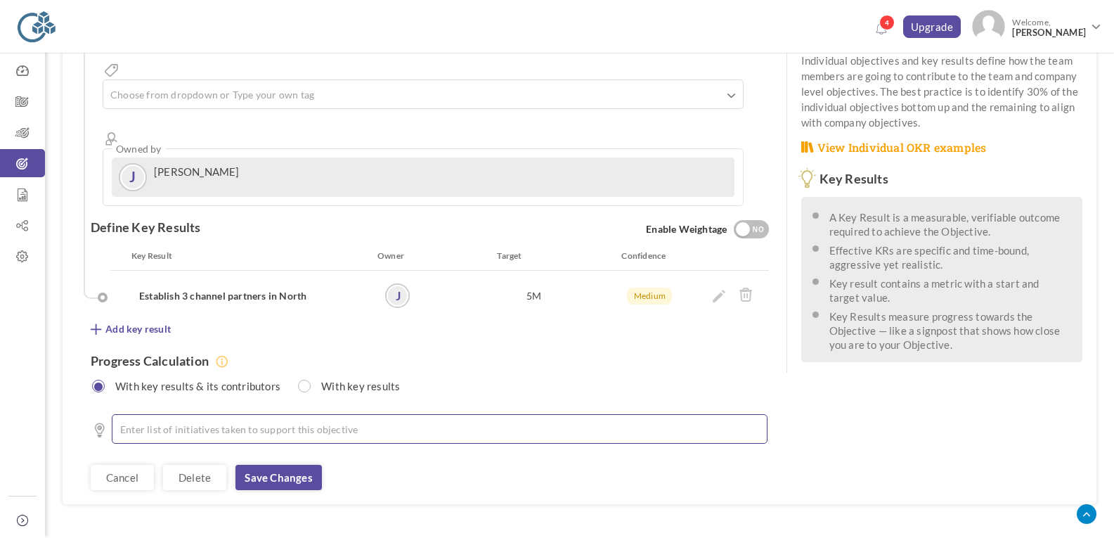
click at [167, 422] on li at bounding box center [443, 429] width 619 height 14
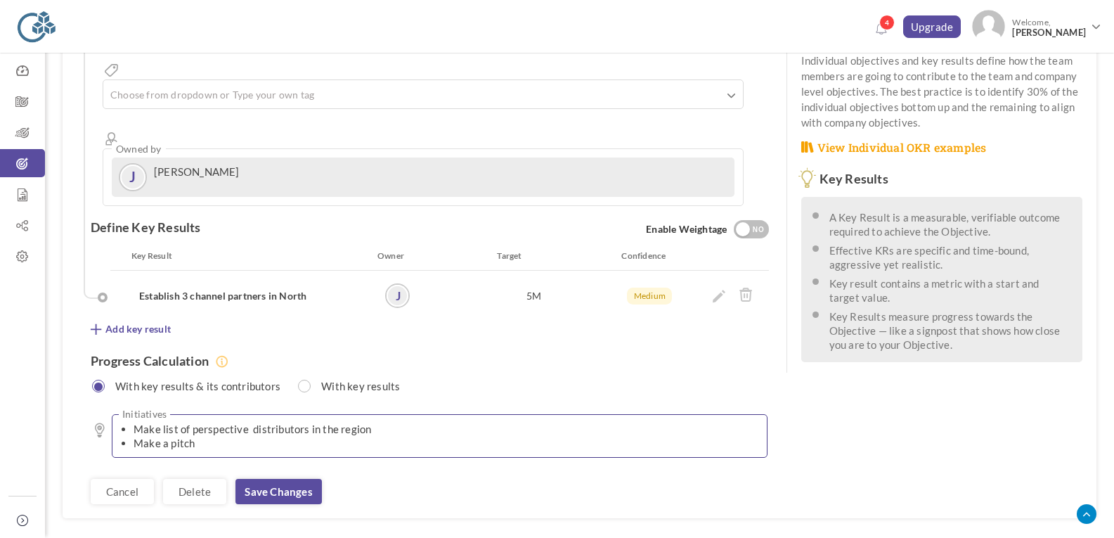
click at [228, 436] on li "Make a pitch" at bounding box center [443, 443] width 619 height 14
click at [302, 479] on link "Save changes" at bounding box center [279, 491] width 86 height 25
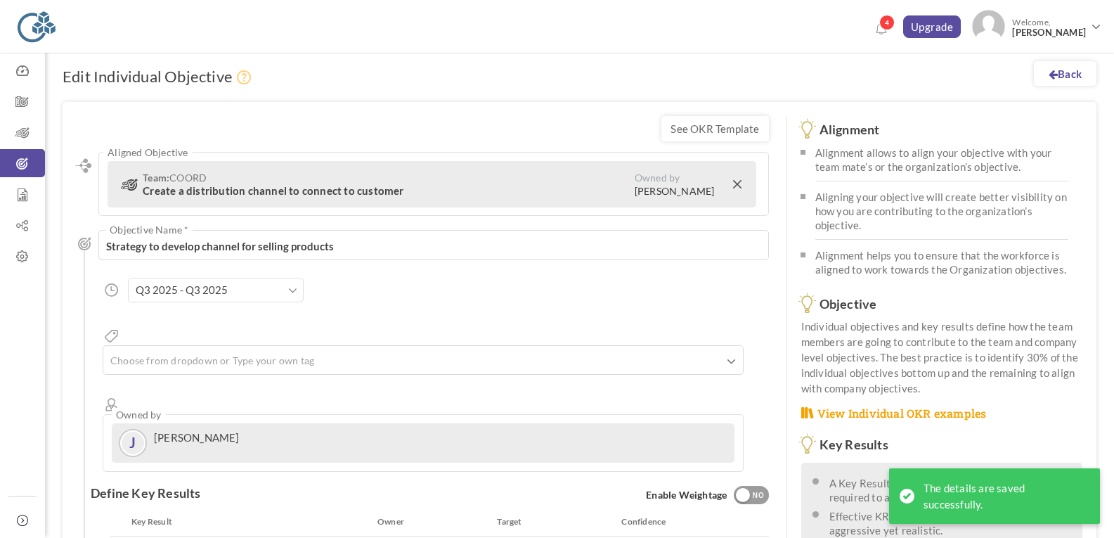
scroll to position [280, 0]
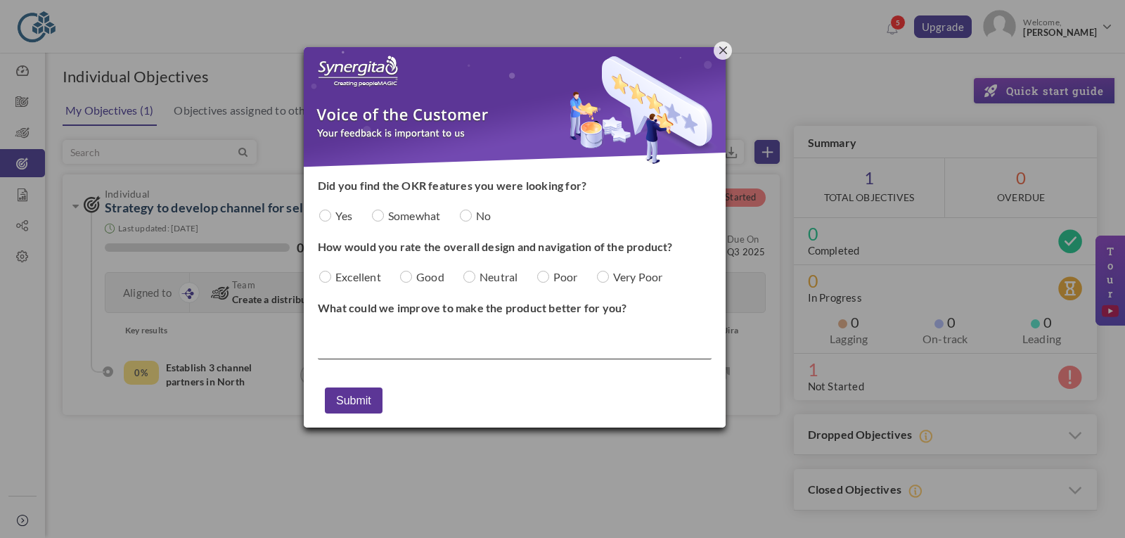
click at [718, 50] on button "button" at bounding box center [723, 50] width 18 height 18
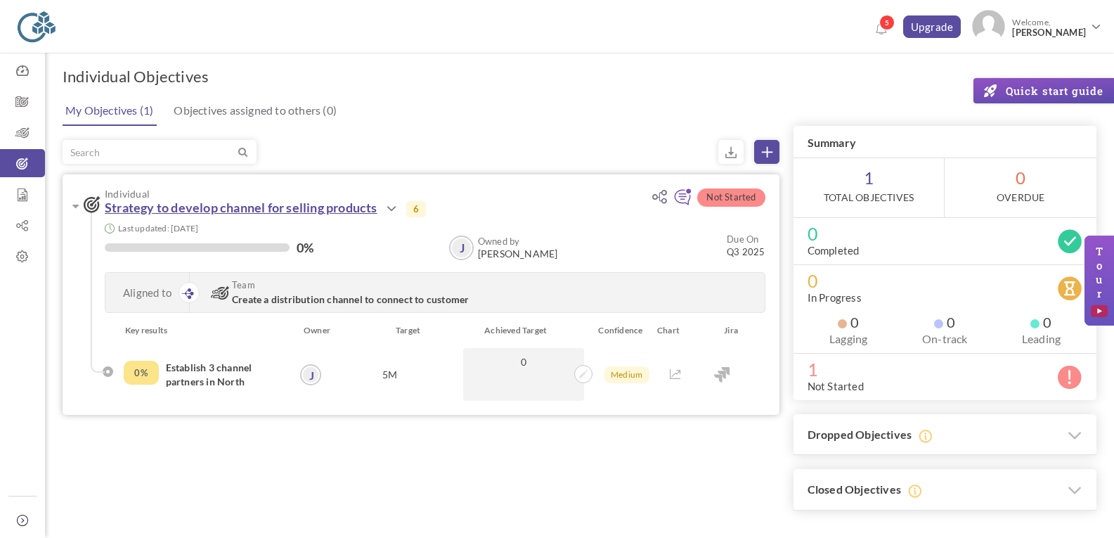
click at [331, 212] on link "Strategy to develop channel for selling products" at bounding box center [241, 207] width 273 height 15
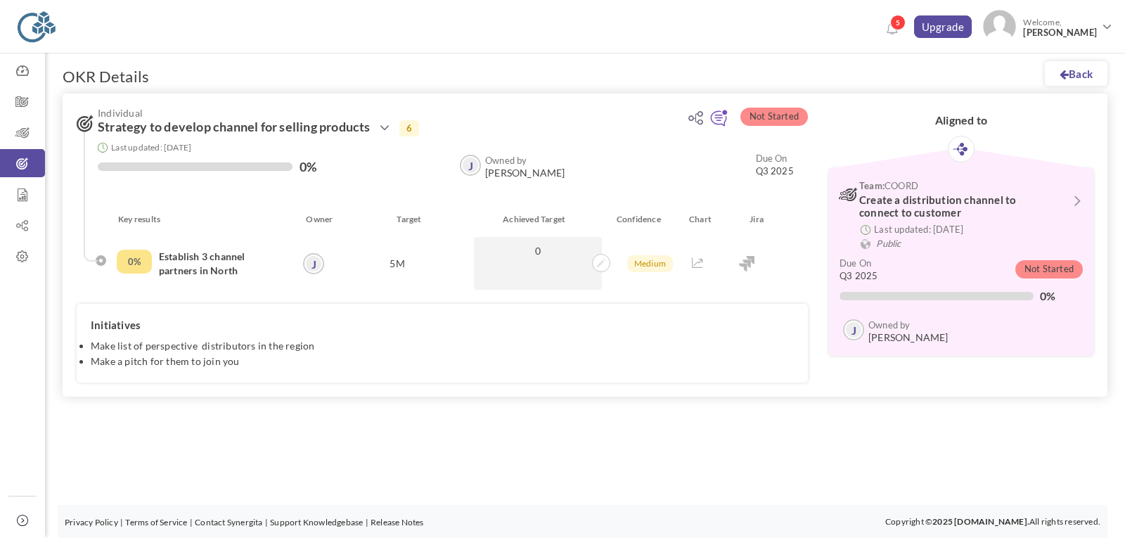
click at [236, 342] on li "Make list of perspective distributors in the region" at bounding box center [442, 346] width 703 height 14
click at [1082, 22] on span "Welcome, [PERSON_NAME]" at bounding box center [1058, 27] width 84 height 35
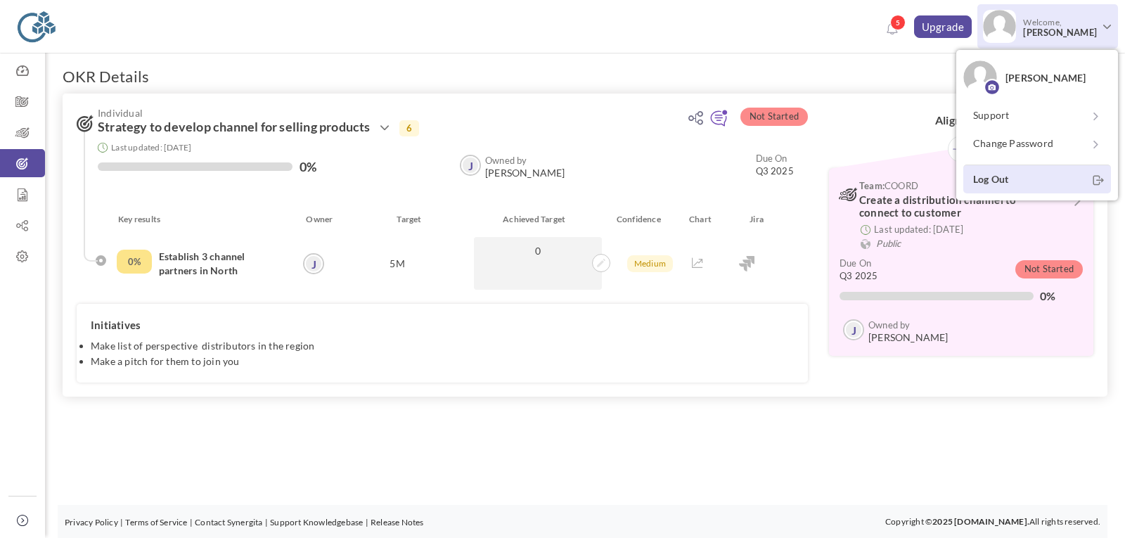
click at [984, 173] on link "Log Out" at bounding box center [1037, 178] width 148 height 29
